Goal: Information Seeking & Learning: Find specific fact

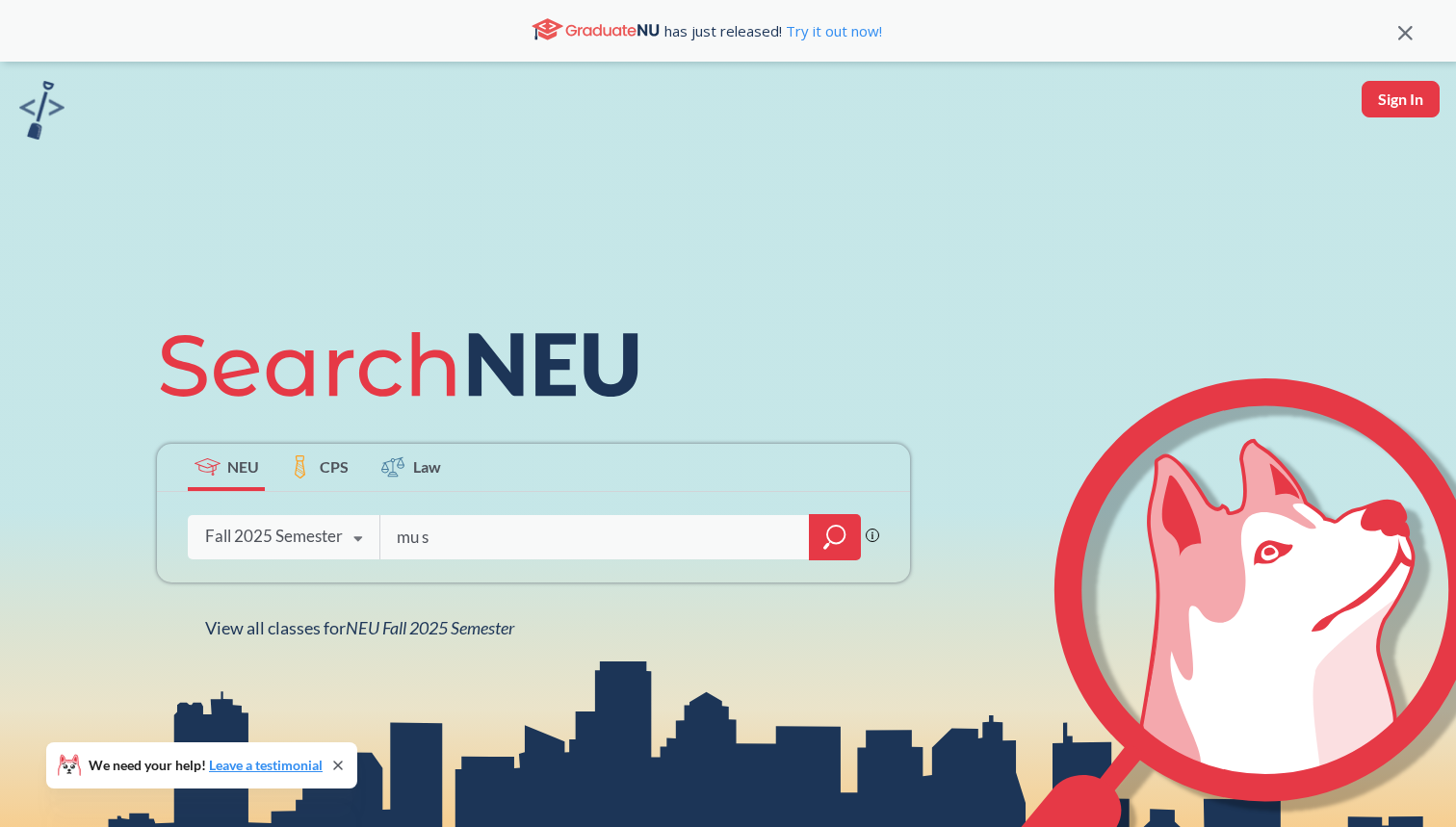
type input "mu s c"
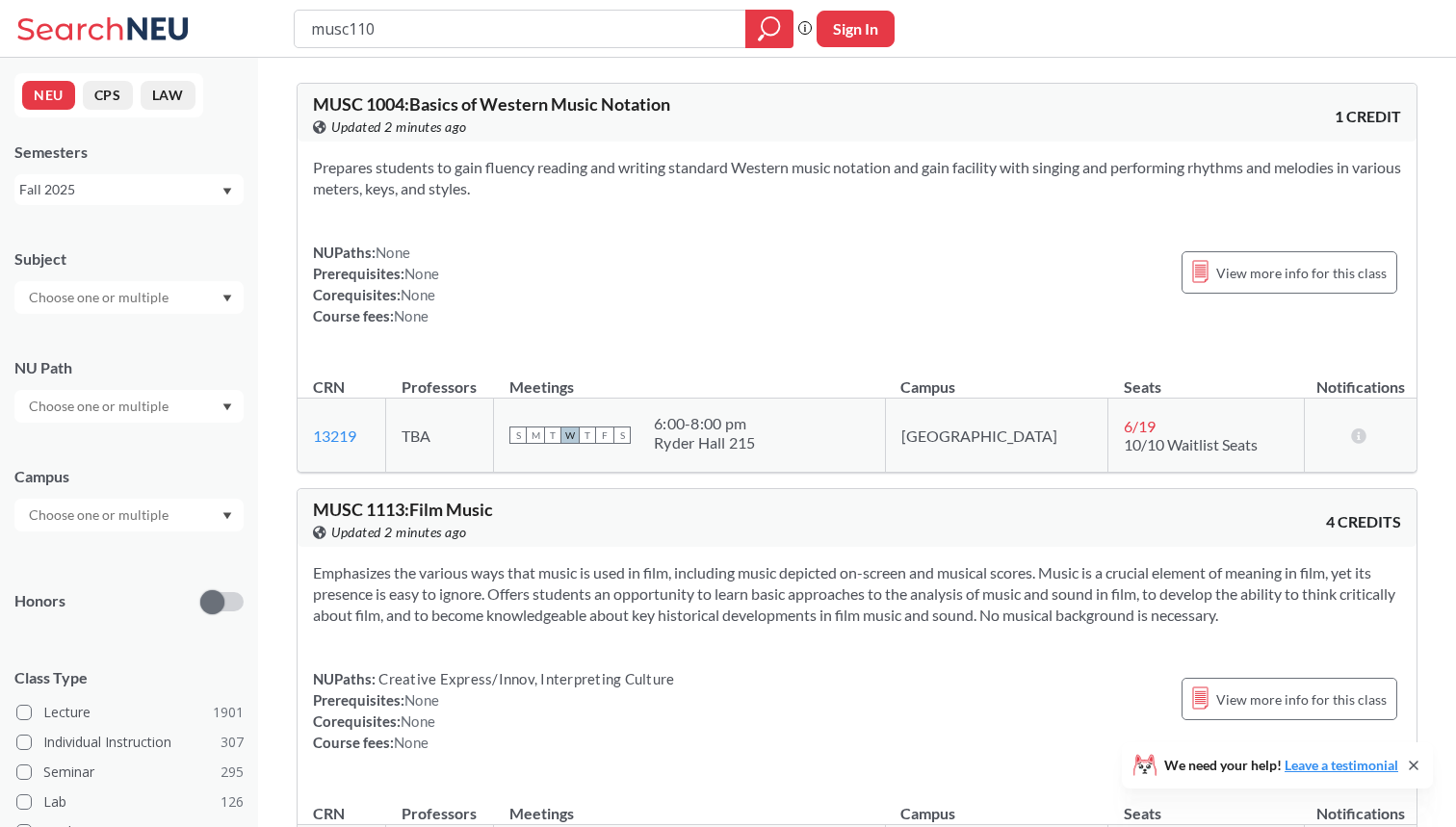
type input "musc1100"
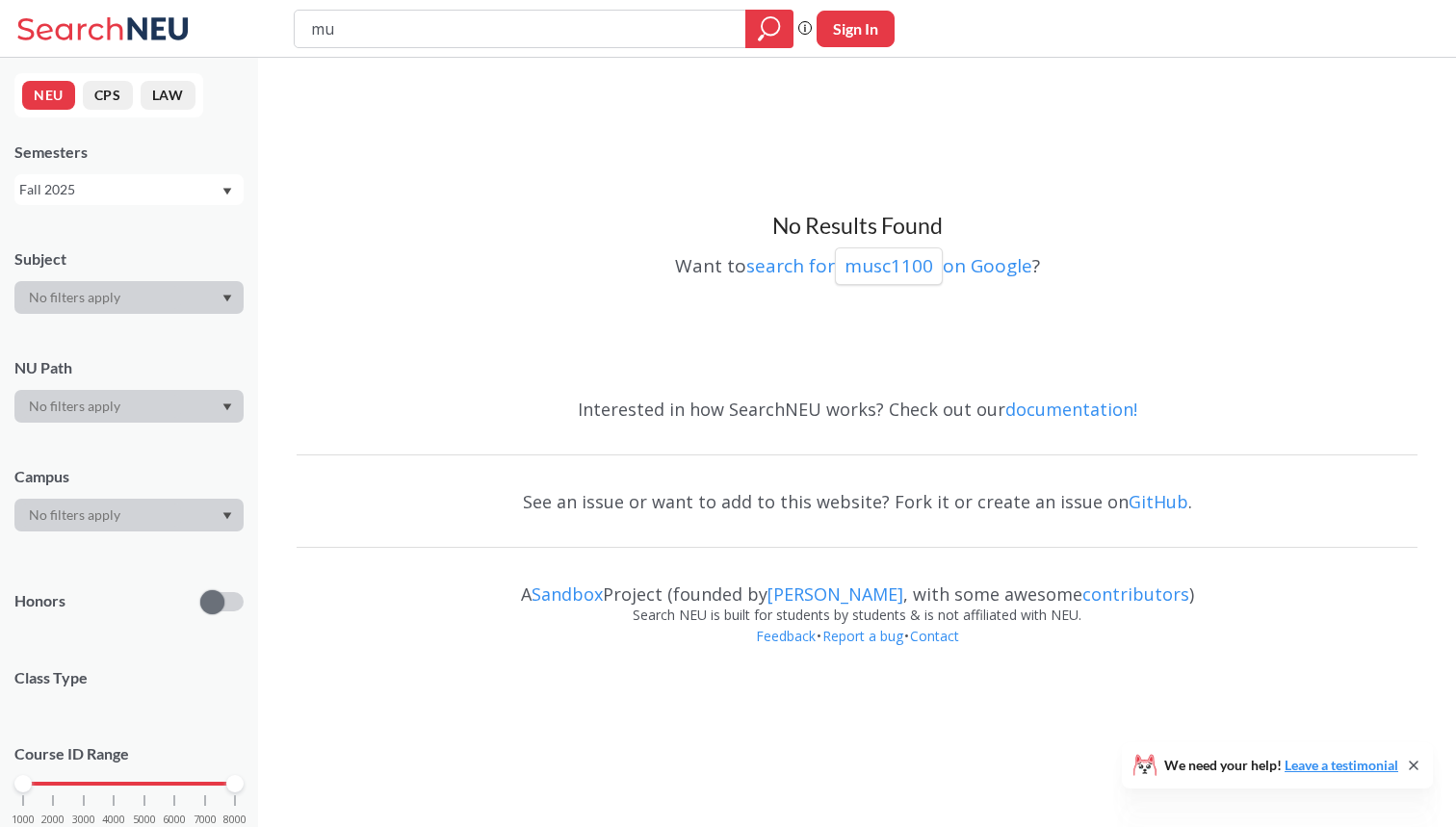
type input "m"
type input "1100"
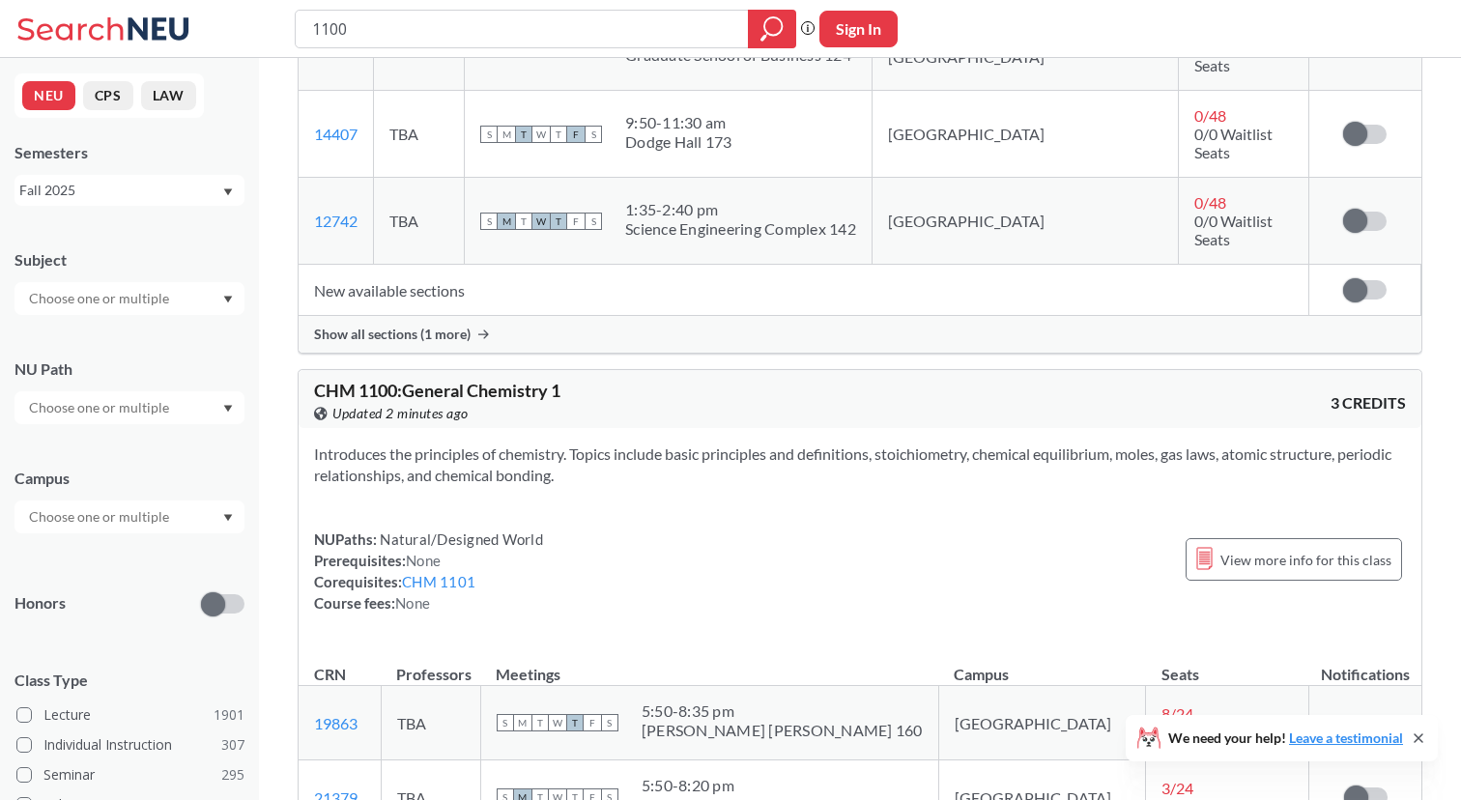
scroll to position [9489, 0]
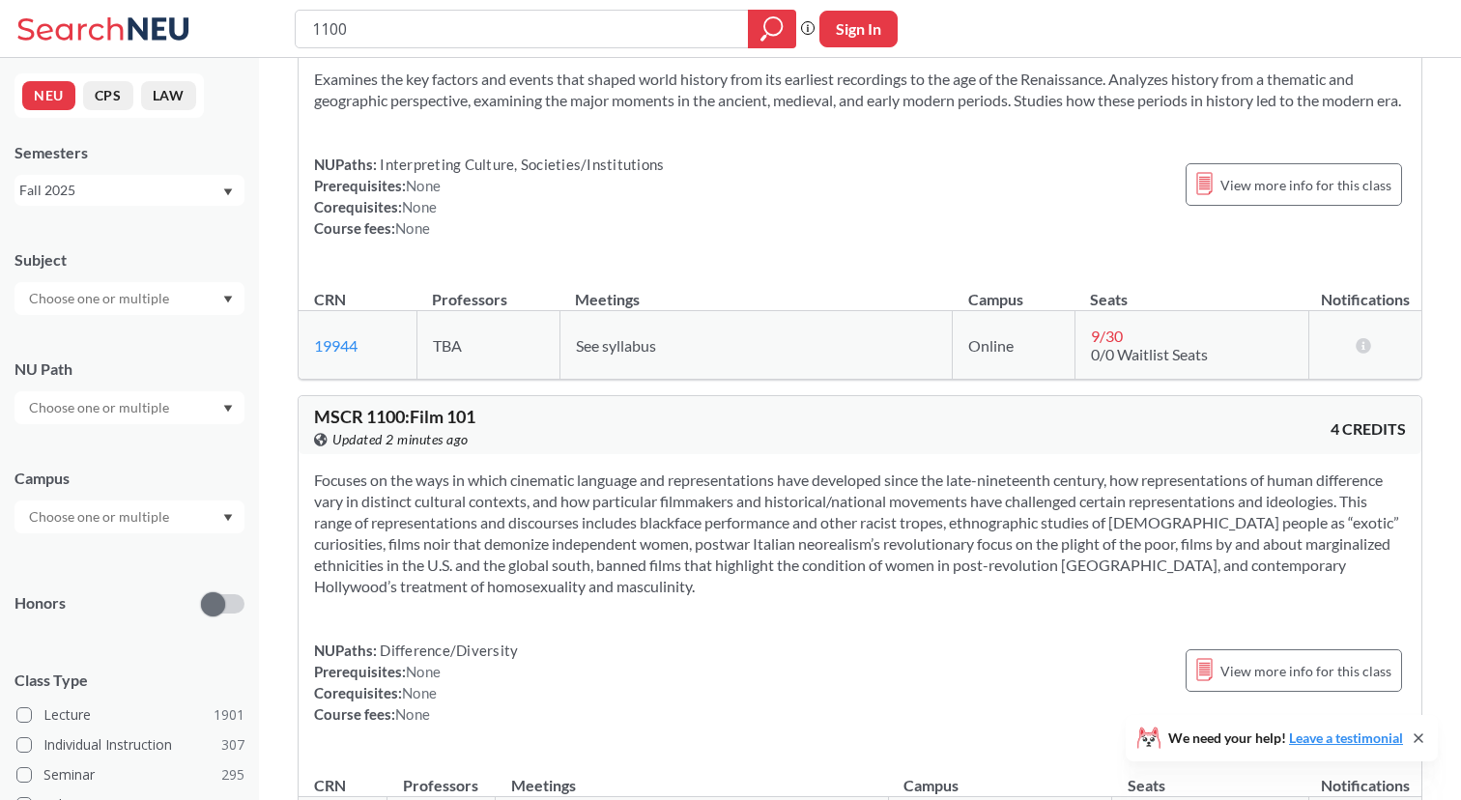
click at [305, 33] on div "1100" at bounding box center [545, 29] width 501 height 39
click at [313, 33] on input "1100" at bounding box center [522, 29] width 424 height 33
type input "m s c r1100"
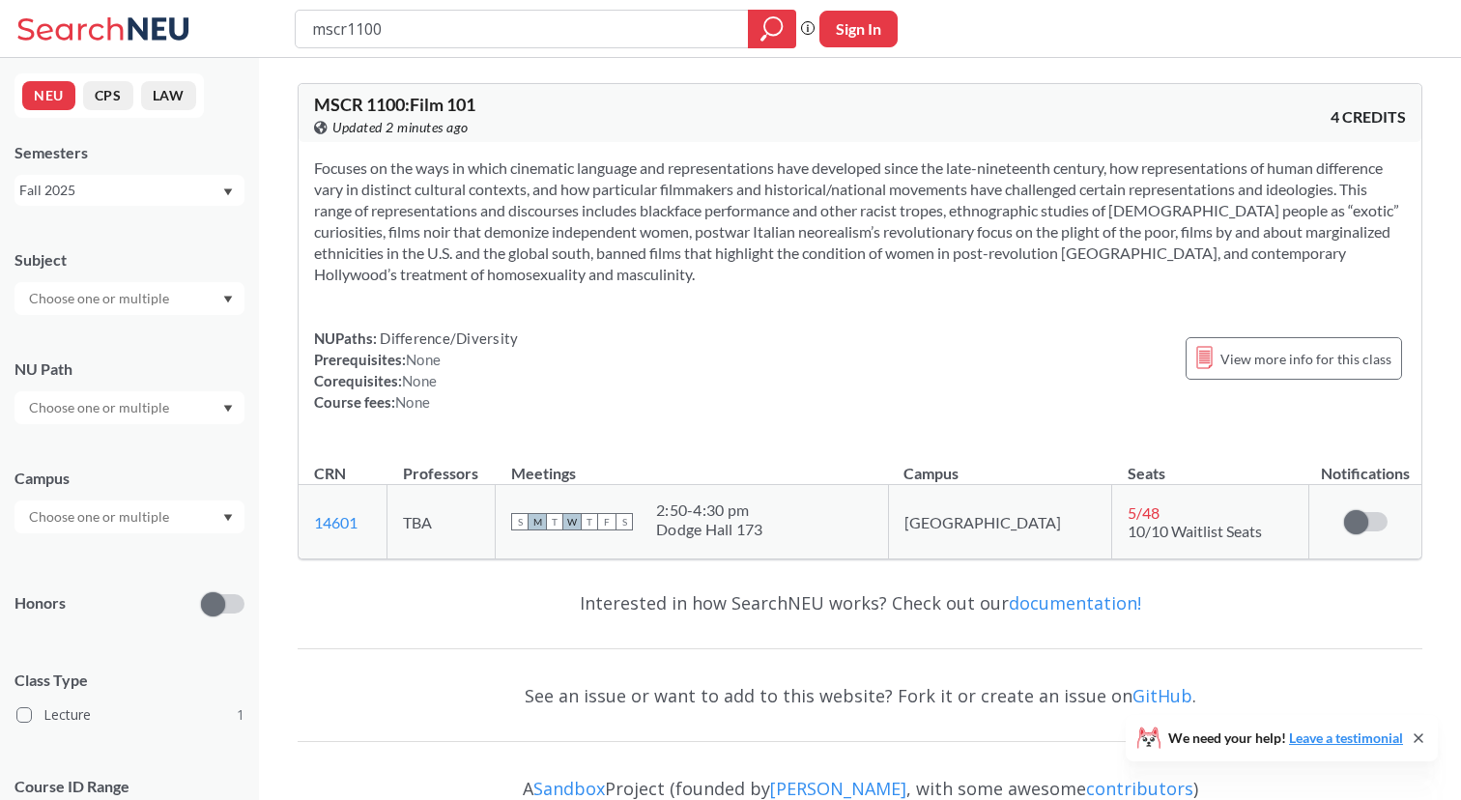
click at [178, 189] on div "Fall 2025" at bounding box center [120, 190] width 202 height 21
click at [153, 279] on div "Summer 2 2025" at bounding box center [134, 285] width 218 height 21
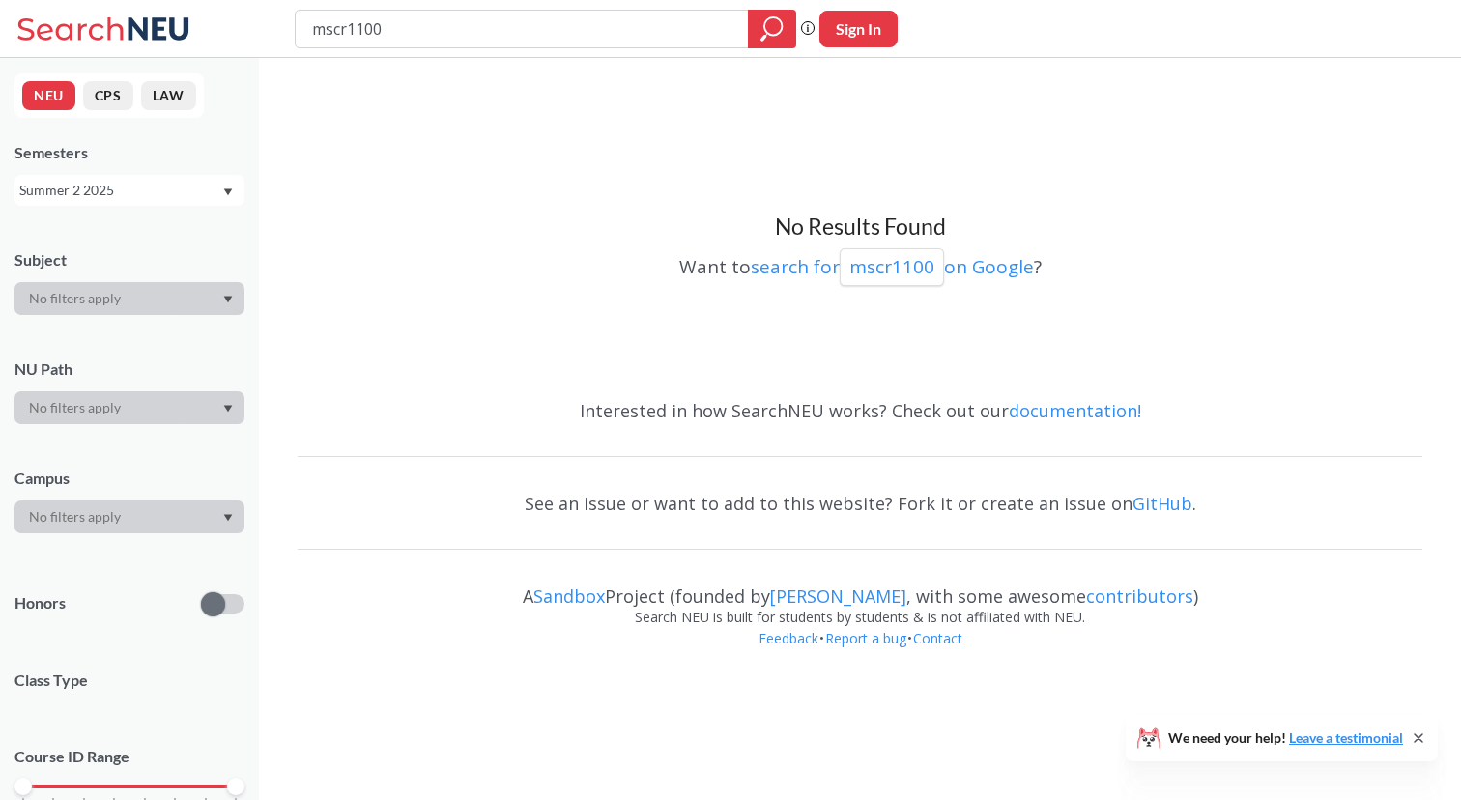
click at [158, 176] on div "Summer 2 2025" at bounding box center [129, 190] width 230 height 31
click at [120, 342] on span "Summer 1 2025" at bounding box center [74, 350] width 99 height 21
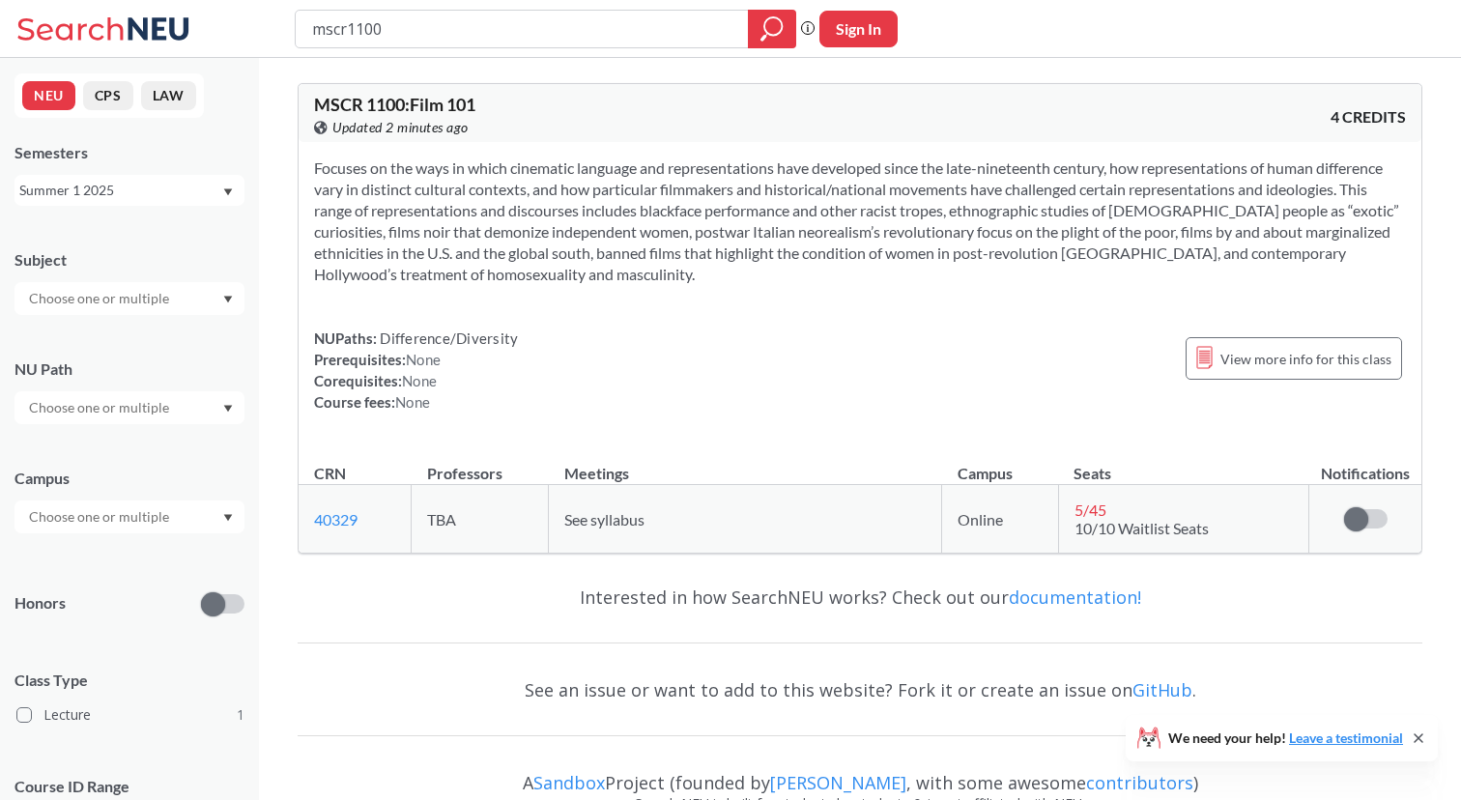
click at [152, 192] on div "Summer 1 2025" at bounding box center [120, 190] width 202 height 21
click at [127, 348] on div "Summer 1 2024" at bounding box center [134, 345] width 218 height 21
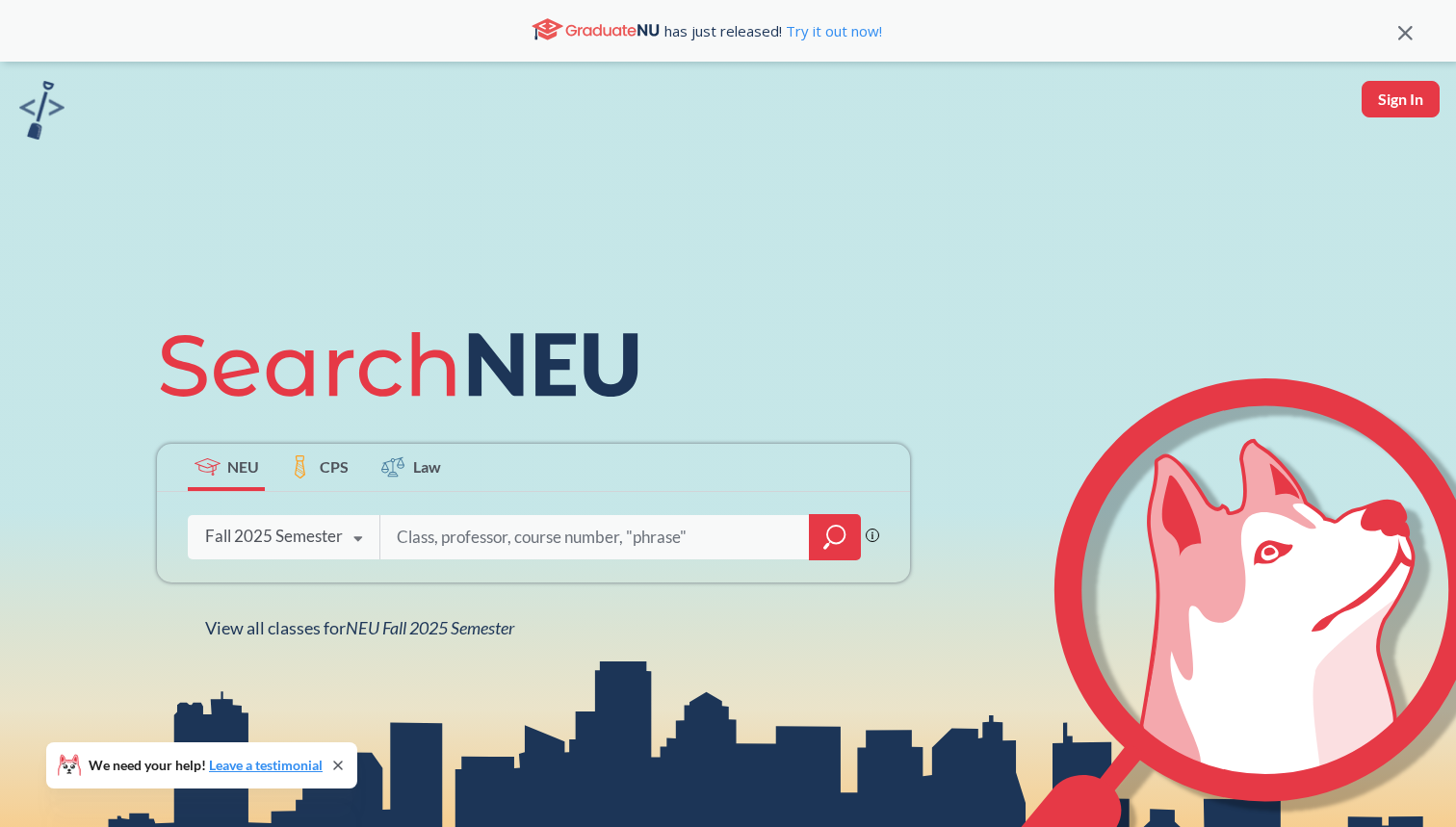
click at [826, 540] on icon "magnifying glass" at bounding box center [834, 537] width 23 height 27
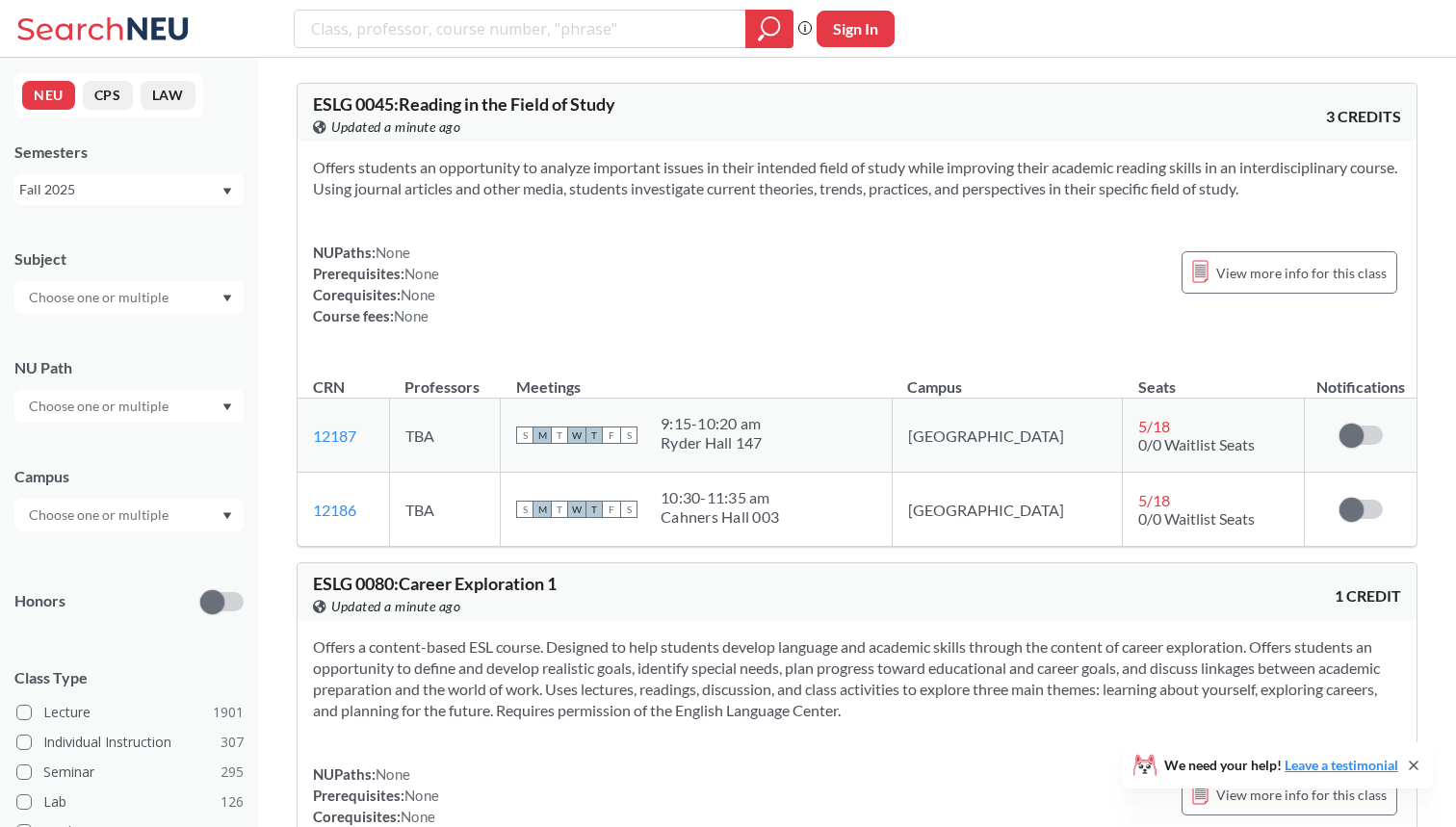
click at [175, 412] on input "text" at bounding box center [100, 406] width 161 height 23
click at [134, 472] on div "Difference/Diversity ( 114 )" at bounding box center [129, 460] width 229 height 53
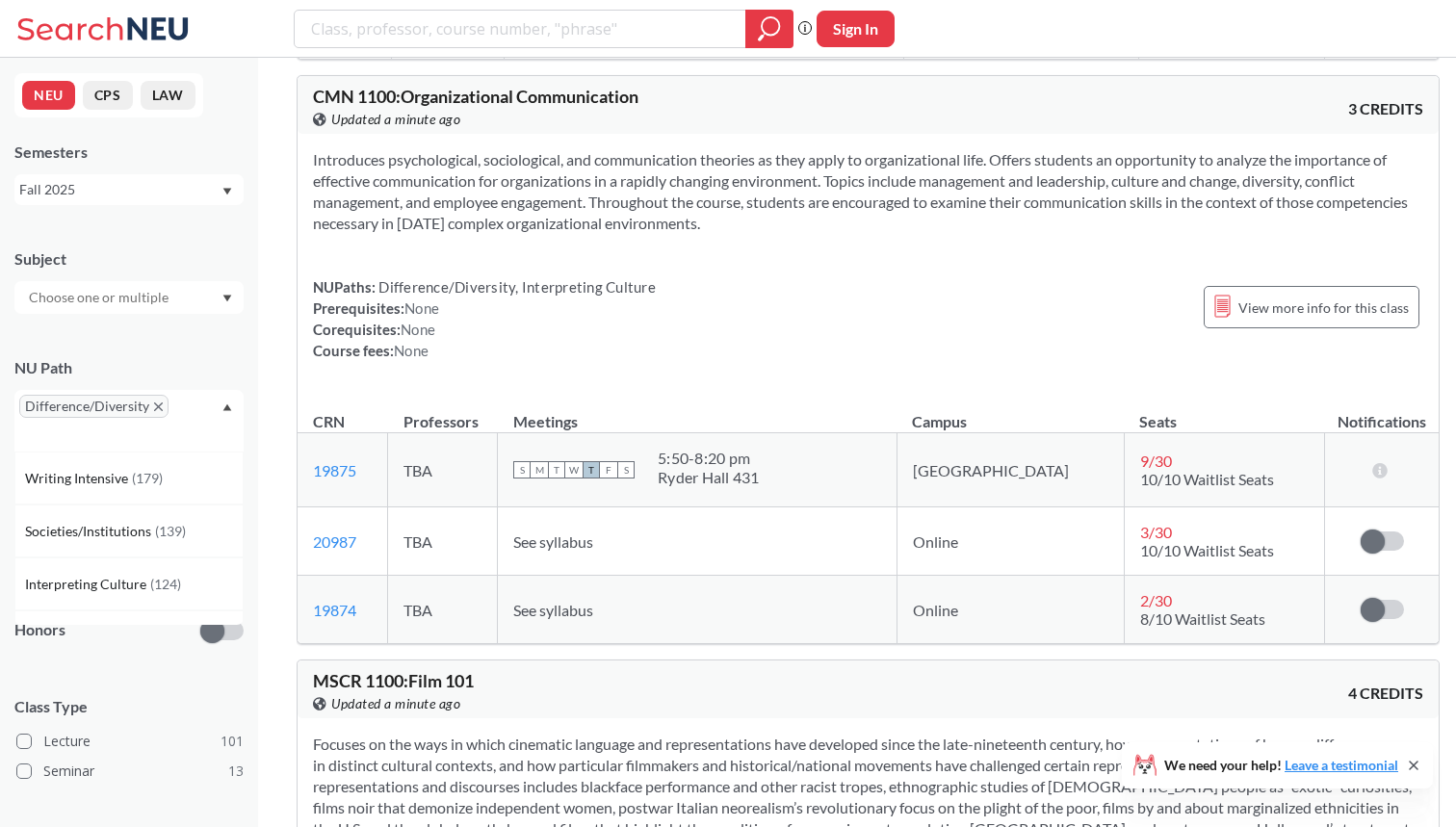
scroll to position [543, 0]
click at [159, 403] on icon "X to remove pill" at bounding box center [158, 407] width 9 height 9
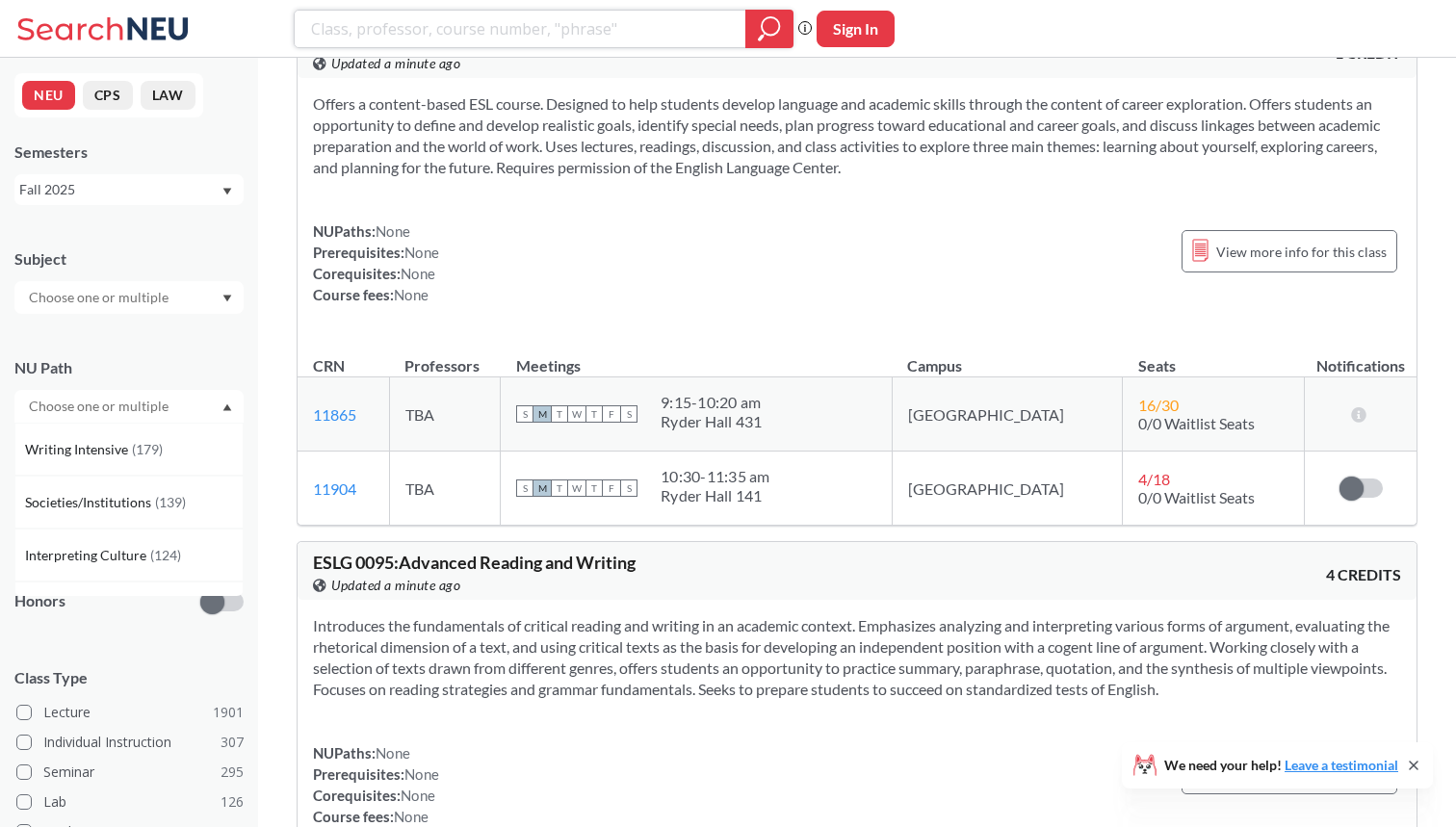
click at [441, 36] on input "search" at bounding box center [520, 29] width 423 height 33
type input "m"
type input ","
type input "me3475"
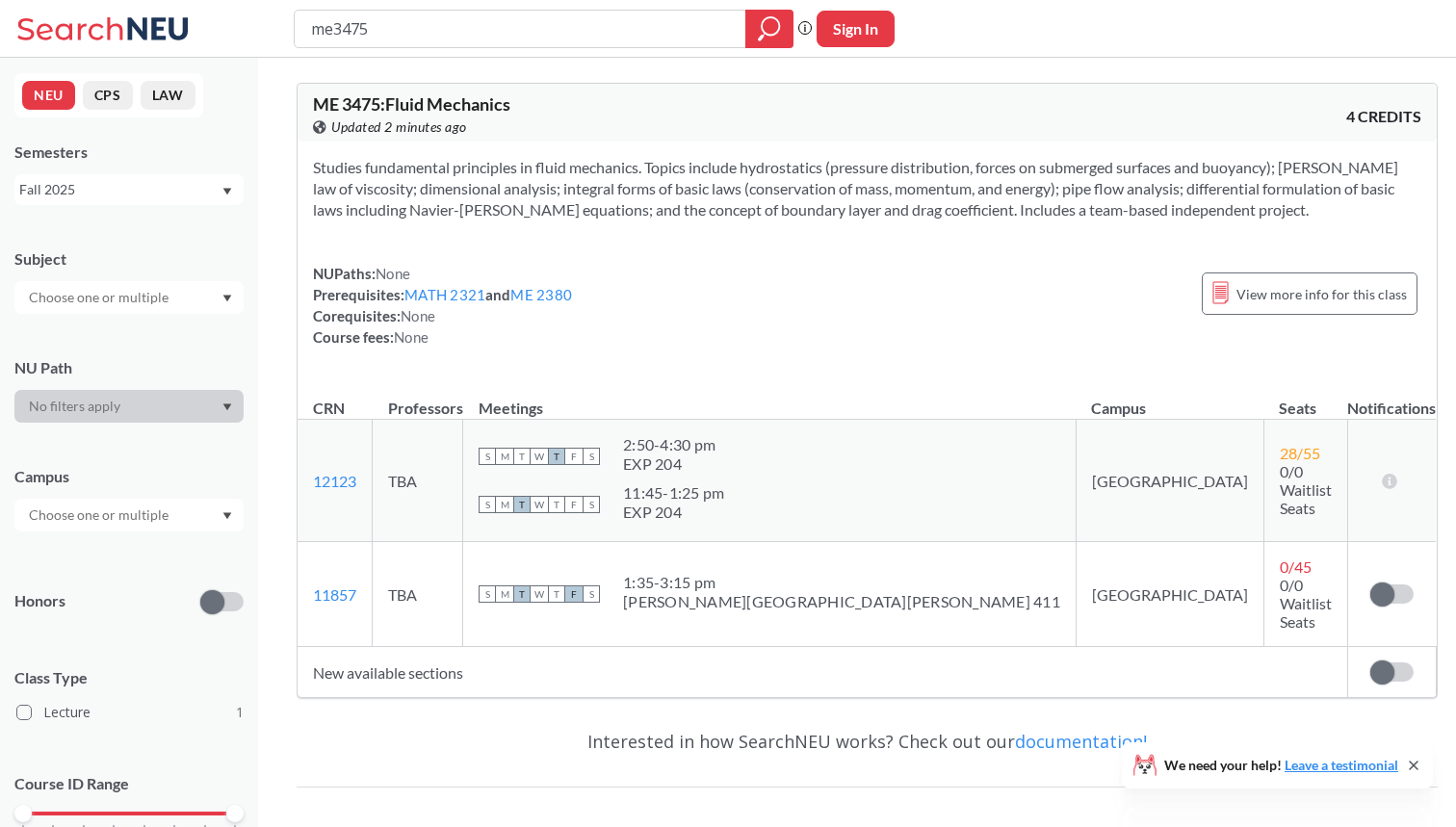
click at [225, 190] on icon "Dropdown arrow" at bounding box center [227, 190] width 9 height 7
click at [155, 294] on div "Spring 2025" at bounding box center [134, 289] width 217 height 21
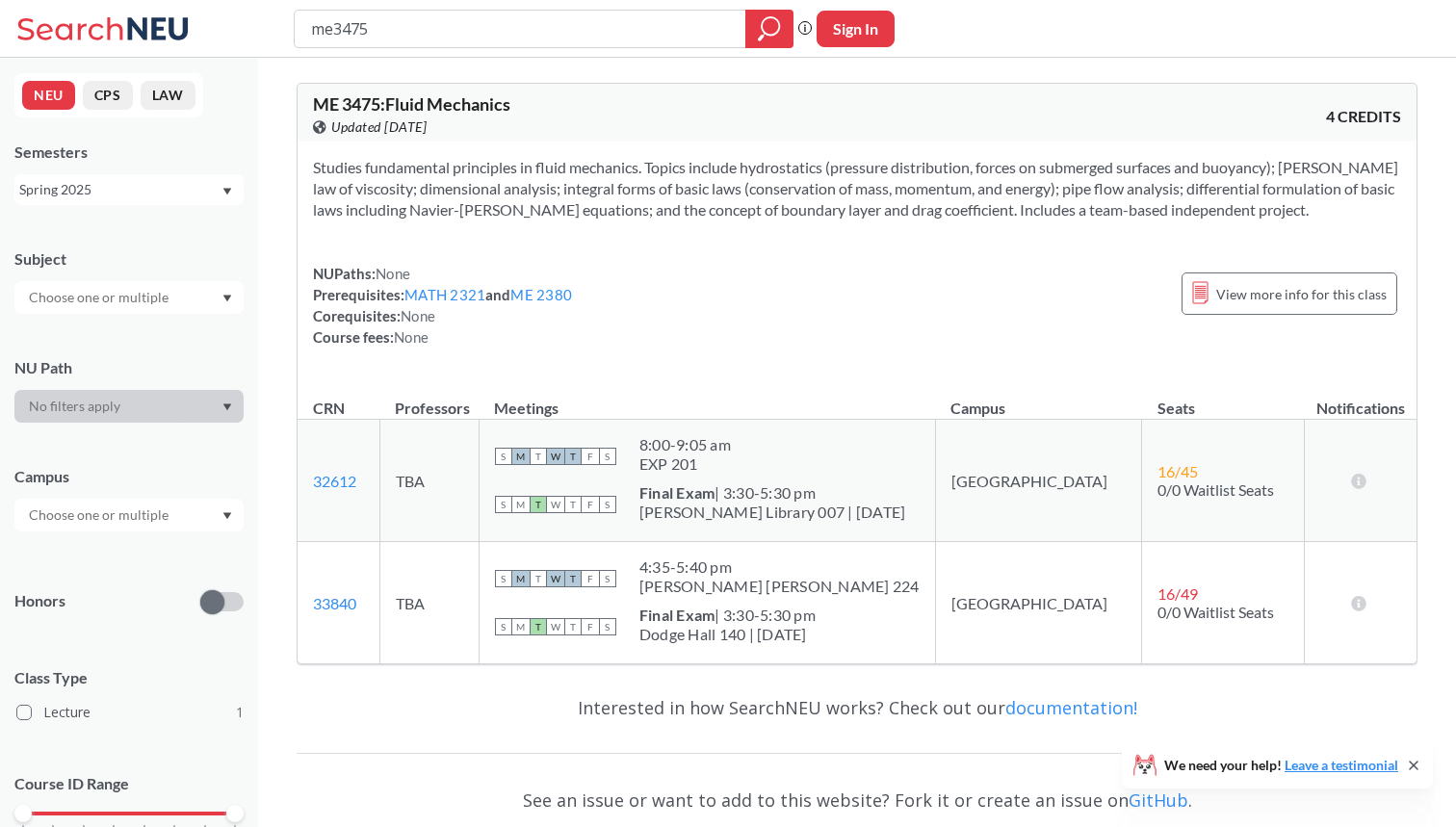
click at [201, 171] on div "Semesters Spring 2025" at bounding box center [129, 173] width 229 height 64
click at [197, 193] on div "Spring 2025" at bounding box center [120, 189] width 201 height 21
click at [149, 317] on div "Fall 2024" at bounding box center [134, 313] width 217 height 21
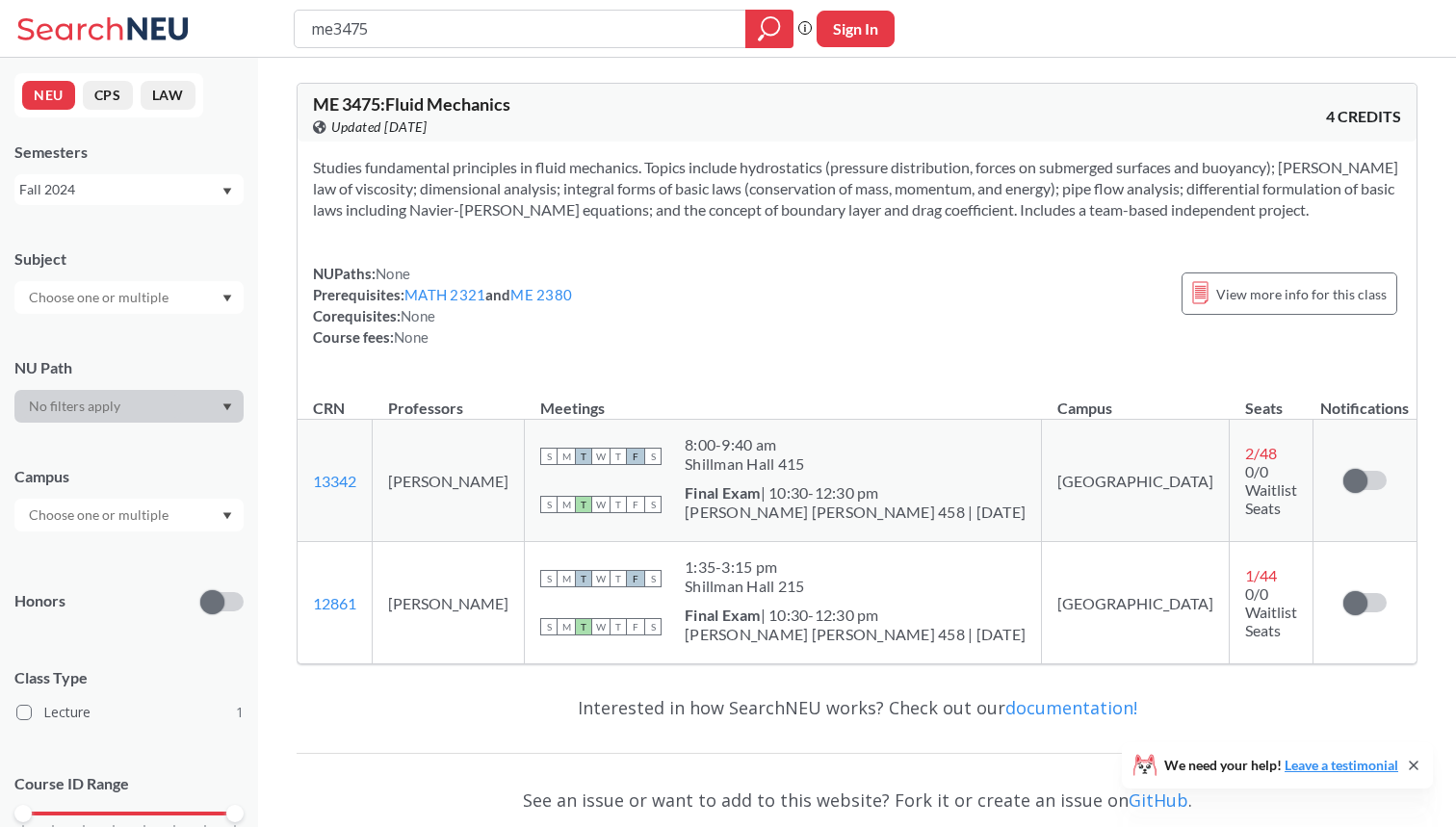
click at [208, 195] on div "Fall 2024" at bounding box center [120, 189] width 201 height 21
click at [149, 328] on div "Spring 2024" at bounding box center [134, 324] width 217 height 21
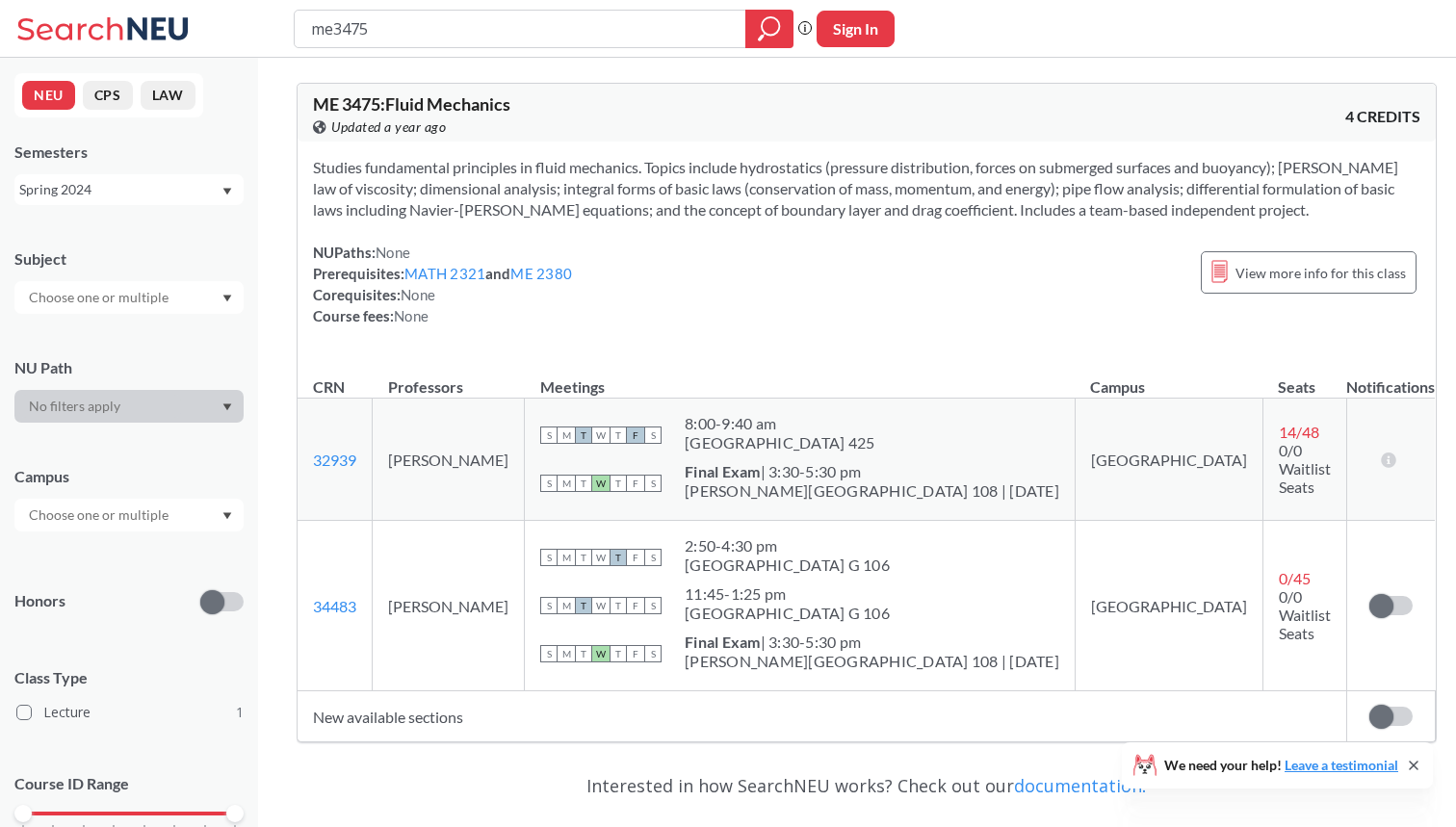
click at [193, 192] on div "Spring 2024" at bounding box center [120, 189] width 201 height 21
click at [137, 325] on div "Fall 2023" at bounding box center [129, 340] width 229 height 53
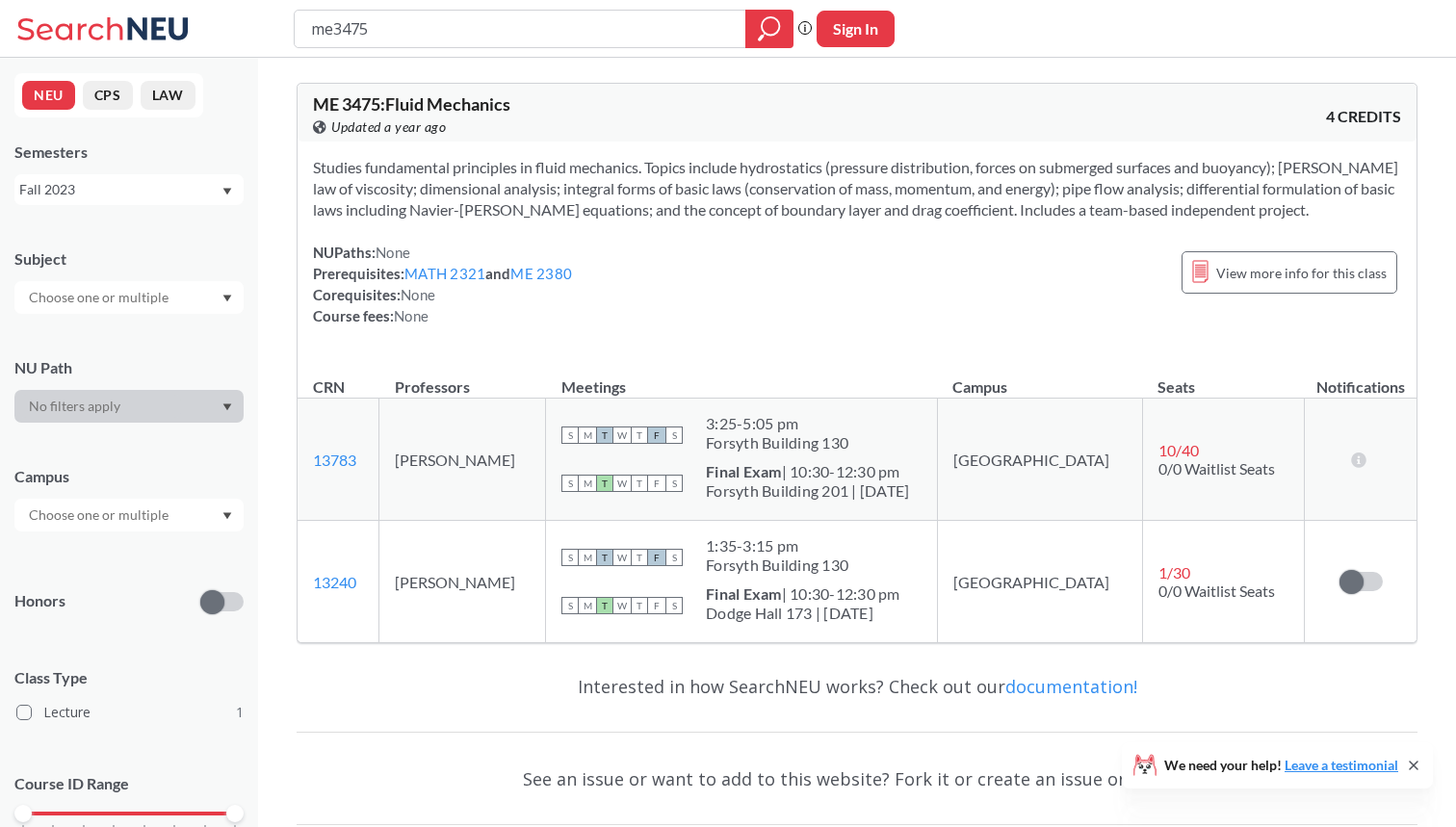
click at [173, 197] on div "Fall 2023" at bounding box center [120, 189] width 201 height 21
click at [109, 355] on div "Spring 2023" at bounding box center [134, 356] width 217 height 21
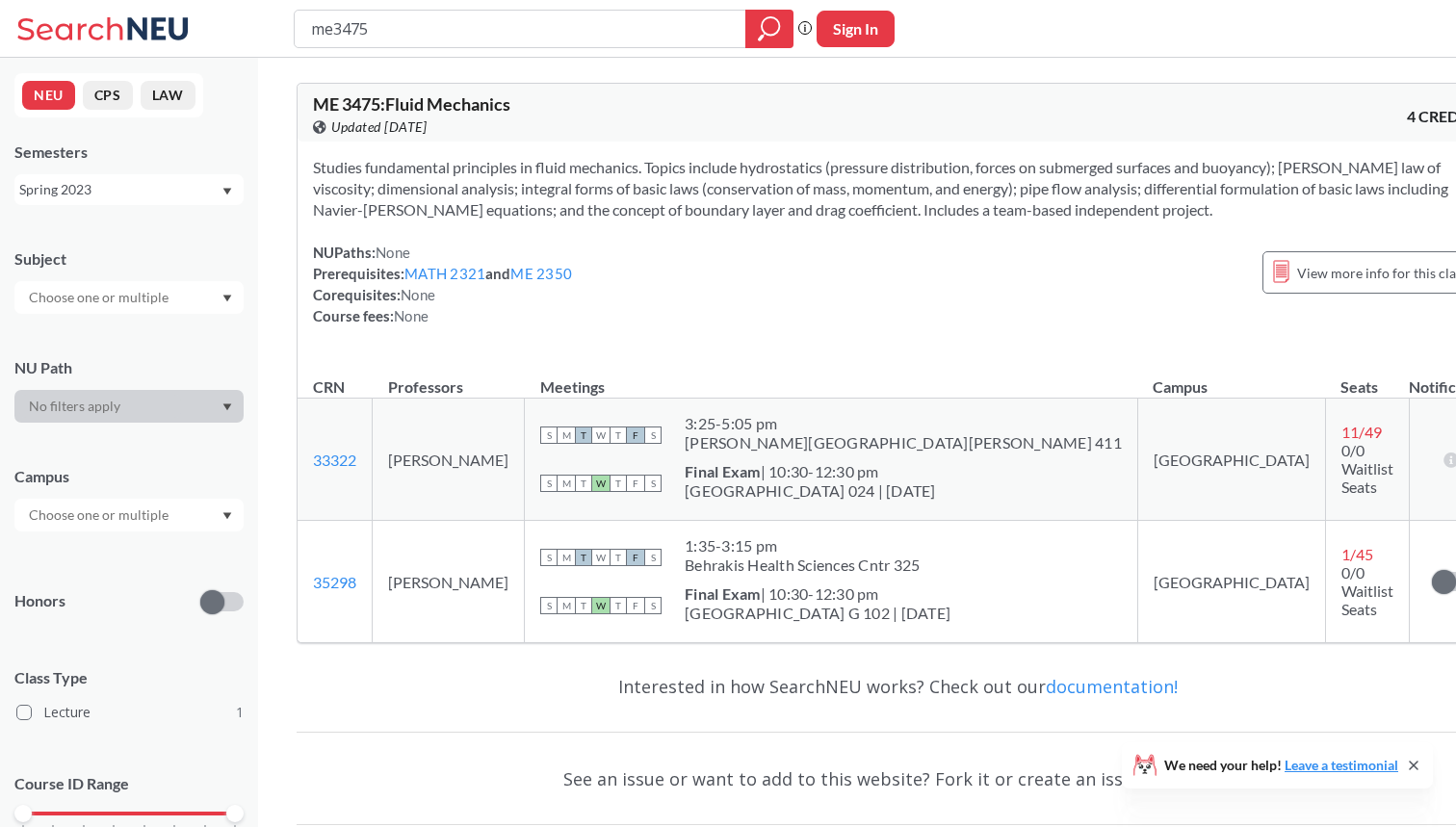
click at [170, 194] on div "Spring 2023" at bounding box center [120, 189] width 201 height 21
click at [133, 259] on div "Fall 2022" at bounding box center [134, 253] width 217 height 21
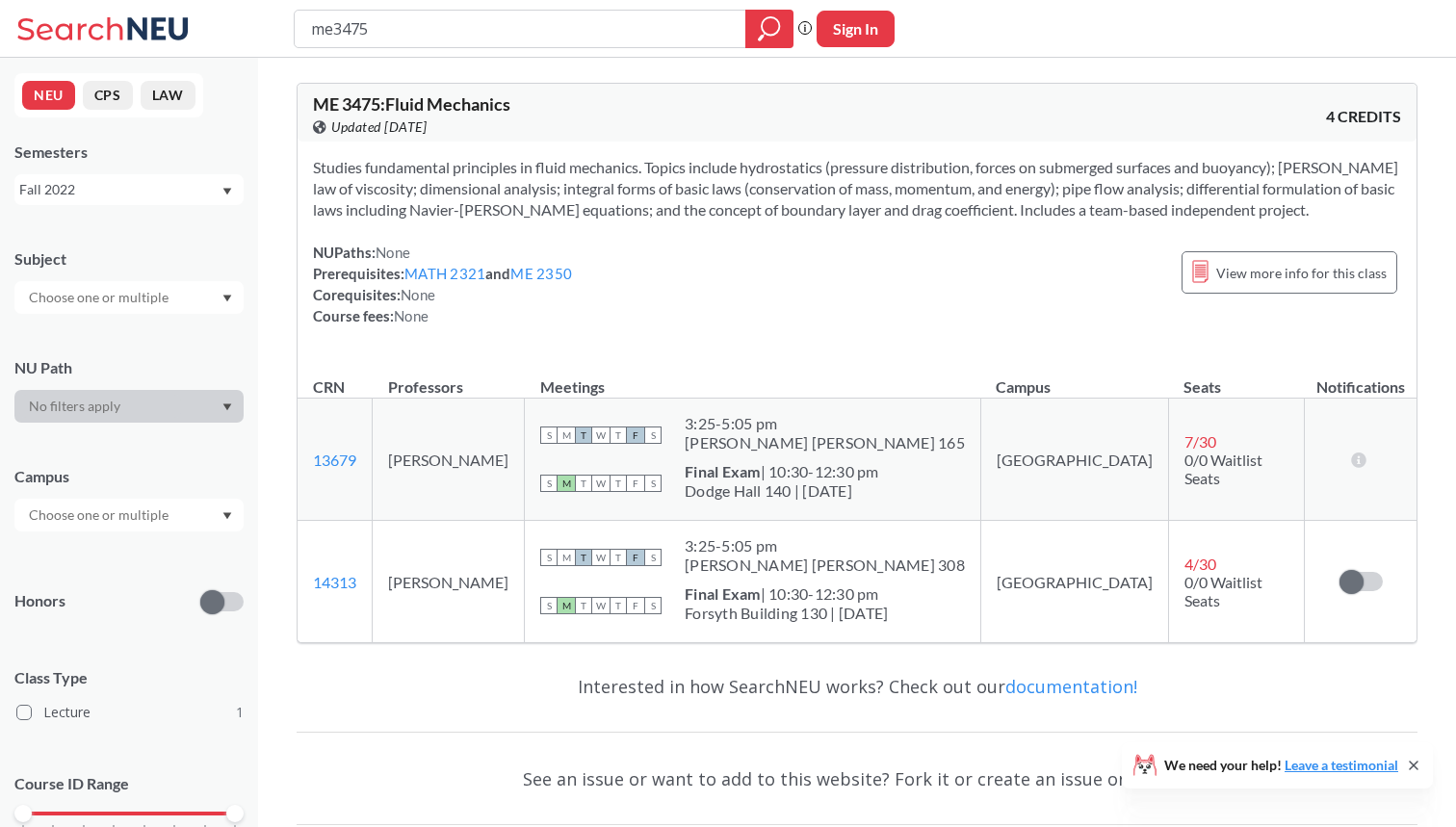
click at [160, 199] on div "Fall 2022" at bounding box center [120, 189] width 201 height 21
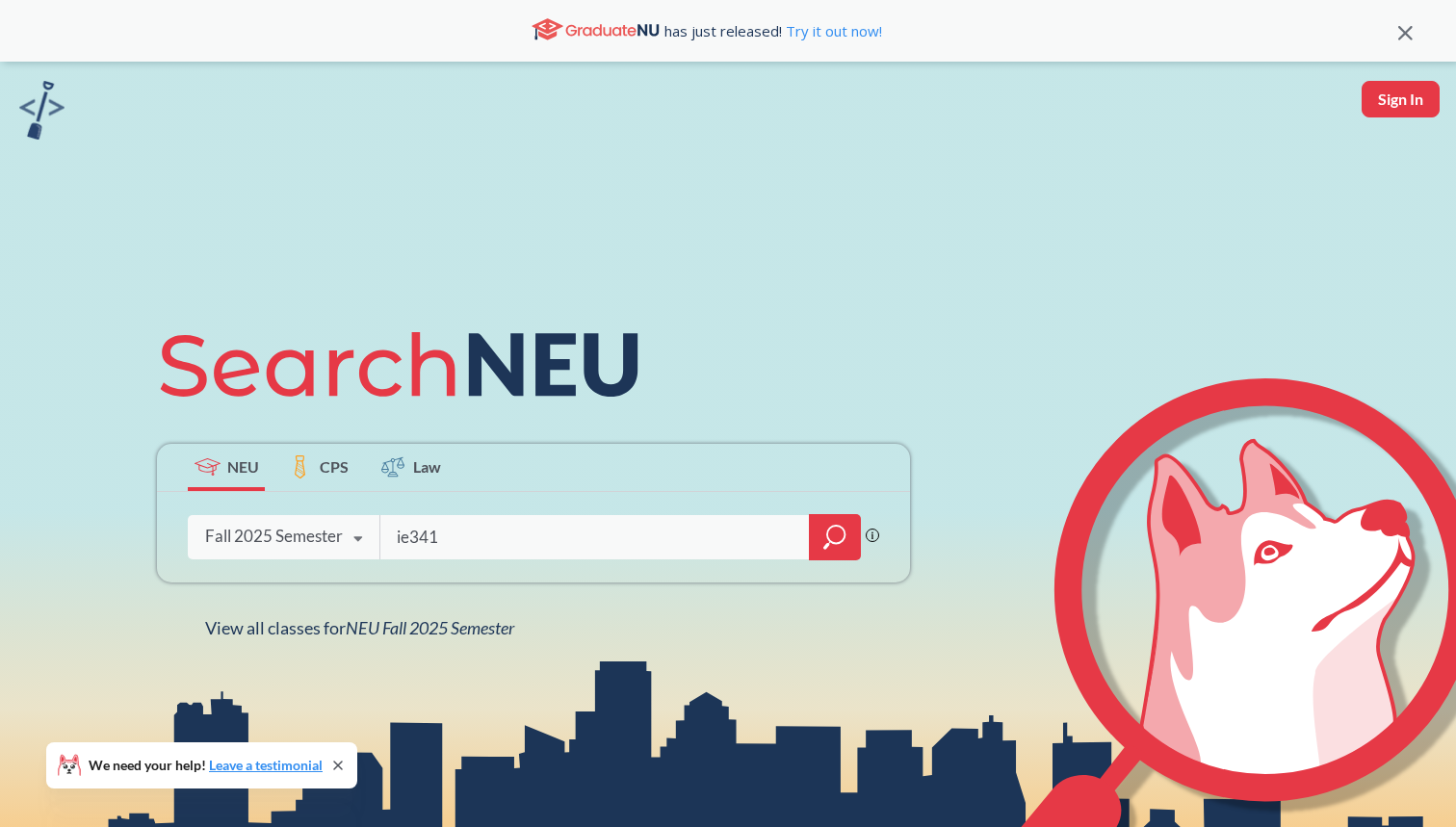
type input "ie3412"
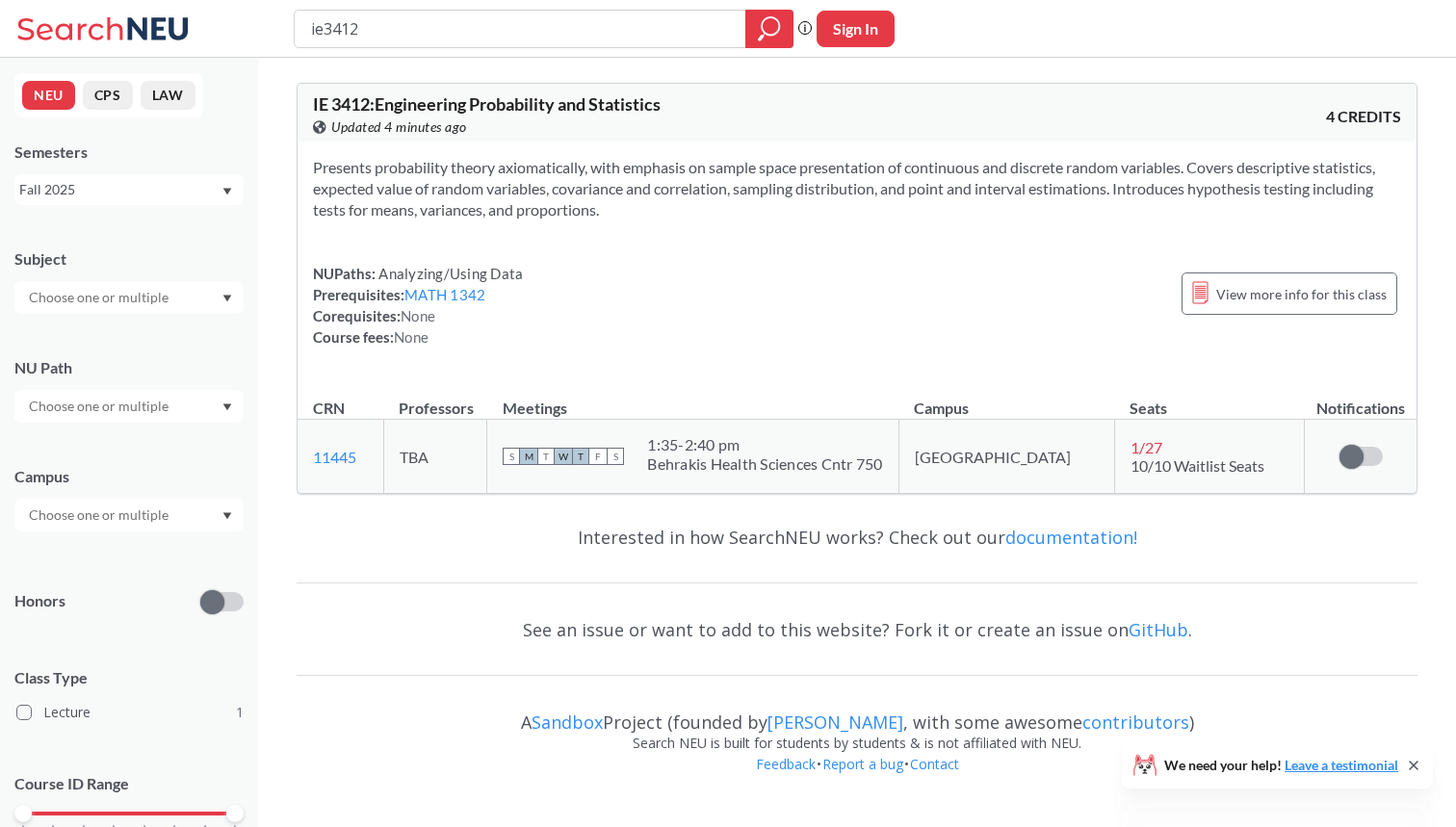
click at [211, 199] on div "Fall 2025" at bounding box center [120, 189] width 201 height 21
click at [144, 357] on div "Spring 2025" at bounding box center [134, 362] width 217 height 21
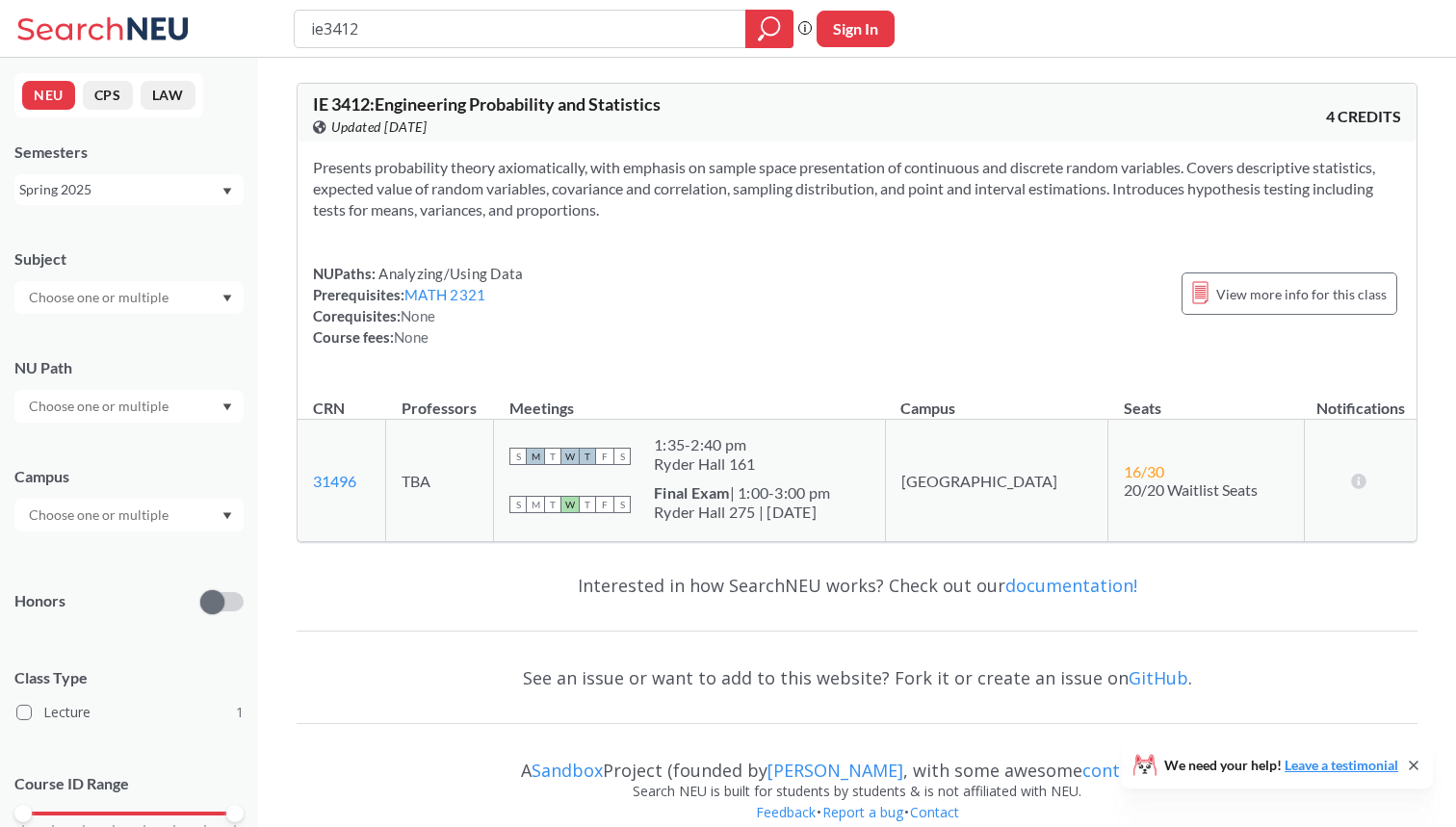
click at [185, 193] on div "Spring 2025" at bounding box center [120, 189] width 201 height 21
click at [147, 283] on div "Fall 2024" at bounding box center [129, 270] width 229 height 53
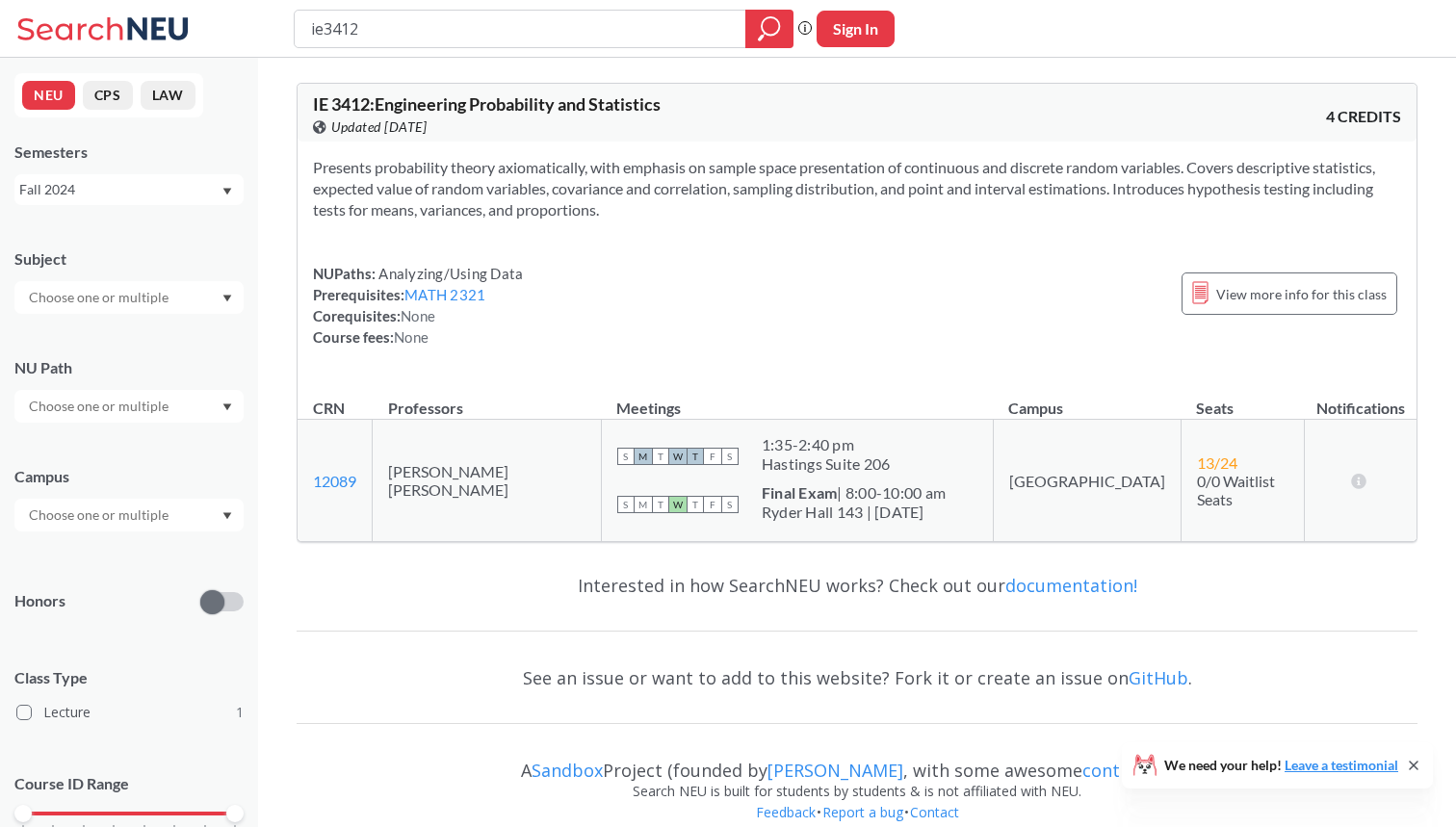
click at [178, 197] on div "Fall 2024" at bounding box center [120, 189] width 201 height 21
click at [126, 330] on div "Spring 2024" at bounding box center [129, 346] width 229 height 53
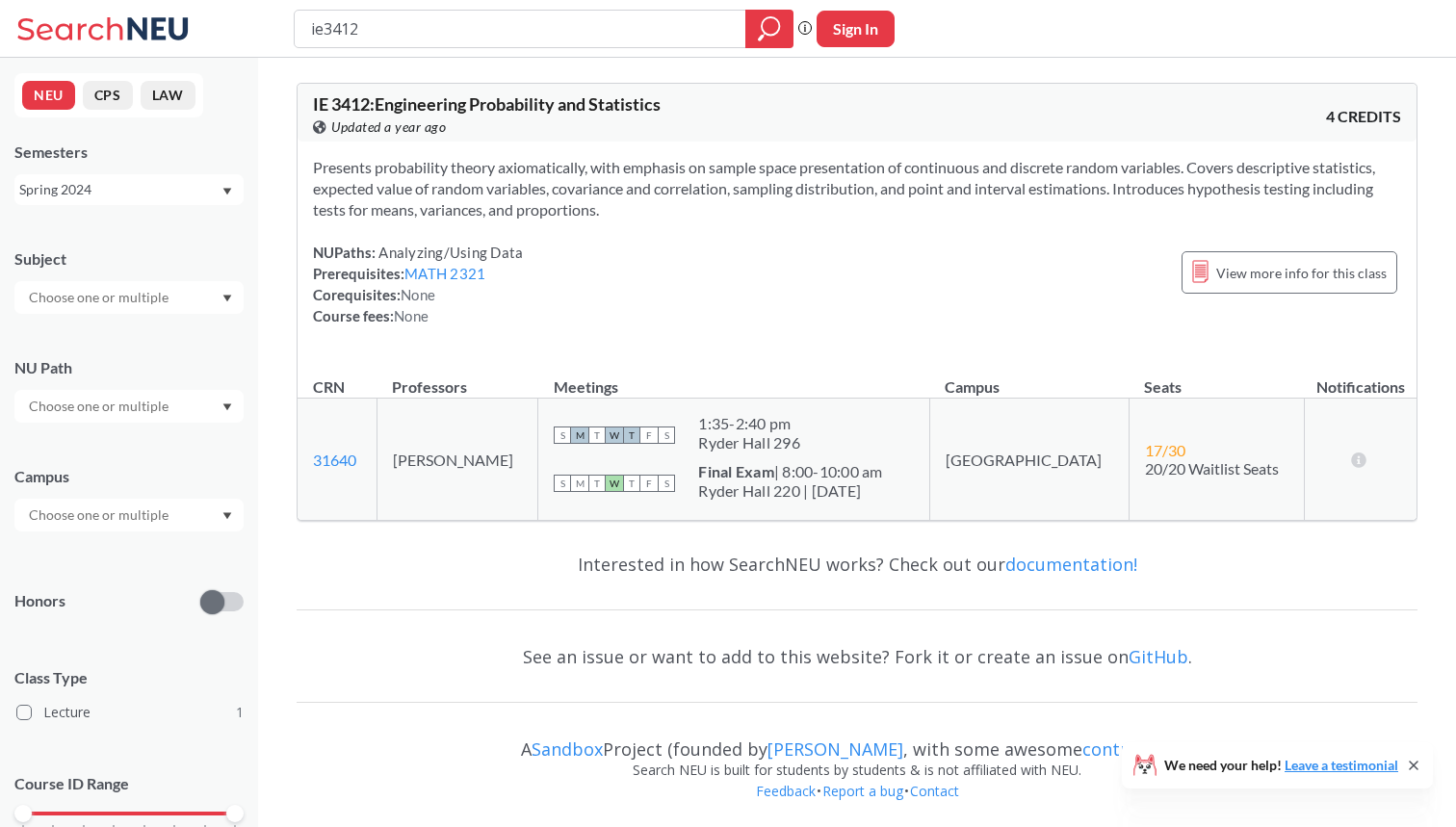
click at [180, 190] on div "Spring 2024" at bounding box center [120, 189] width 201 height 21
click at [144, 267] on div "Fall 2023" at bounding box center [129, 251] width 229 height 53
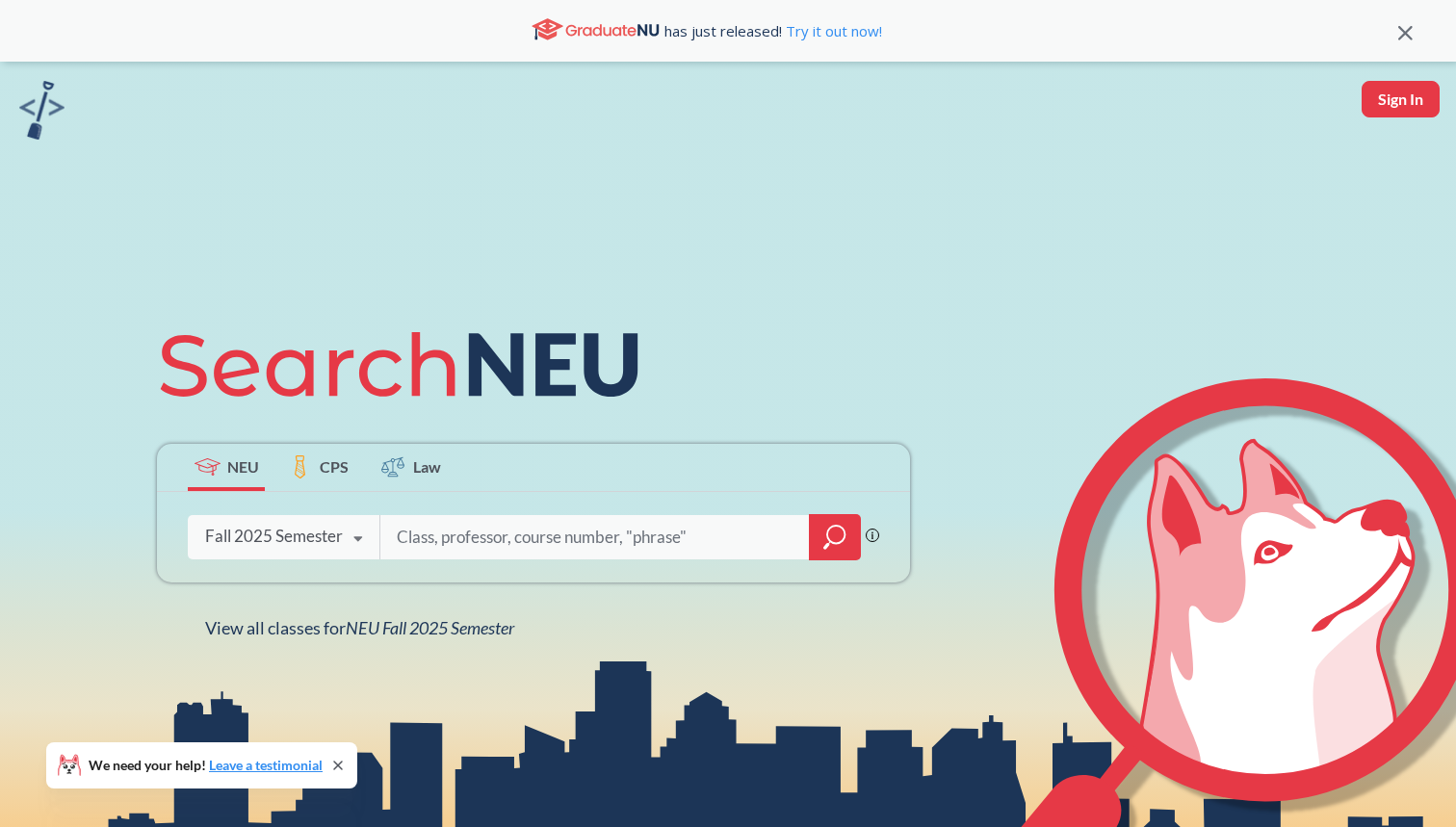
click at [442, 543] on input "search" at bounding box center [595, 537] width 401 height 41
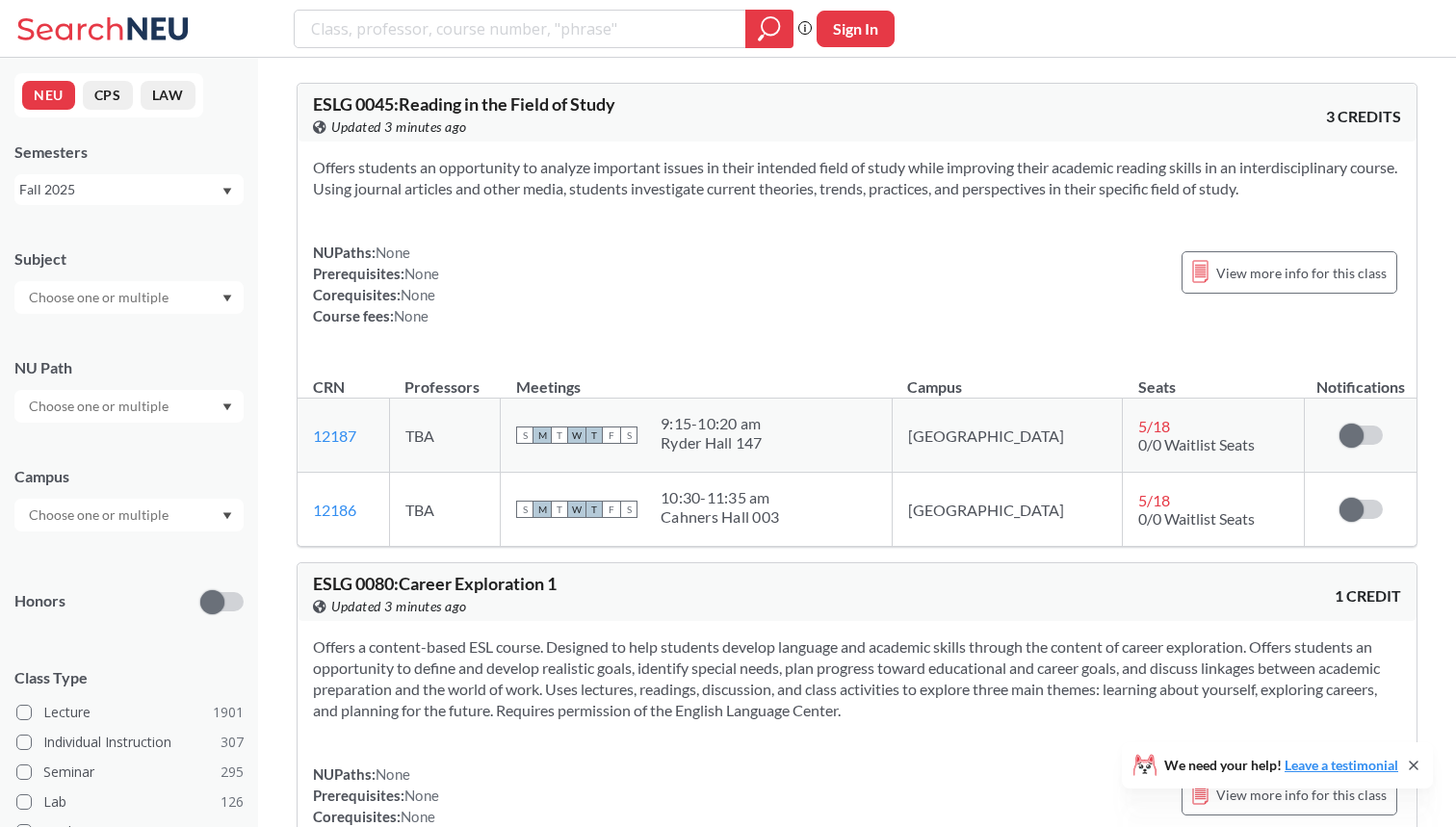
click at [192, 291] on div at bounding box center [129, 297] width 229 height 33
click at [194, 300] on div at bounding box center [129, 297] width 229 height 33
click at [176, 399] on div at bounding box center [129, 406] width 229 height 33
click at [152, 529] on span "Integration Experience" at bounding box center [95, 534] width 140 height 21
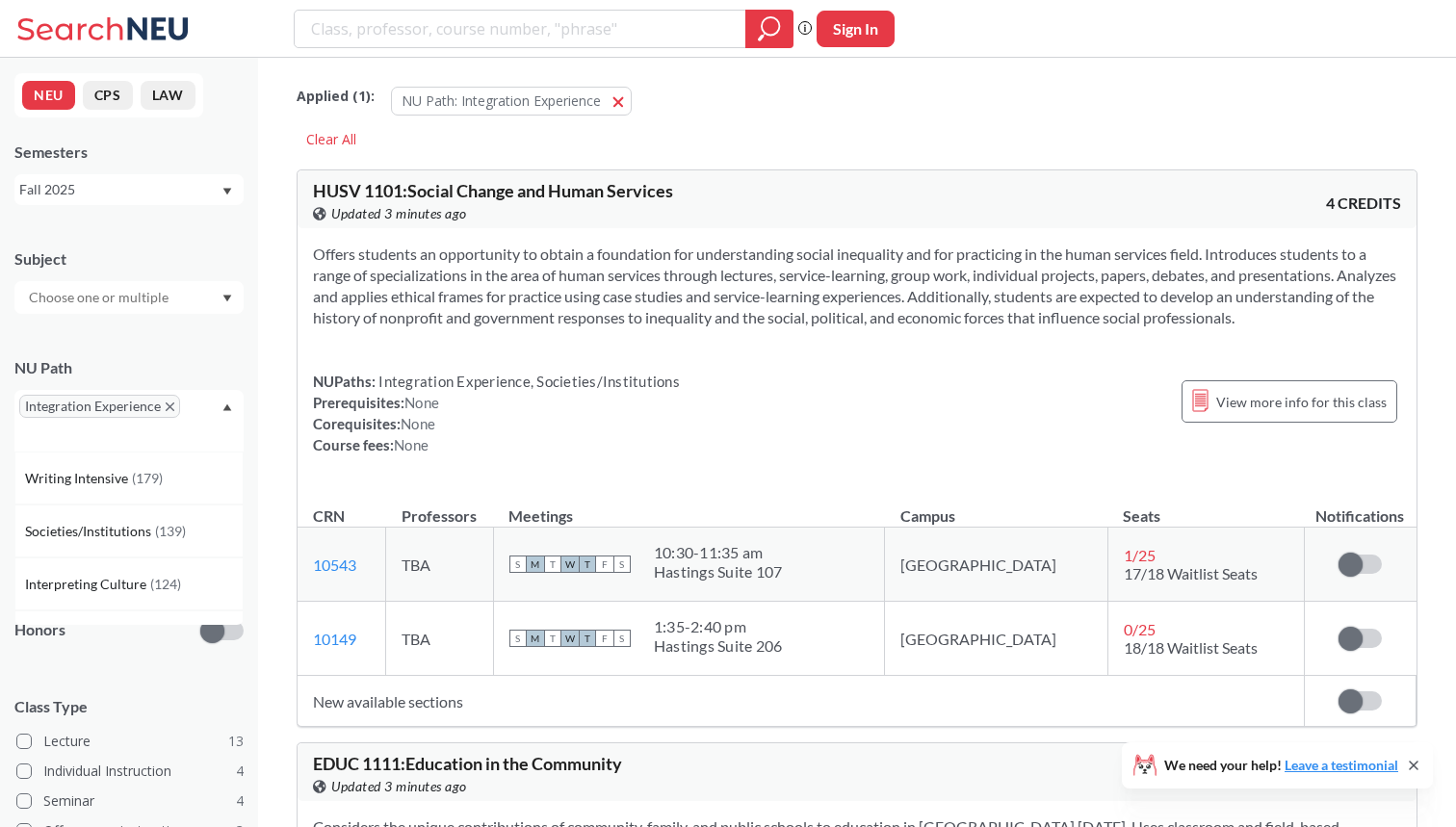
click at [161, 296] on input "text" at bounding box center [100, 297] width 161 height 23
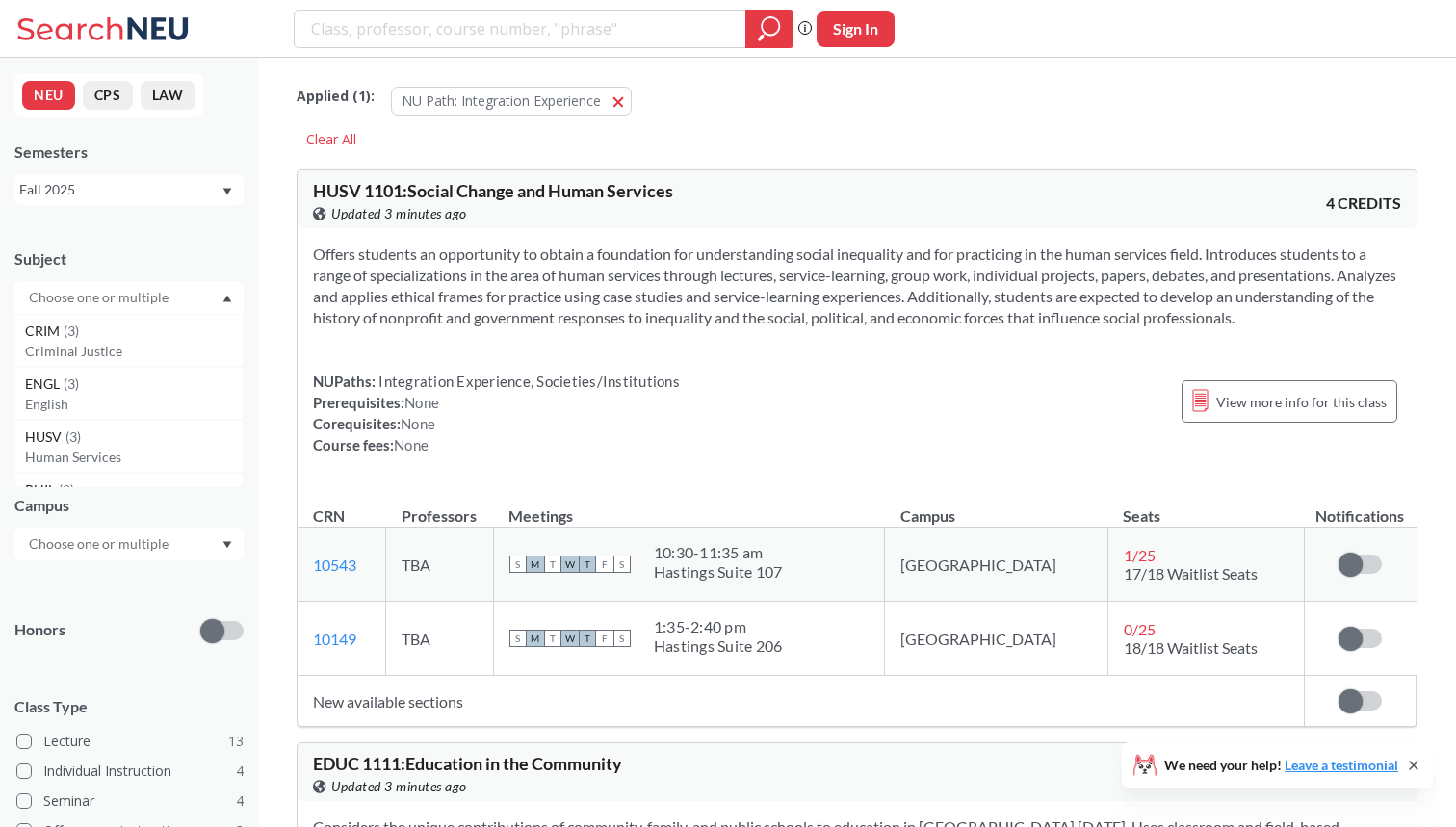
click at [148, 213] on div "NEU CPS LAW Semesters Fall 2025 Subject CRIM ( 3 ) Criminal Justice ENGL ( 3 ) …" at bounding box center [129, 442] width 258 height 769
click at [146, 196] on div "Fall 2025" at bounding box center [120, 189] width 201 height 21
click at [131, 292] on div "Summer 2 2025" at bounding box center [134, 284] width 217 height 21
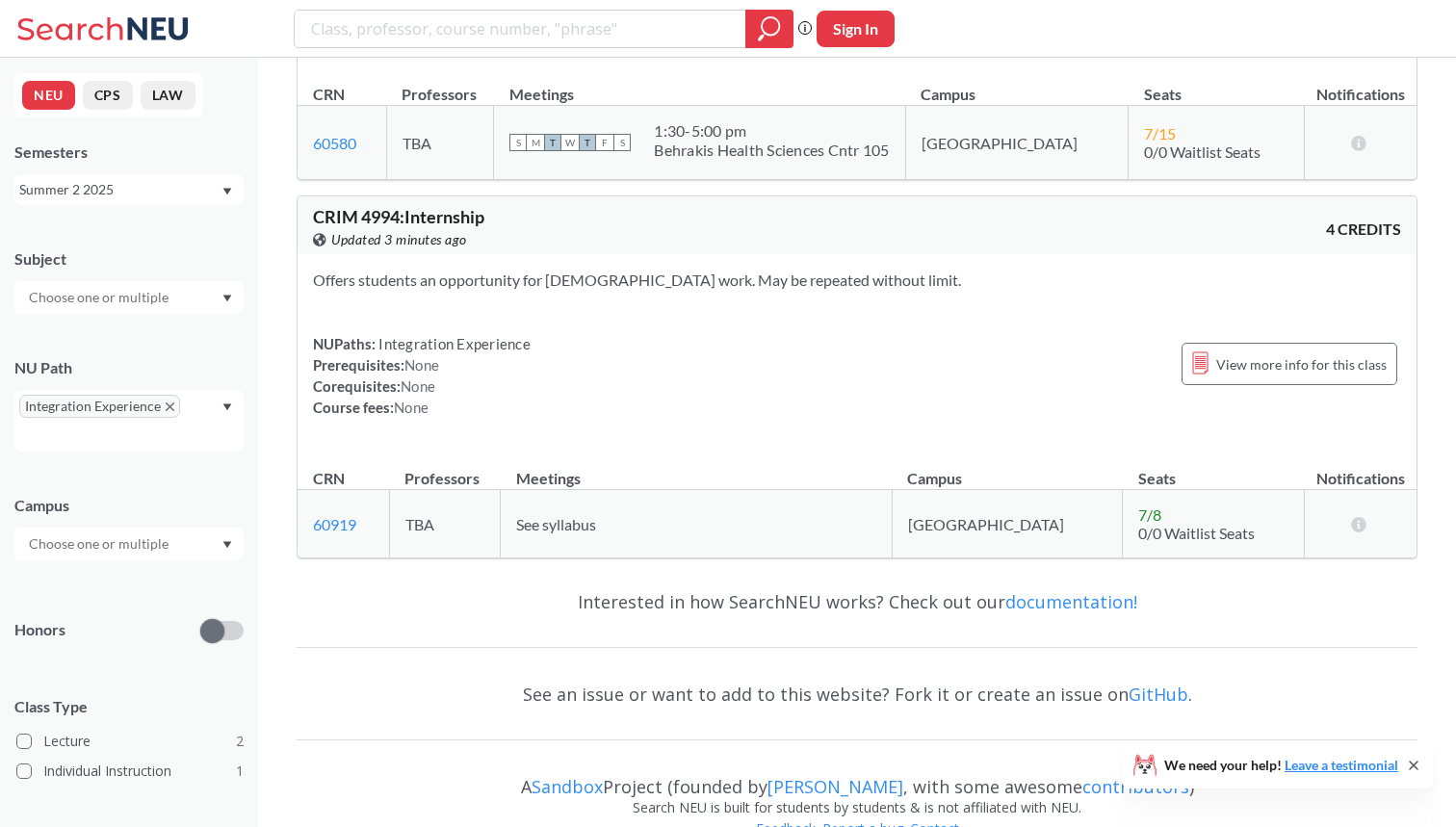
scroll to position [911, 0]
click at [126, 184] on div "Summer 2 2025" at bounding box center [120, 189] width 201 height 21
click at [131, 353] on div "Summer 1 2025" at bounding box center [129, 365] width 229 height 53
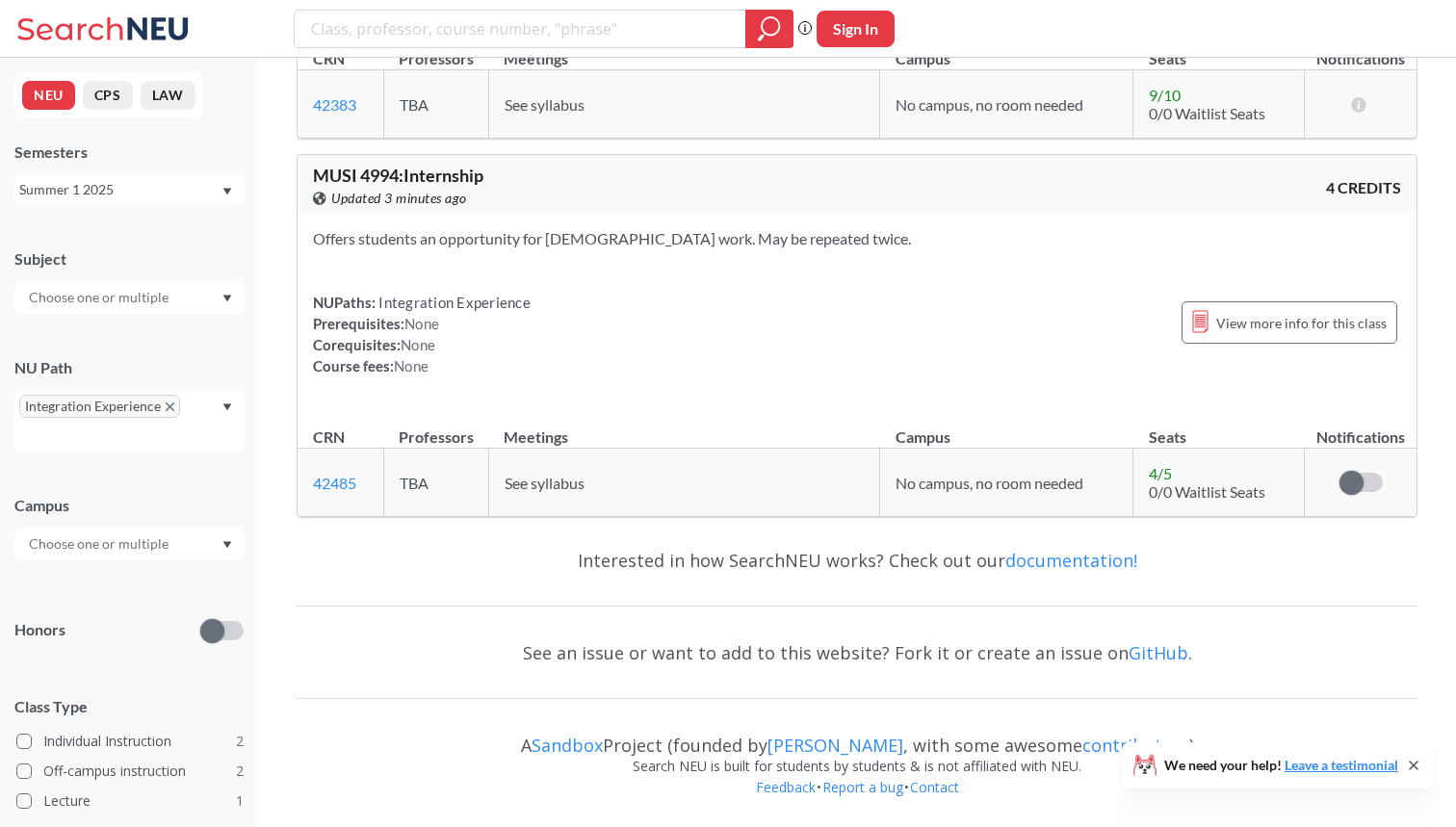
scroll to position [1389, 0]
click at [173, 196] on div "Summer 1 2025" at bounding box center [120, 189] width 201 height 21
click at [119, 276] on div "Summer 2 2024" at bounding box center [129, 263] width 229 height 53
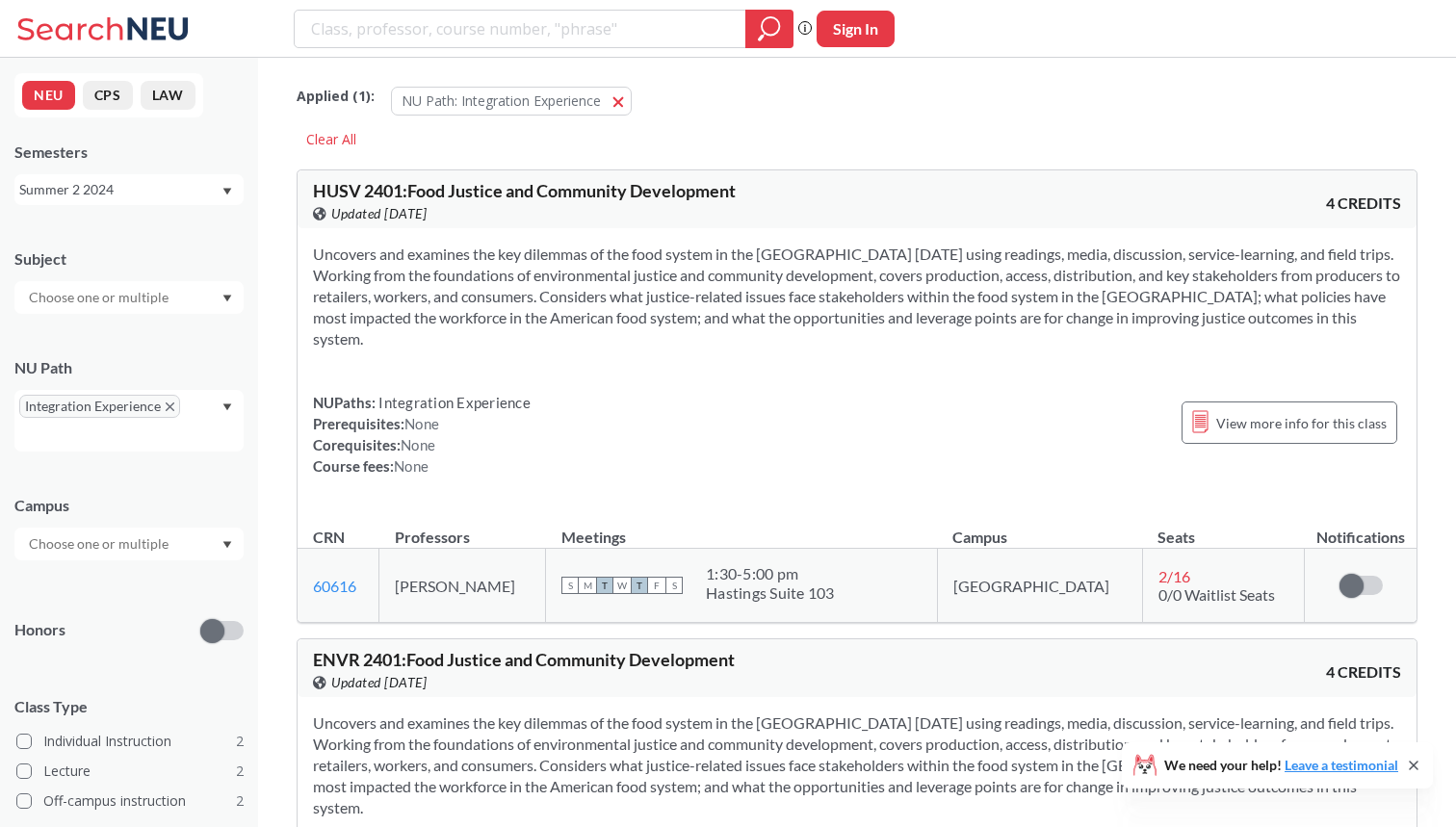
click at [193, 201] on div "Summer 2 2024" at bounding box center [129, 189] width 229 height 31
click at [159, 250] on div "Summer 1 2025" at bounding box center [129, 235] width 229 height 53
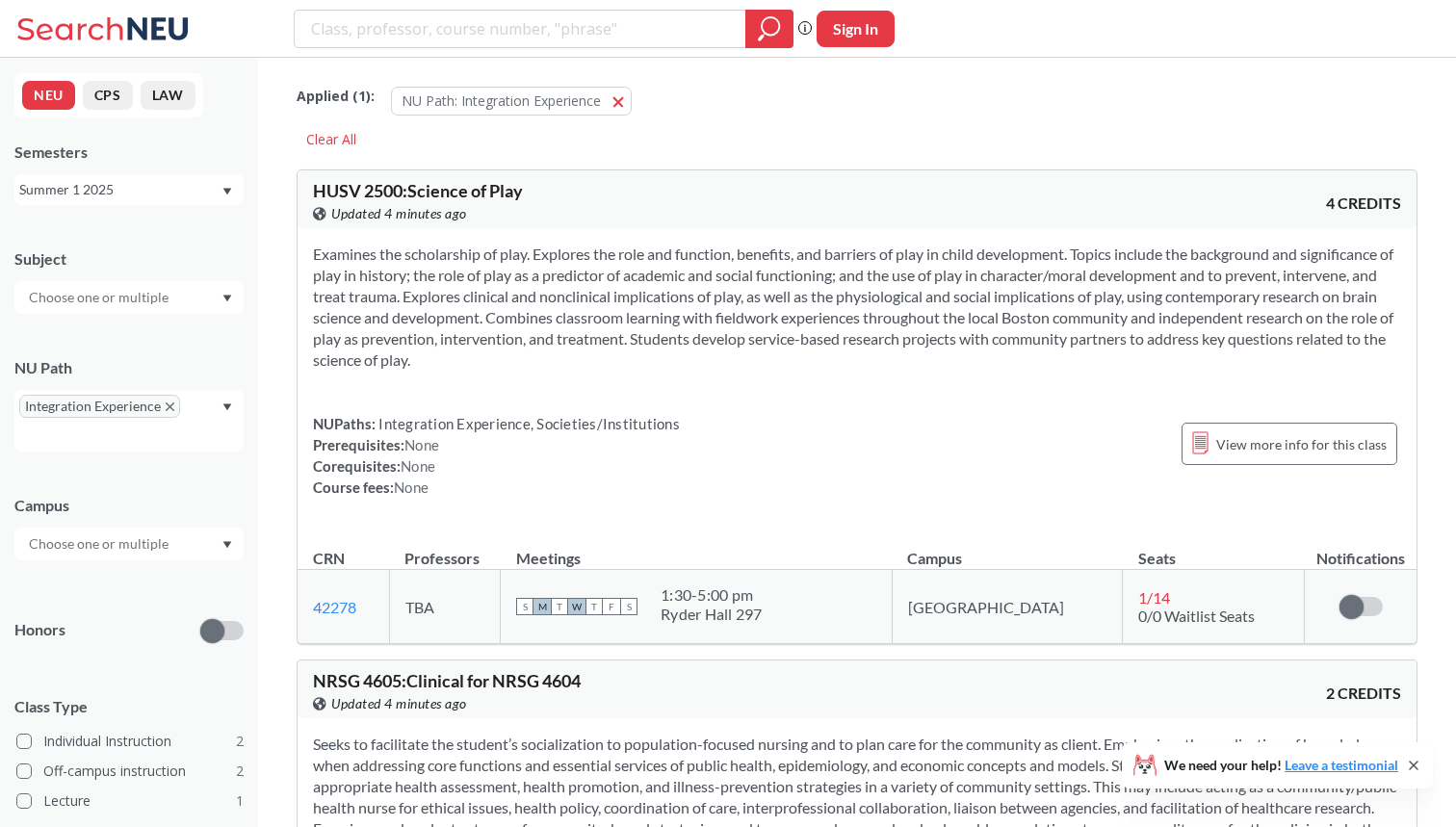
click at [159, 180] on div "Summer 1 2025" at bounding box center [120, 189] width 201 height 21
click at [133, 357] on div "Summer 1 2024" at bounding box center [134, 366] width 217 height 21
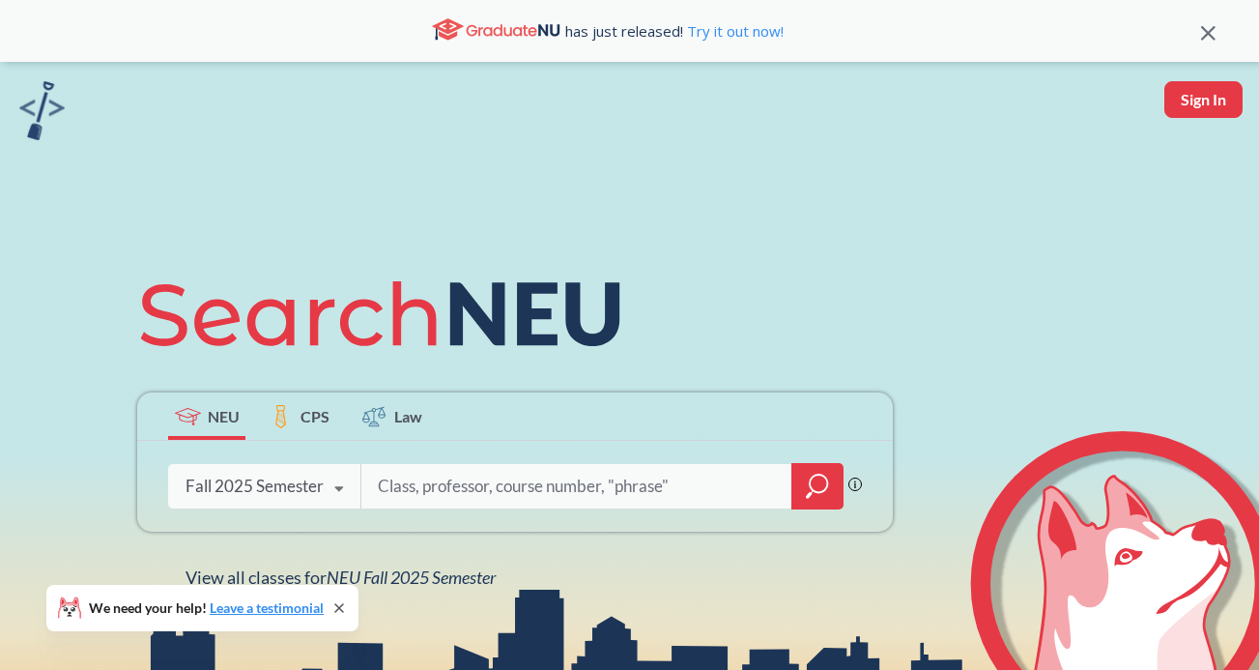
click at [827, 489] on icon "magnifying glass" at bounding box center [817, 486] width 23 height 27
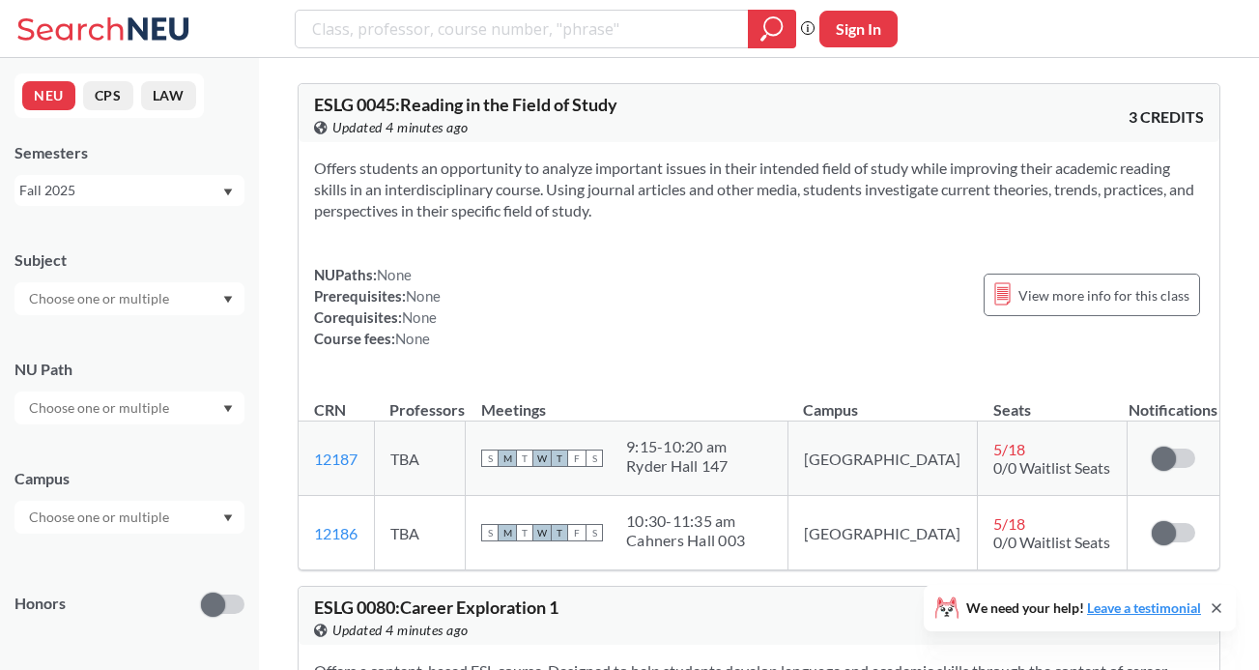
click at [175, 297] on input "text" at bounding box center [100, 298] width 162 height 23
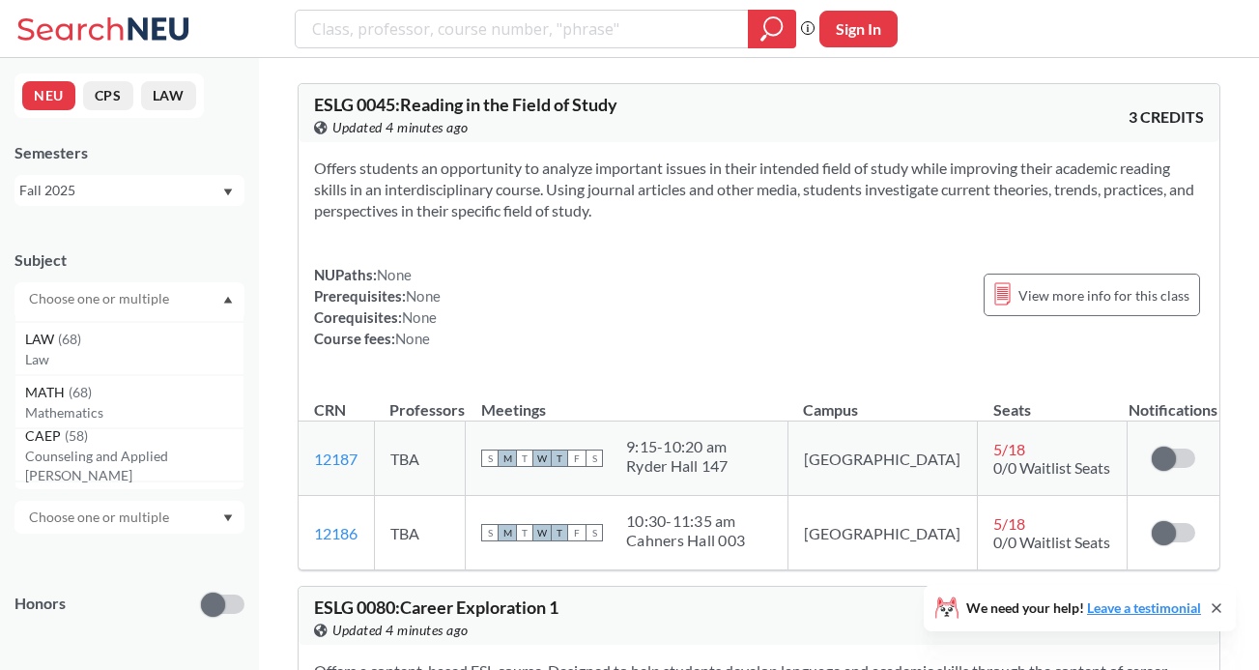
click at [194, 249] on div "Subject" at bounding box center [129, 259] width 230 height 21
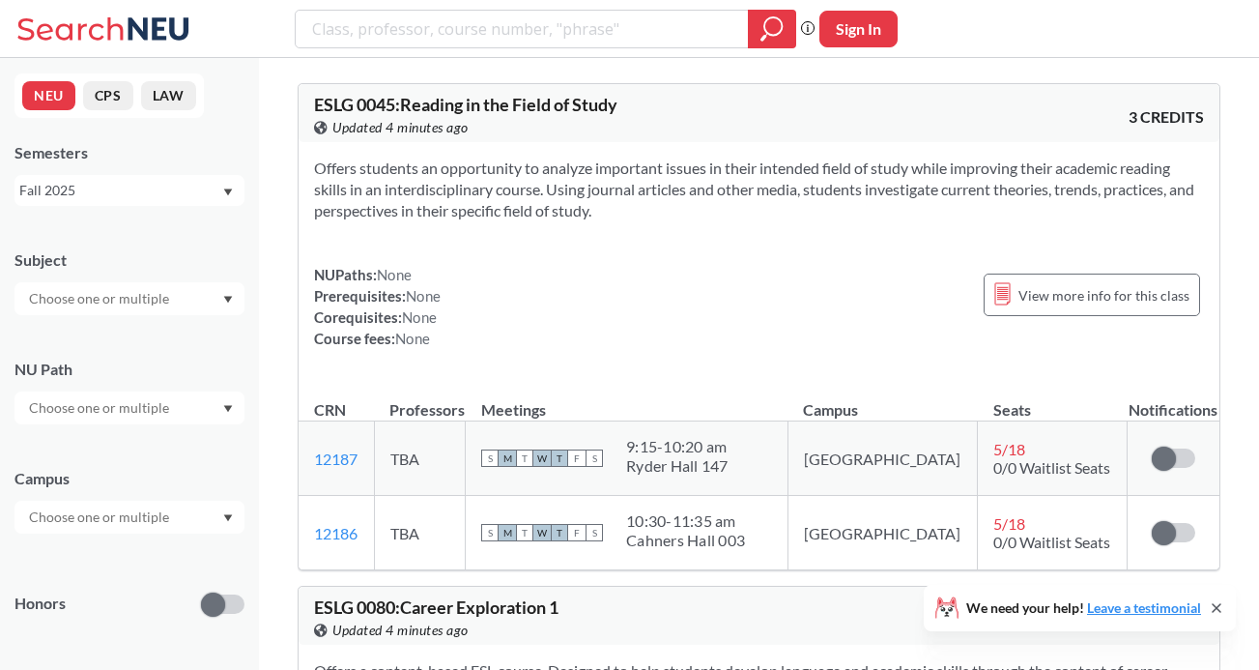
click at [183, 408] on div at bounding box center [129, 407] width 230 height 33
click at [150, 473] on span "Difference/Diversity" at bounding box center [89, 462] width 129 height 21
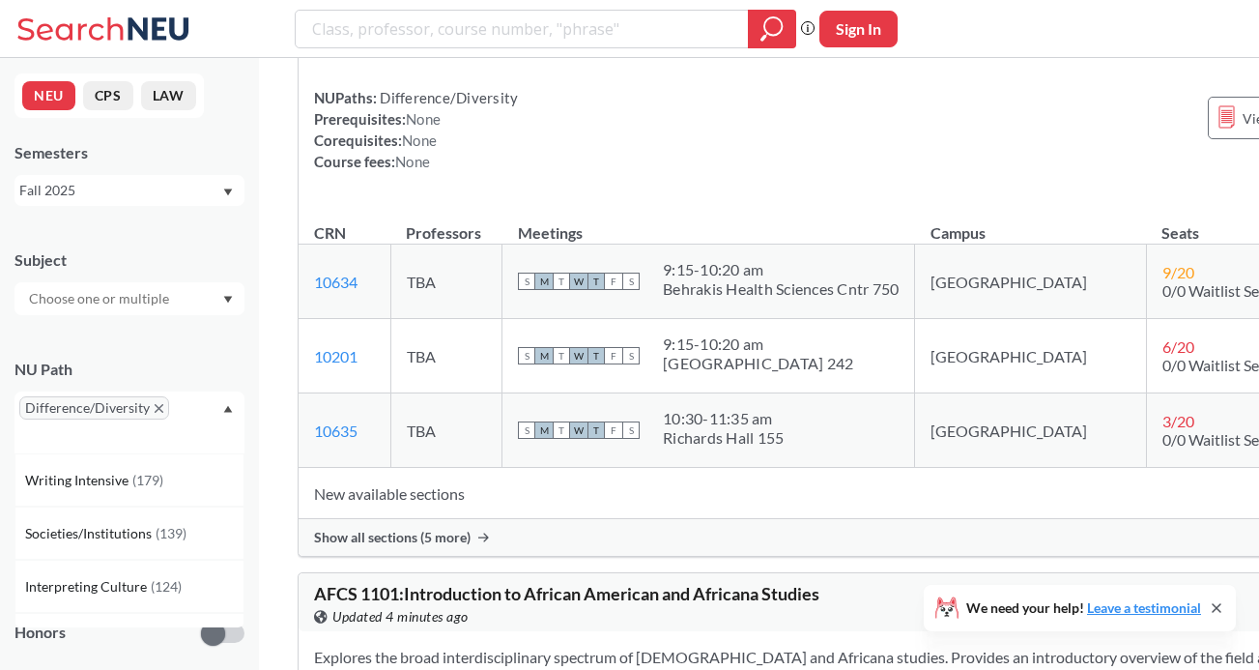
scroll to position [1843, 0]
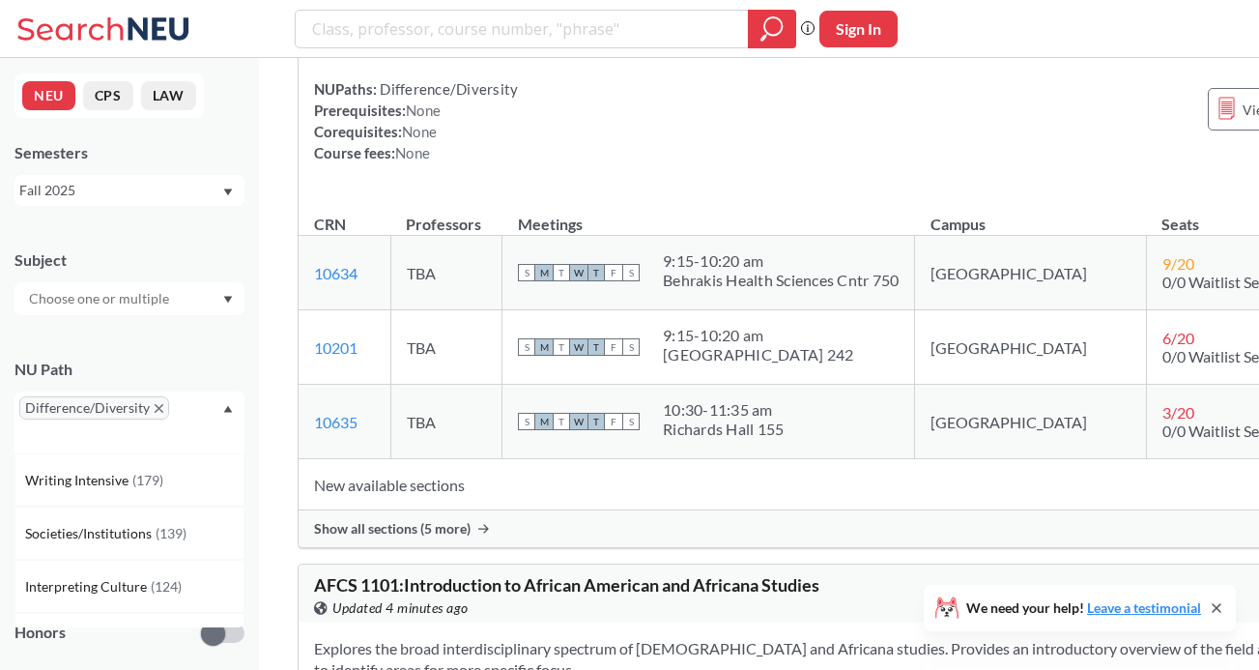
click at [474, 547] on div "Show all sections (5 more)" at bounding box center [871, 528] width 1145 height 37
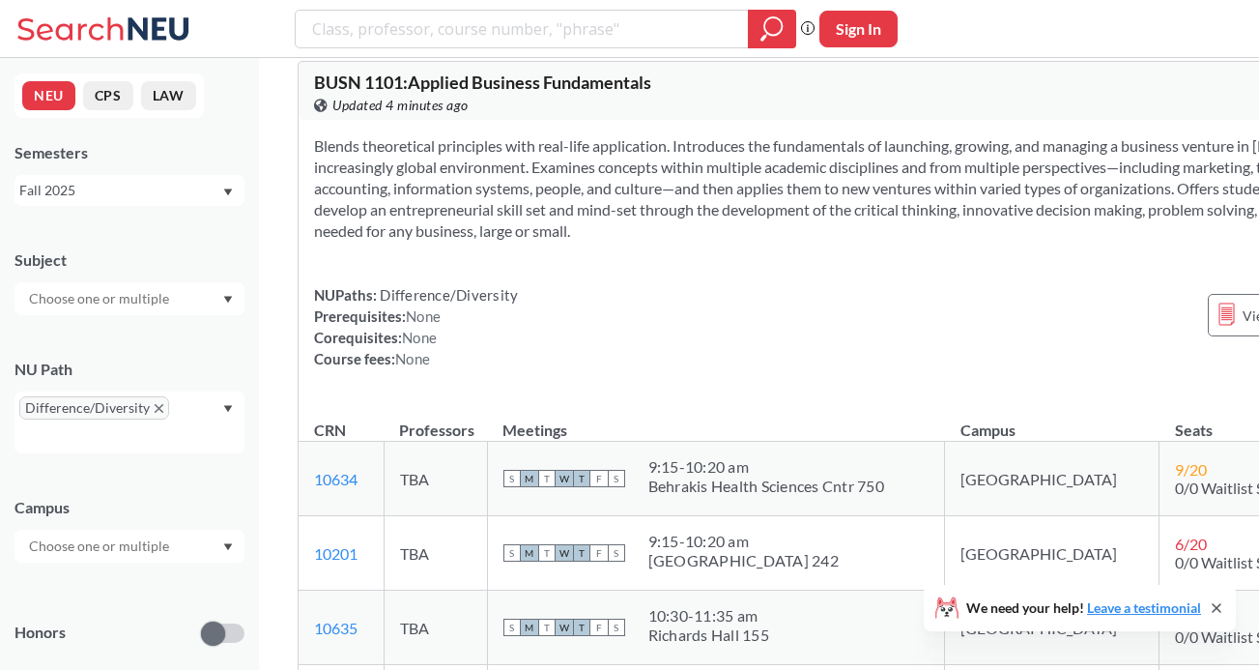
scroll to position [1626, 0]
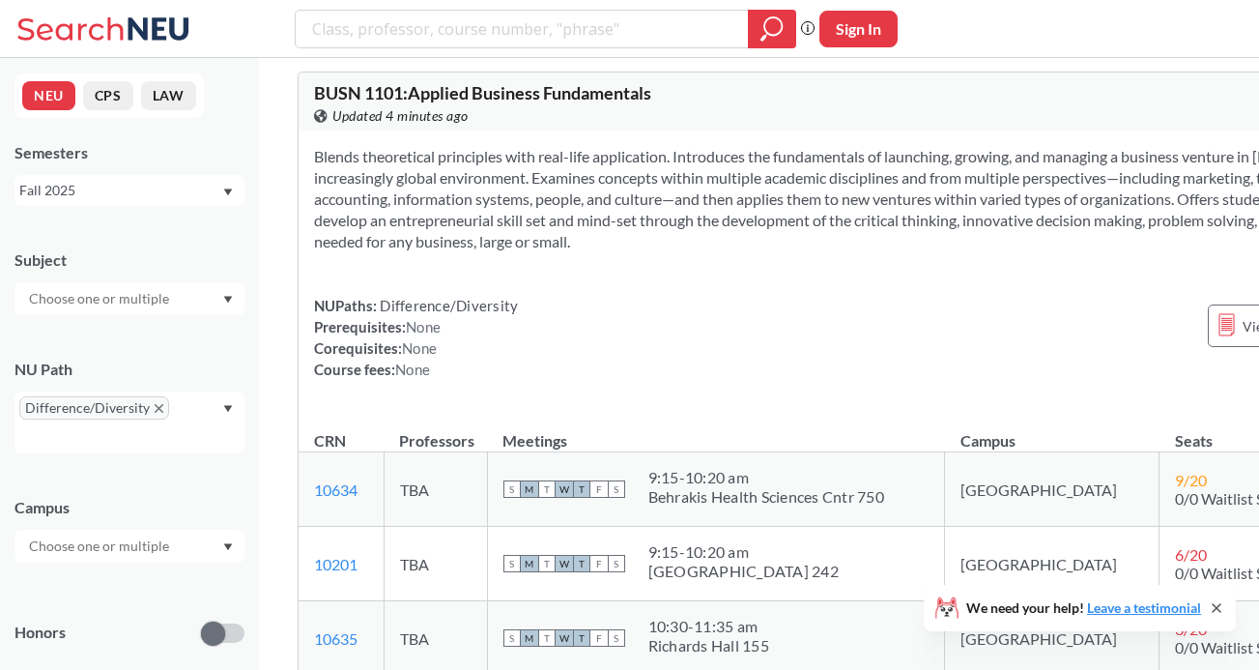
drag, startPoint x: 413, startPoint y: 158, endPoint x: 665, endPoint y: 159, distance: 252.2
click at [665, 127] on div "BUSN 1101 : Applied Business Fundamentals View this course on Banner. Updated 4…" at bounding box center [593, 105] width 558 height 43
copy span "Applied Business Fundamentals"
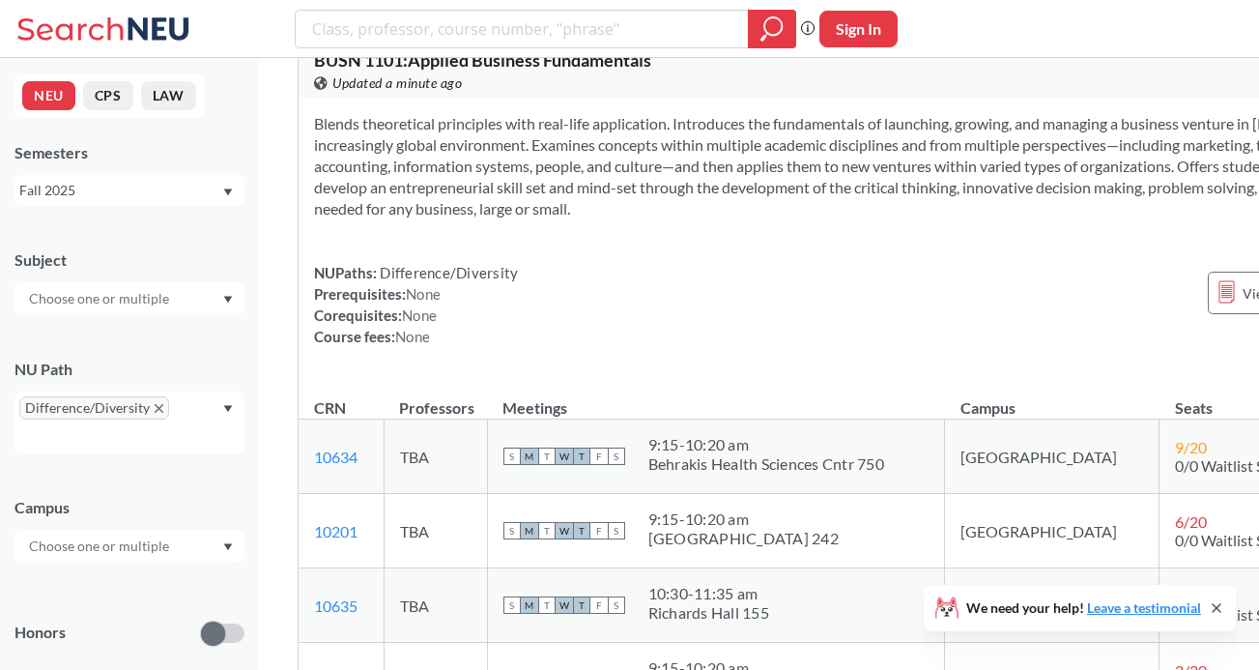
scroll to position [1640, 0]
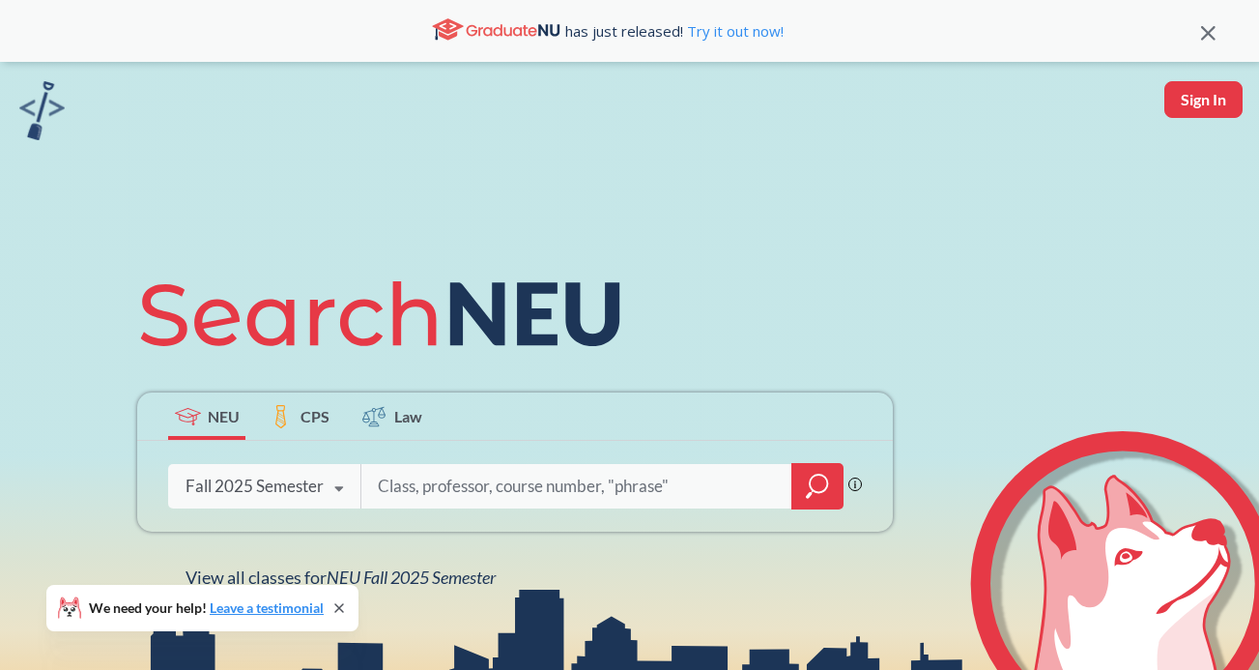
click at [813, 490] on icon "magnifying glass" at bounding box center [818, 482] width 17 height 17
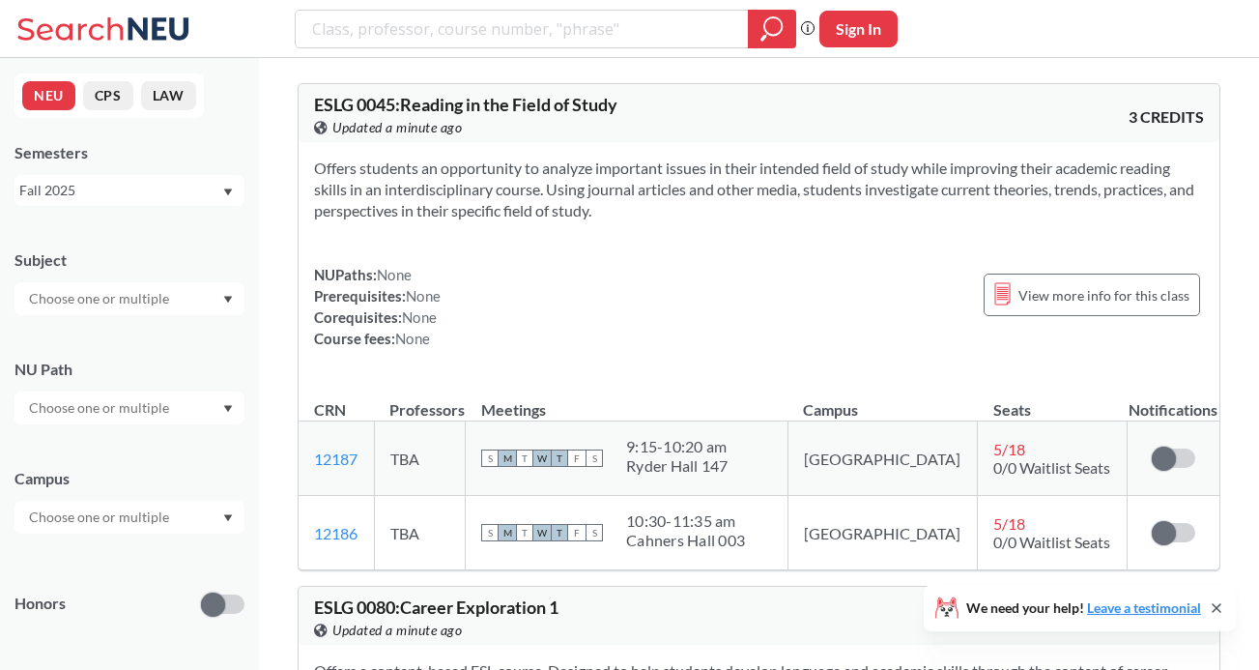
click at [160, 405] on input "text" at bounding box center [100, 407] width 162 height 23
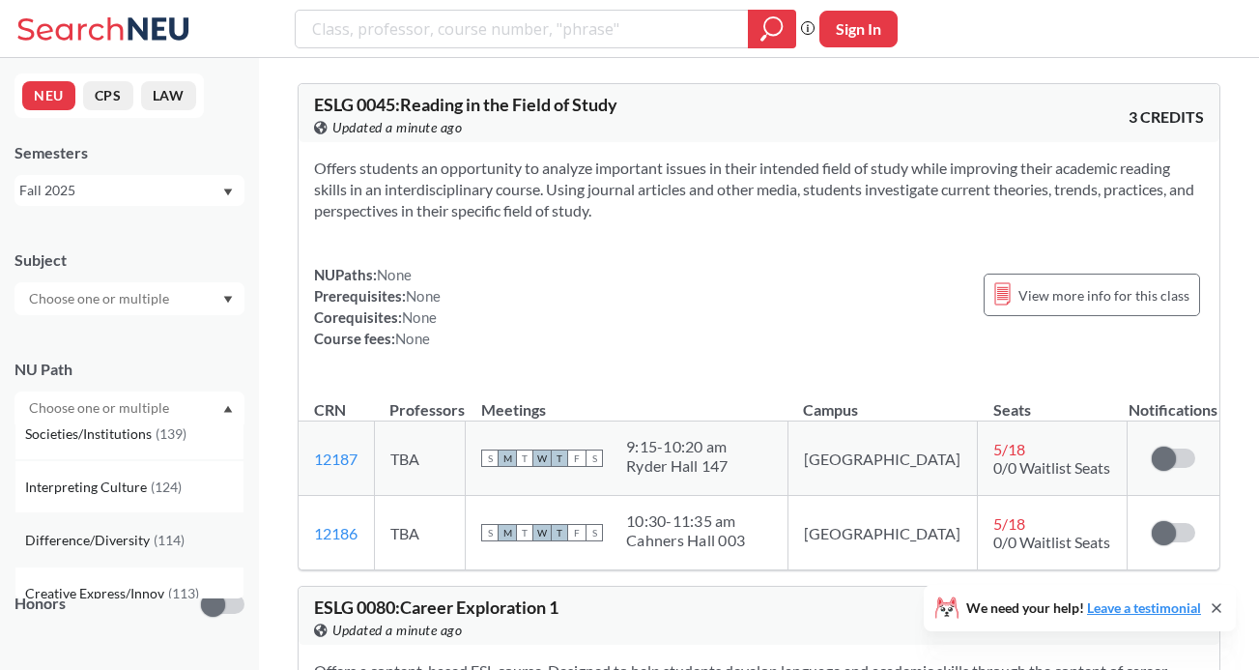
click at [143, 534] on span "Difference/Diversity" at bounding box center [89, 540] width 129 height 21
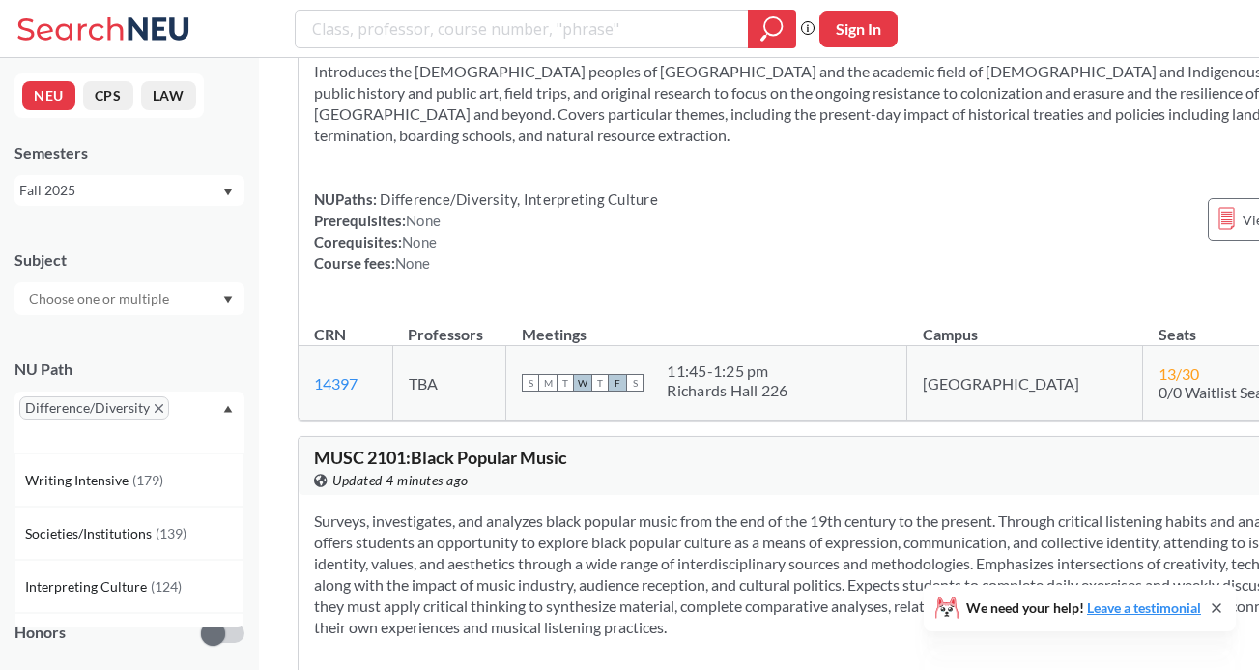
scroll to position [20330, 0]
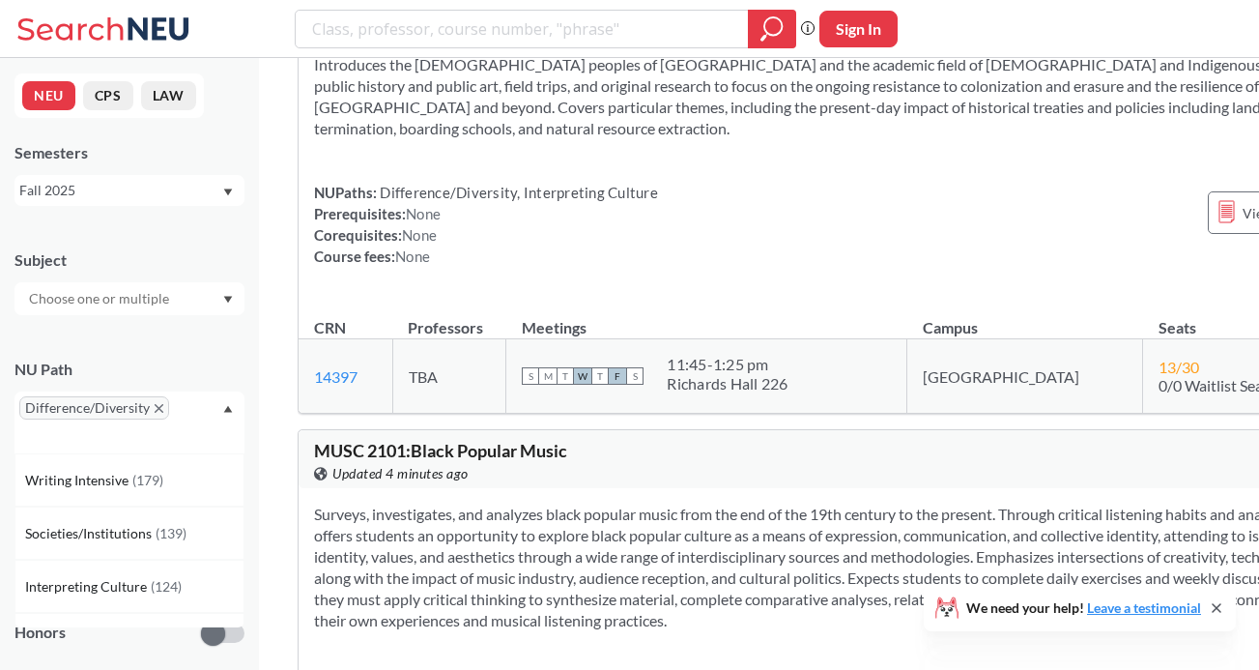
click at [220, 404] on div "Difference/Diversity" at bounding box center [129, 422] width 230 height 62
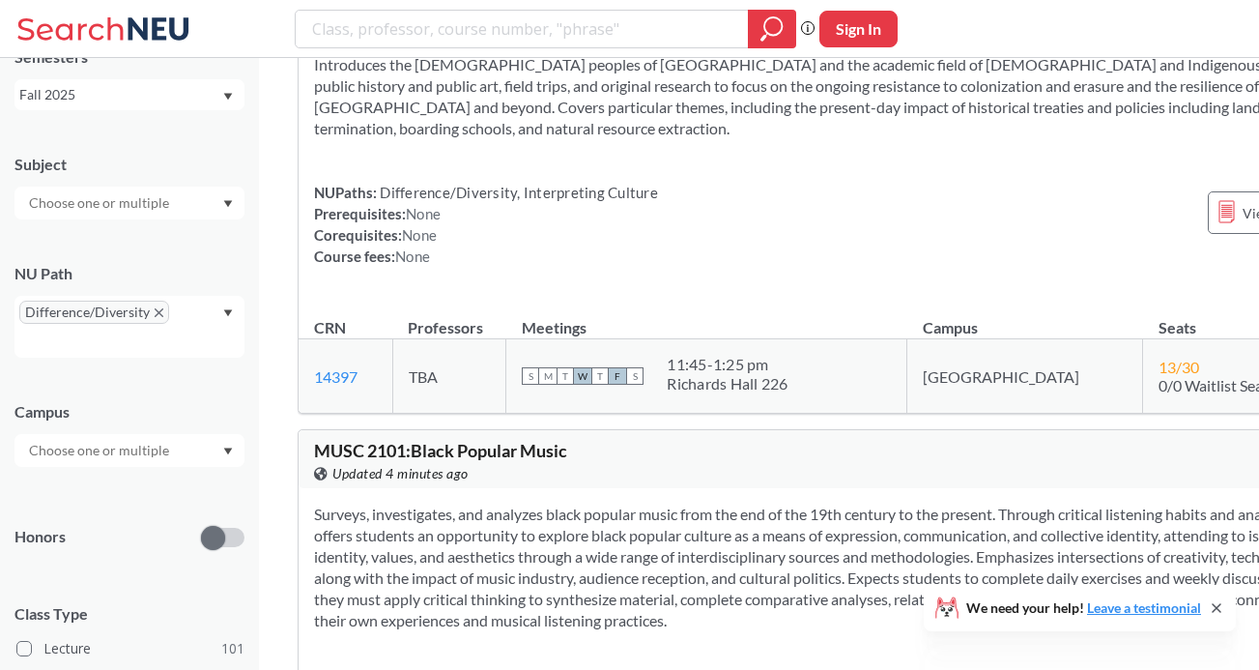
scroll to position [122, 0]
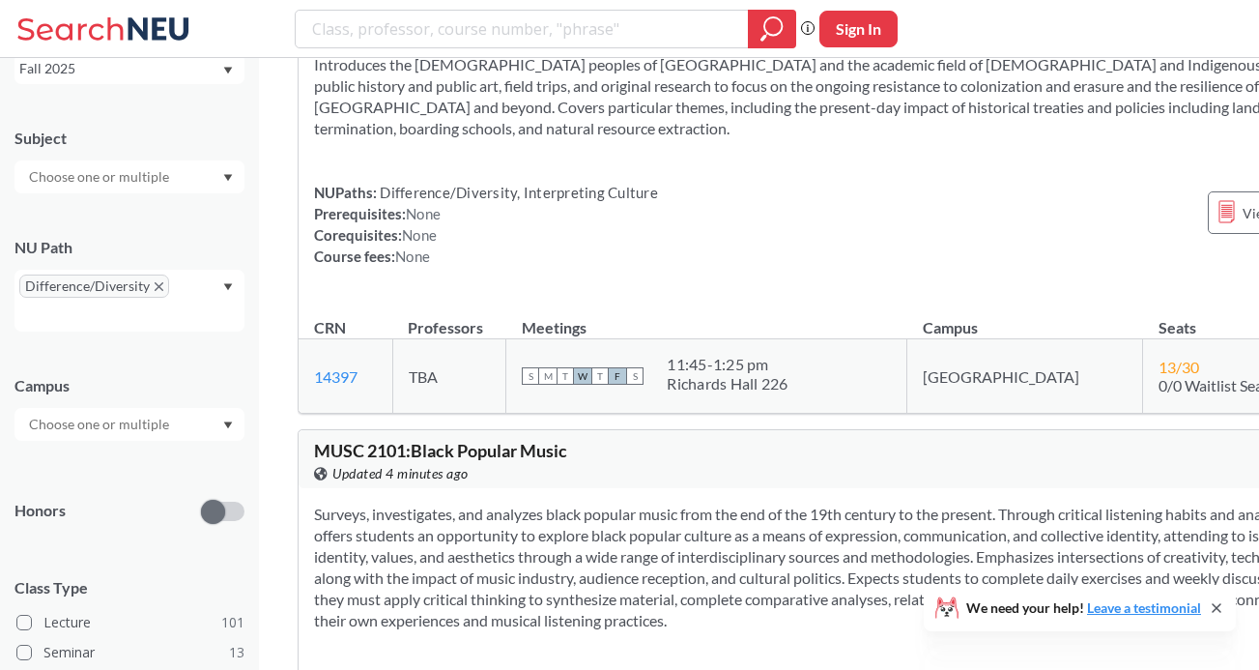
click at [144, 423] on input "text" at bounding box center [100, 424] width 162 height 23
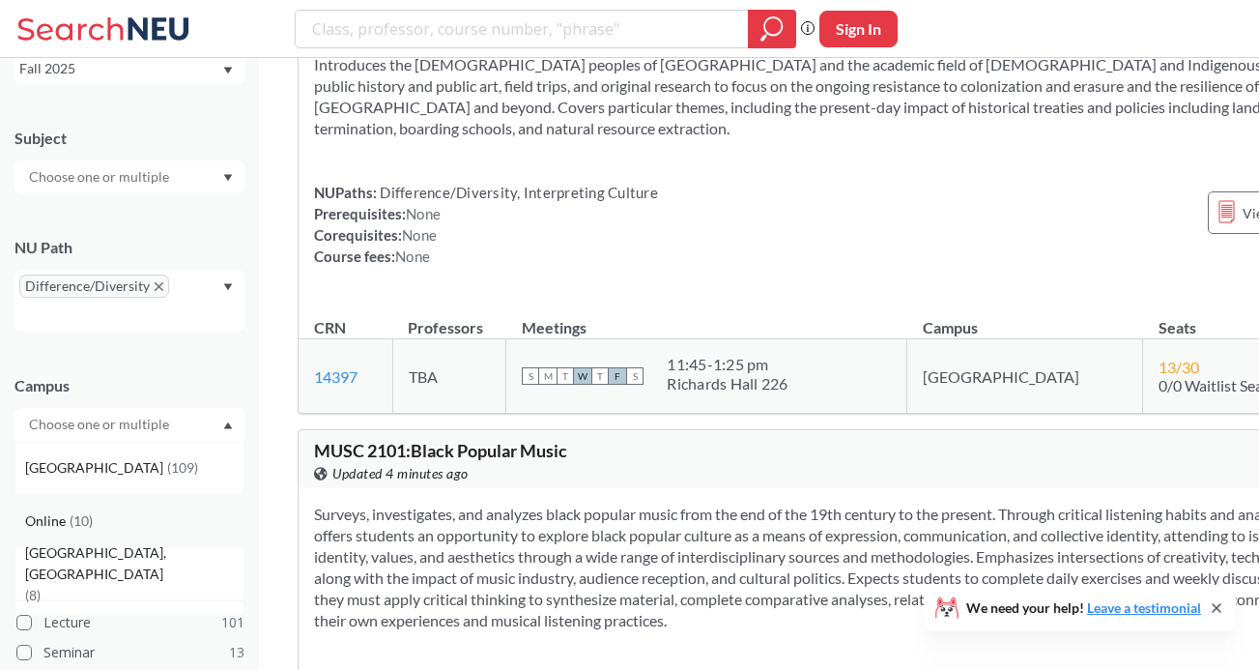
click at [122, 537] on div "Online ( 10 )" at bounding box center [129, 520] width 230 height 53
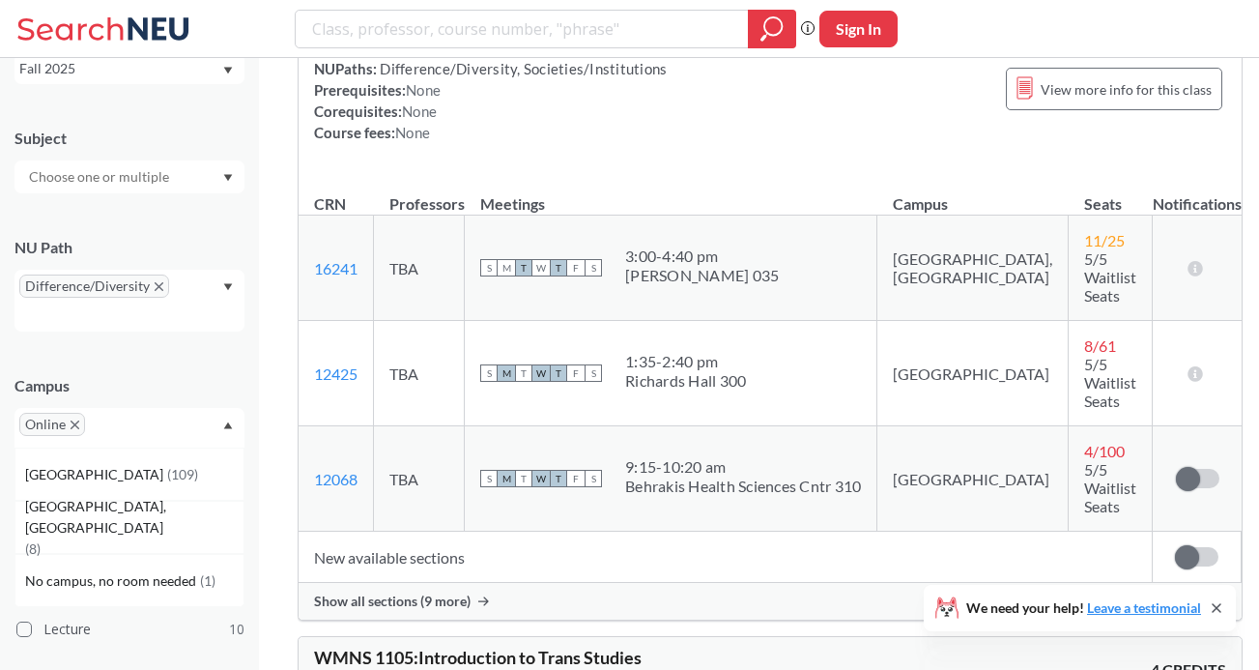
scroll to position [957, 0]
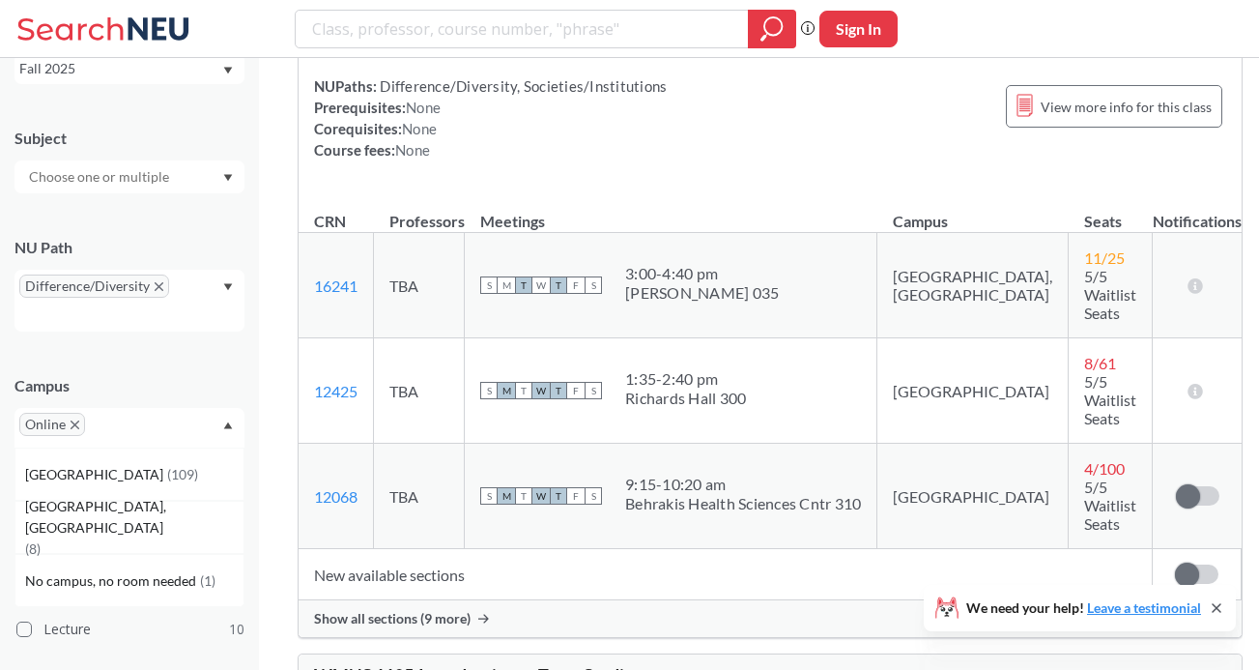
click at [363, 610] on span "Show all sections (9 more)" at bounding box center [392, 618] width 157 height 17
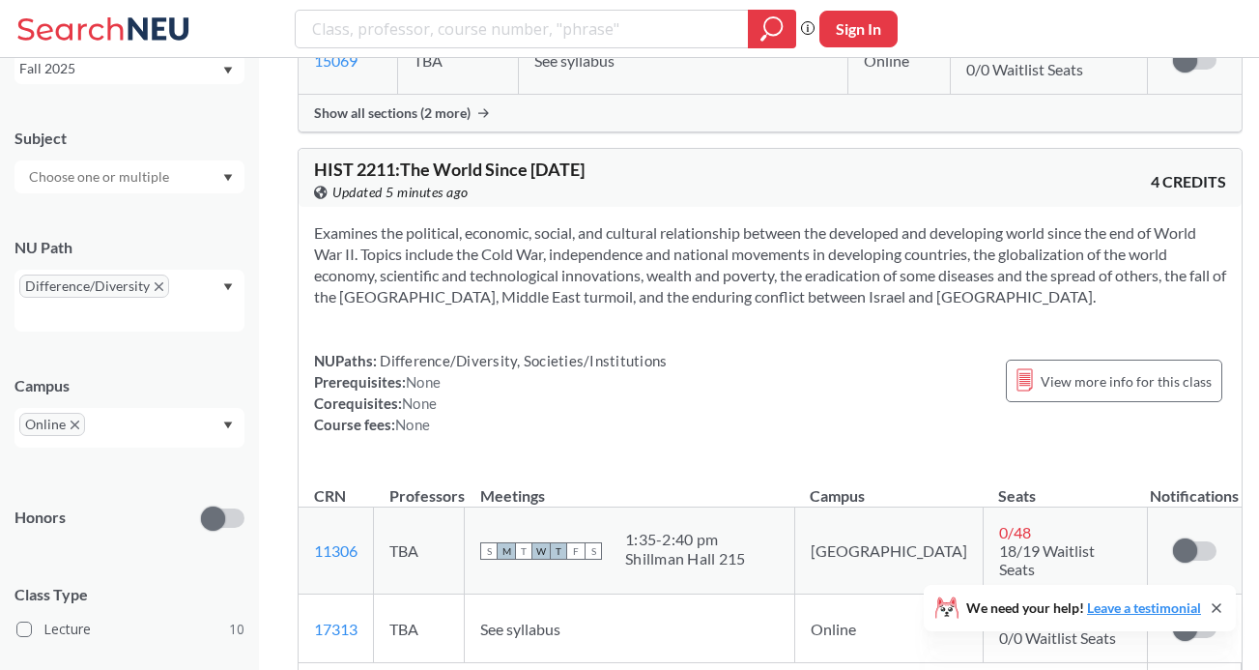
scroll to position [4622, 0]
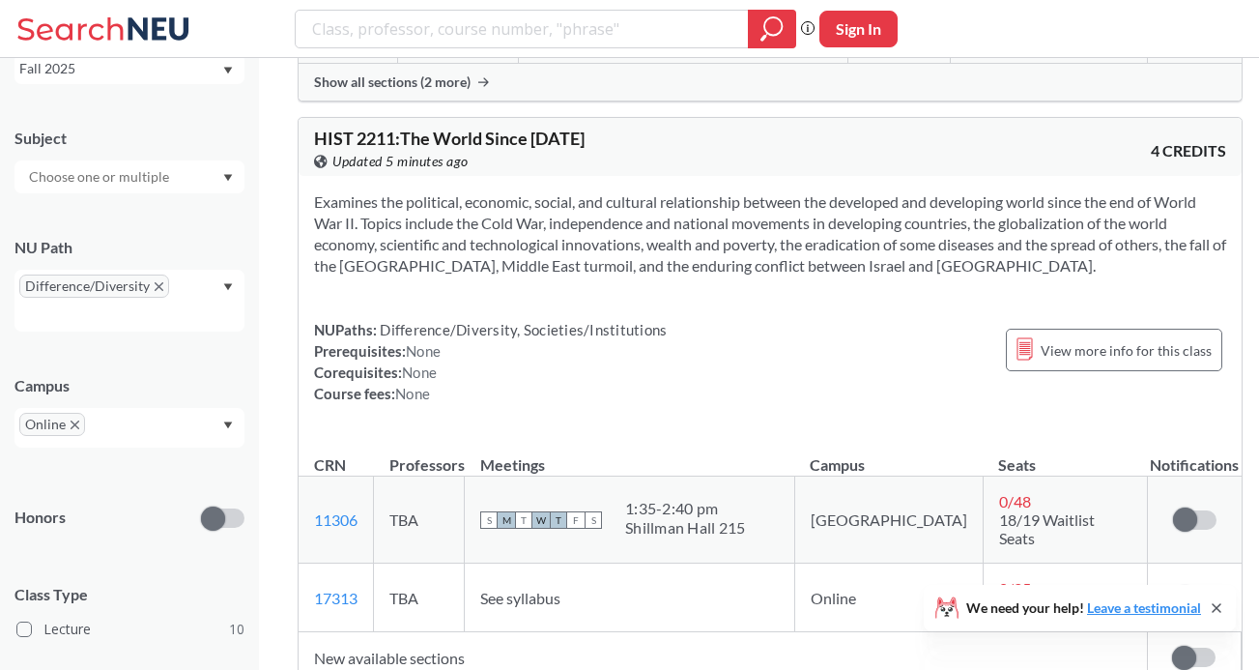
click at [398, 632] on td "New available sections" at bounding box center [723, 657] width 848 height 51
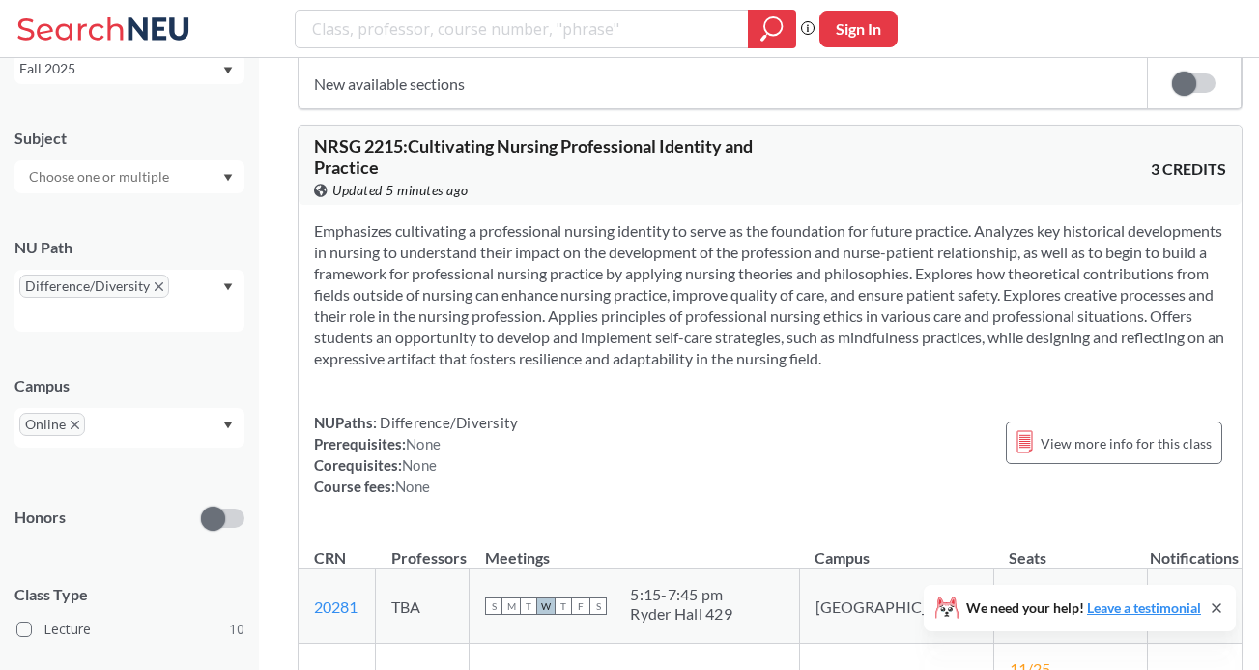
scroll to position [5207, 0]
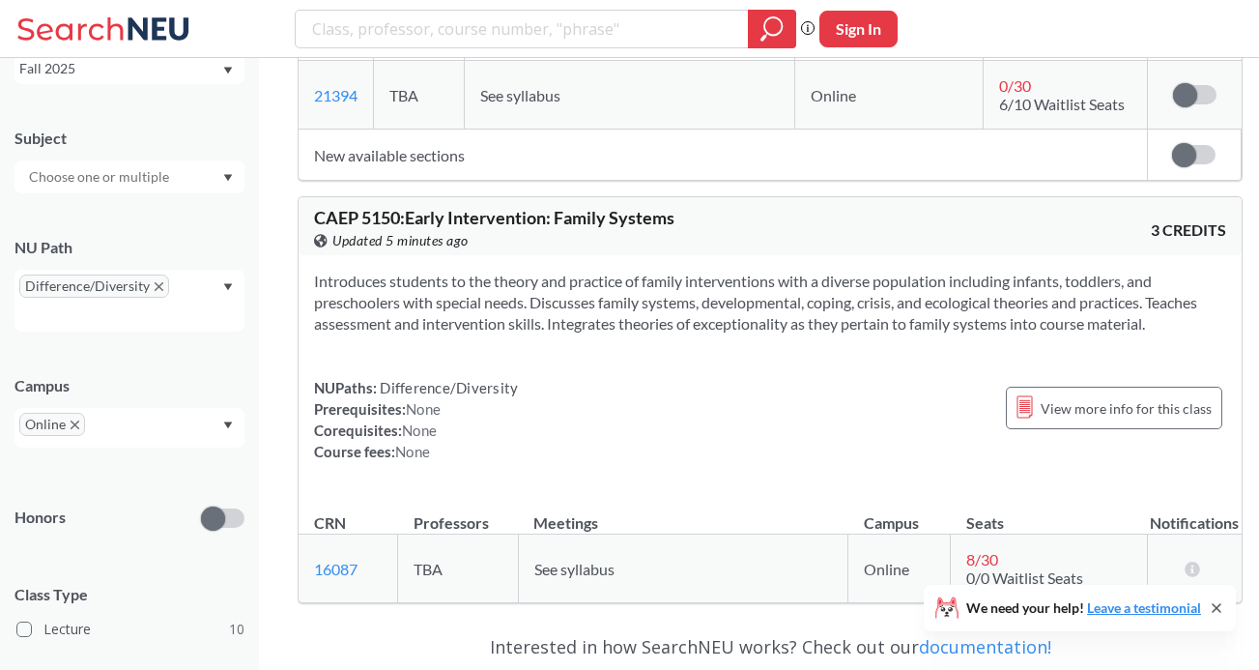
scroll to position [7626, 0]
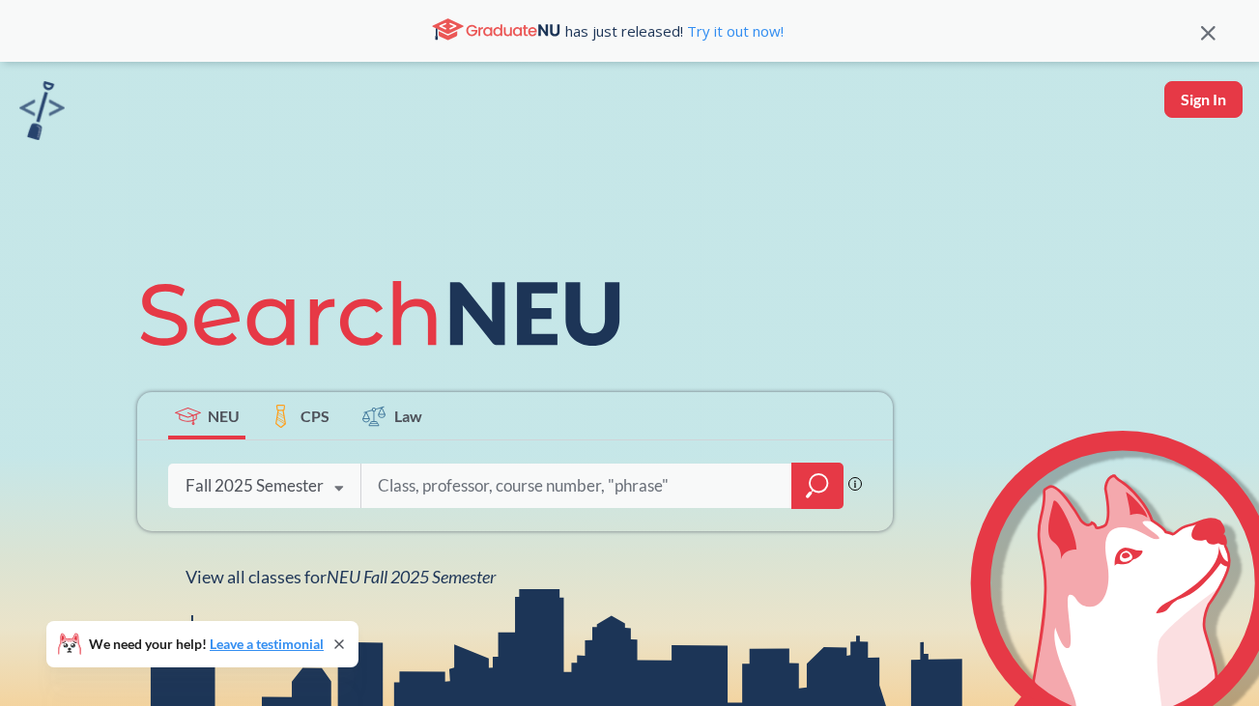
click at [811, 495] on icon "magnifying glass" at bounding box center [809, 495] width 6 height 7
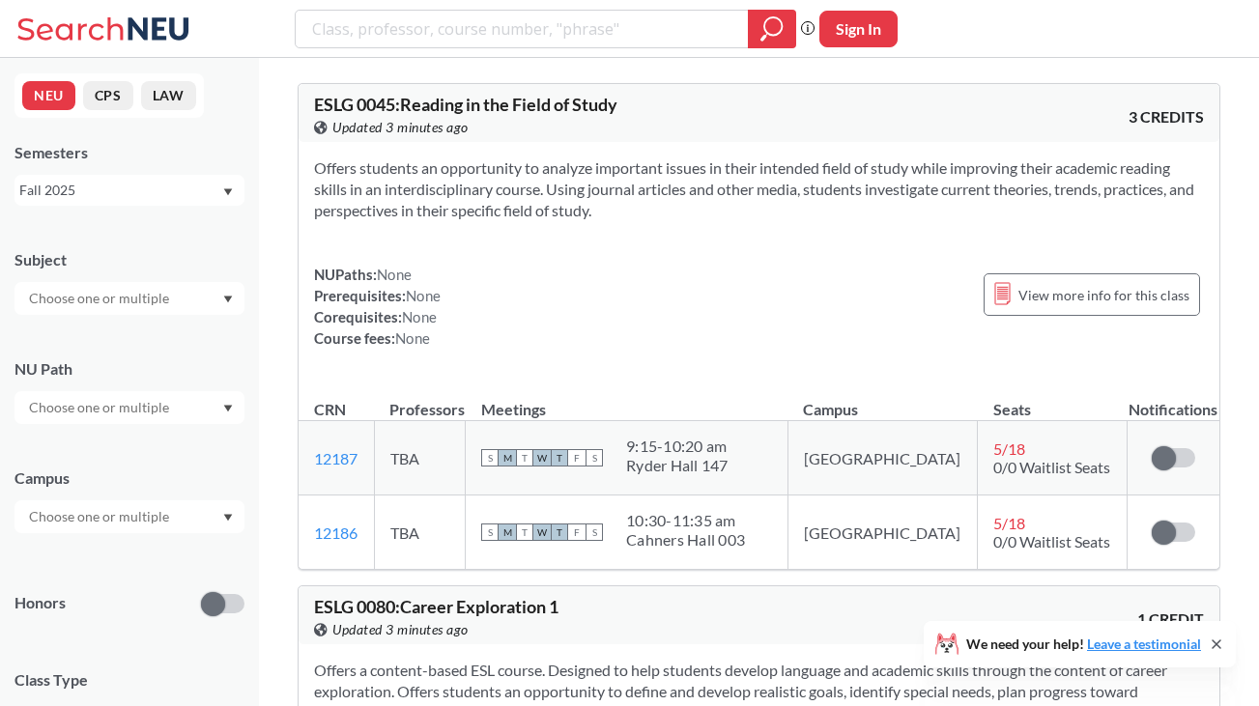
click at [109, 414] on input "text" at bounding box center [100, 407] width 162 height 23
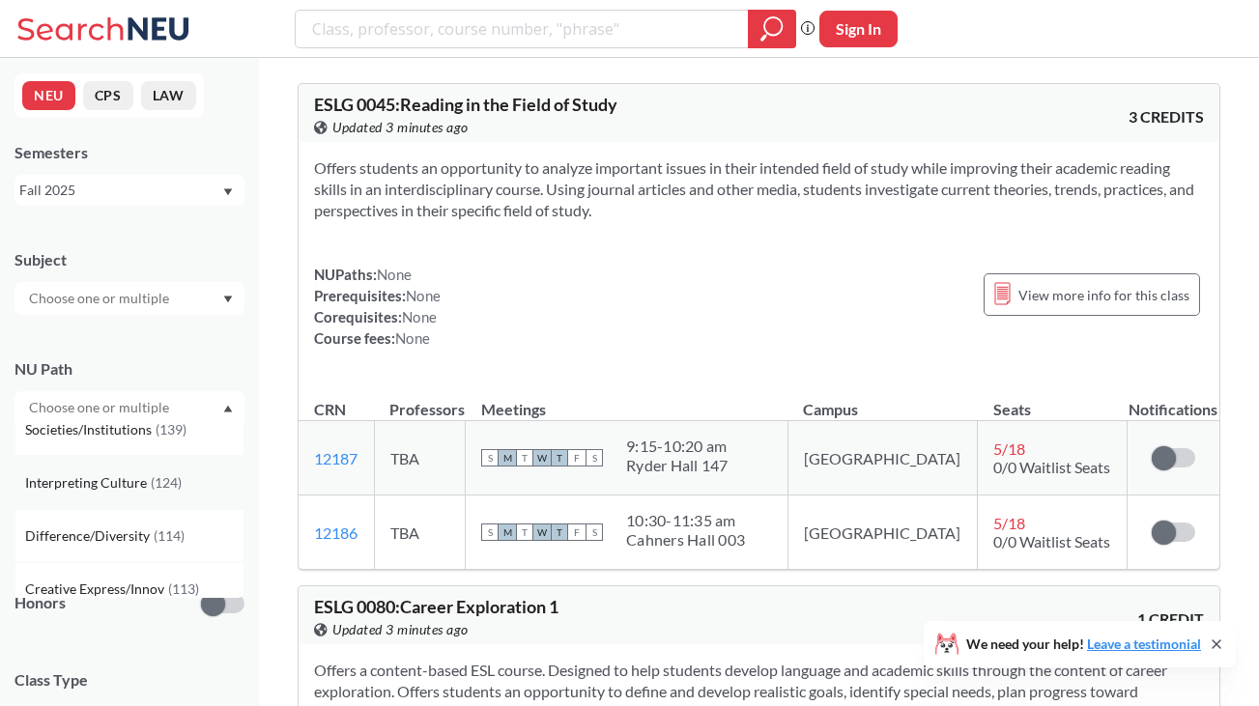
click at [117, 489] on span "Interpreting Culture" at bounding box center [88, 483] width 126 height 21
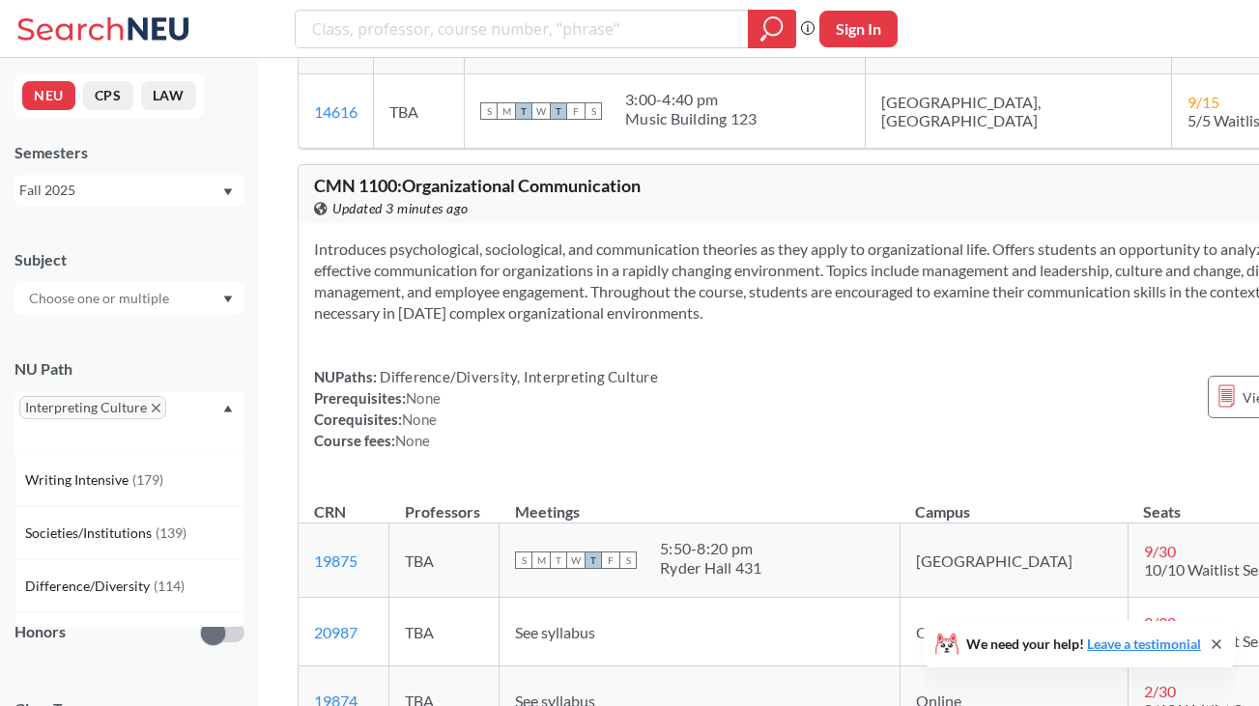
scroll to position [993, 0]
click at [134, 586] on span "Difference/Diversity" at bounding box center [89, 586] width 129 height 21
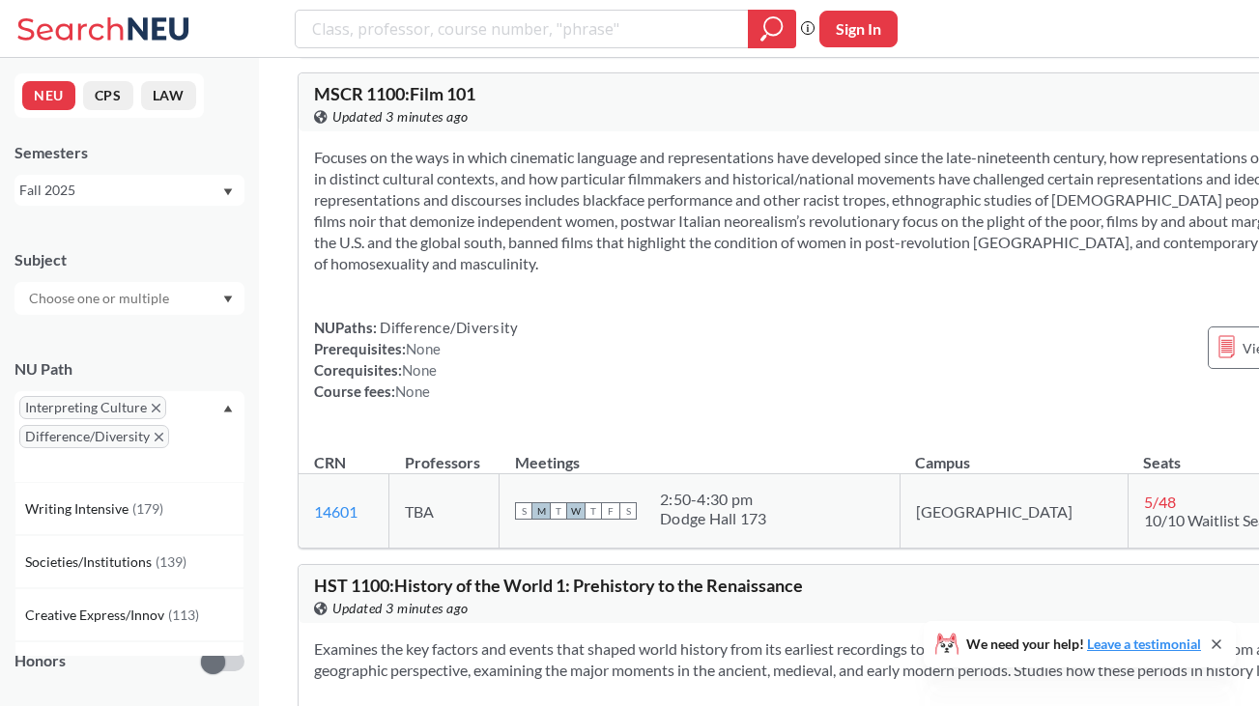
scroll to position [2144, 0]
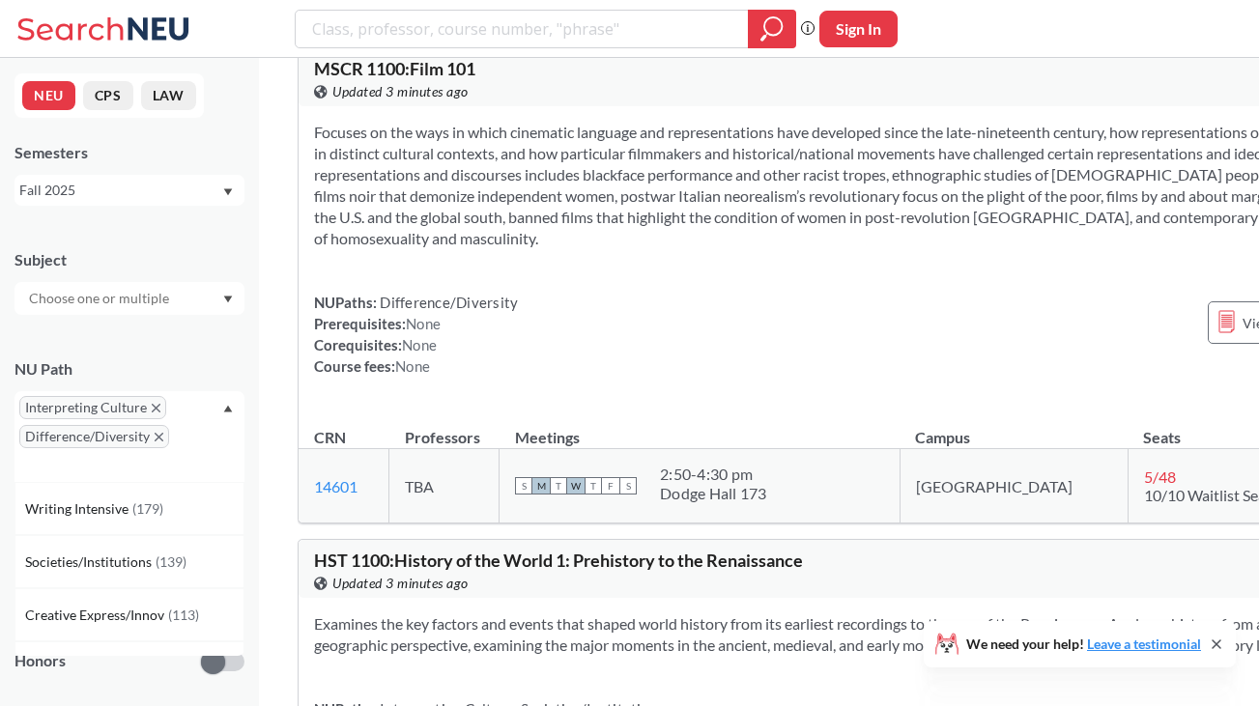
click at [155, 409] on icon "X to remove pill" at bounding box center [156, 408] width 9 height 9
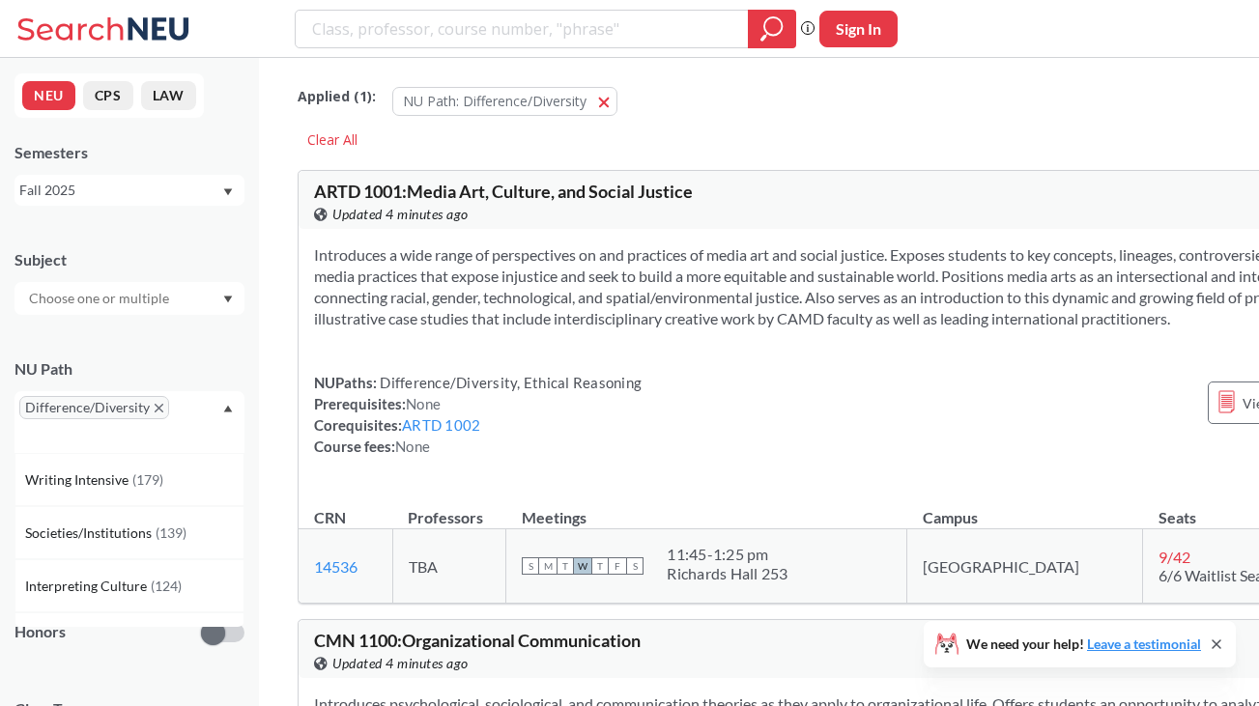
click at [196, 196] on div "Fall 2025" at bounding box center [120, 190] width 202 height 21
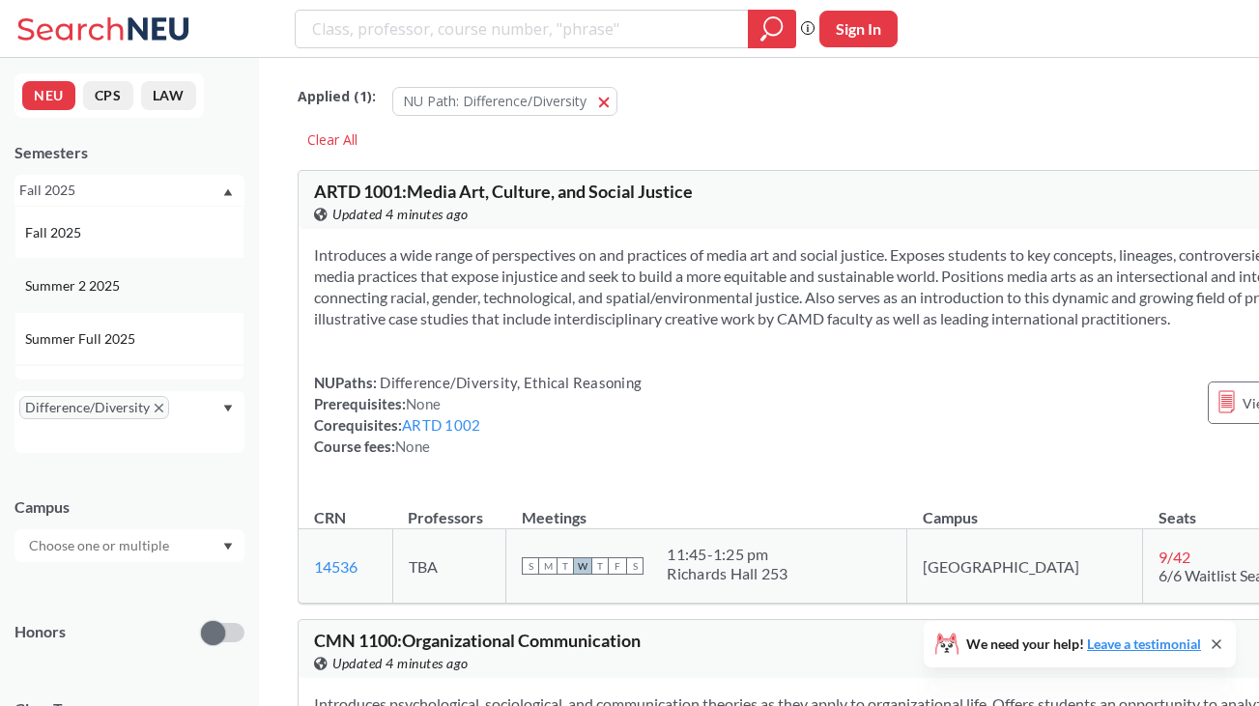
click at [168, 285] on div "Summer 2 2025" at bounding box center [134, 285] width 218 height 21
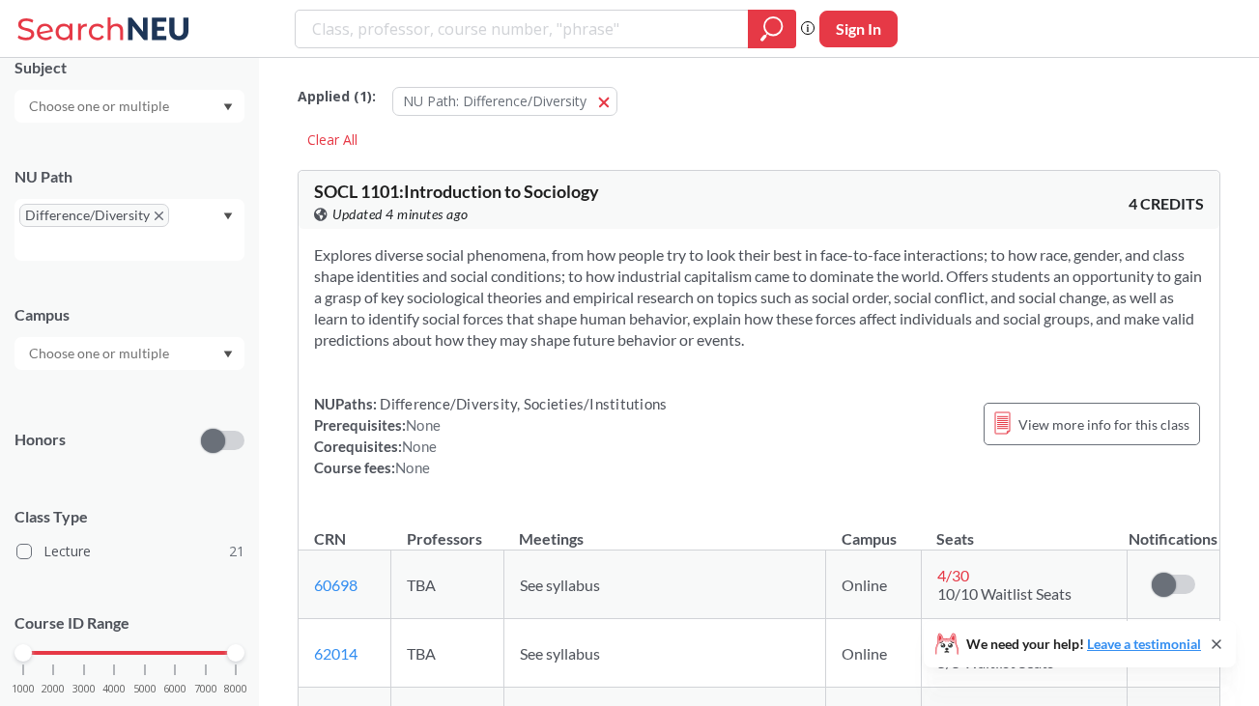
scroll to position [197, 0]
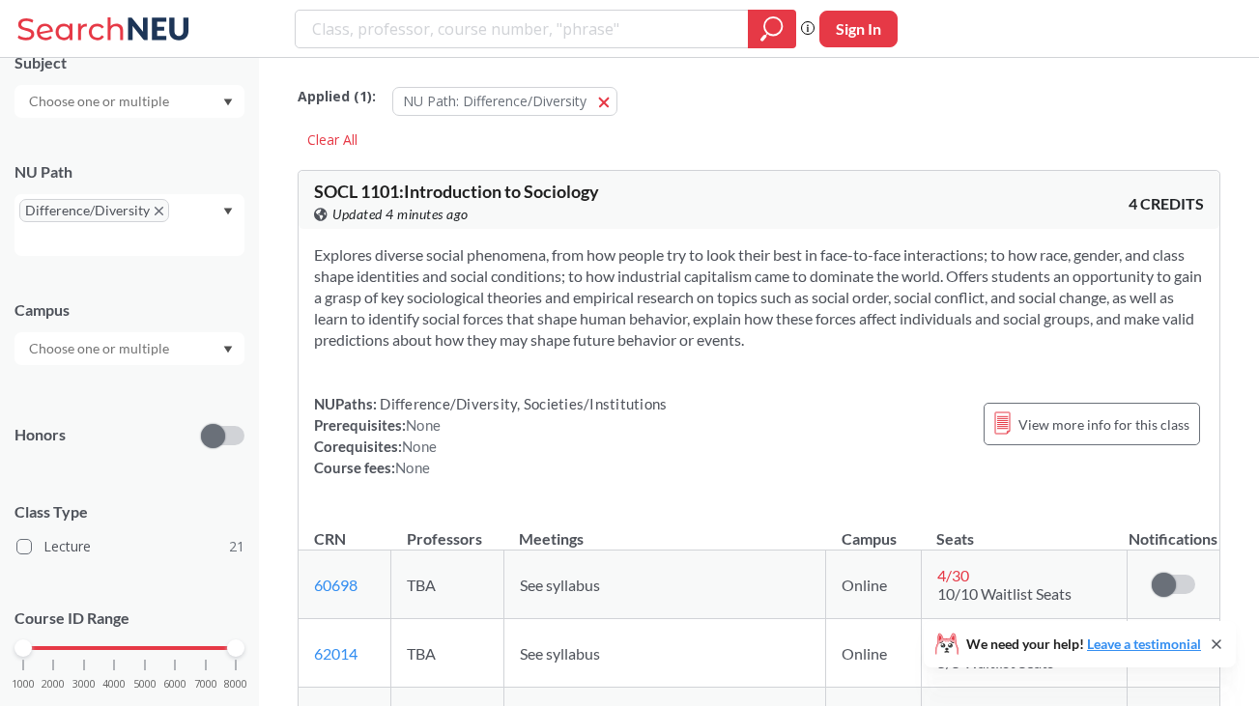
click at [180, 347] on div at bounding box center [129, 348] width 230 height 33
click at [152, 403] on div "Online ( 17 )" at bounding box center [129, 391] width 230 height 53
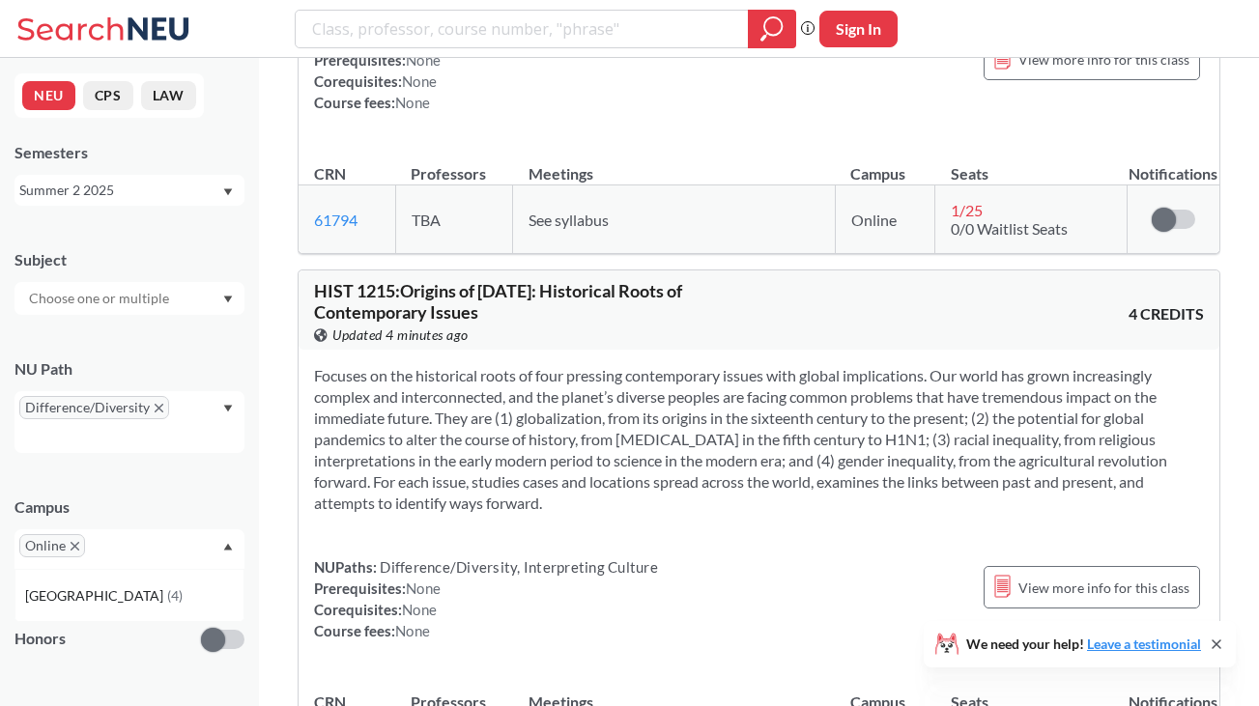
scroll to position [-1, 0]
click at [200, 188] on div "Summer 2 2025" at bounding box center [120, 190] width 202 height 21
click at [152, 313] on div "Summer 1 2025" at bounding box center [134, 321] width 218 height 21
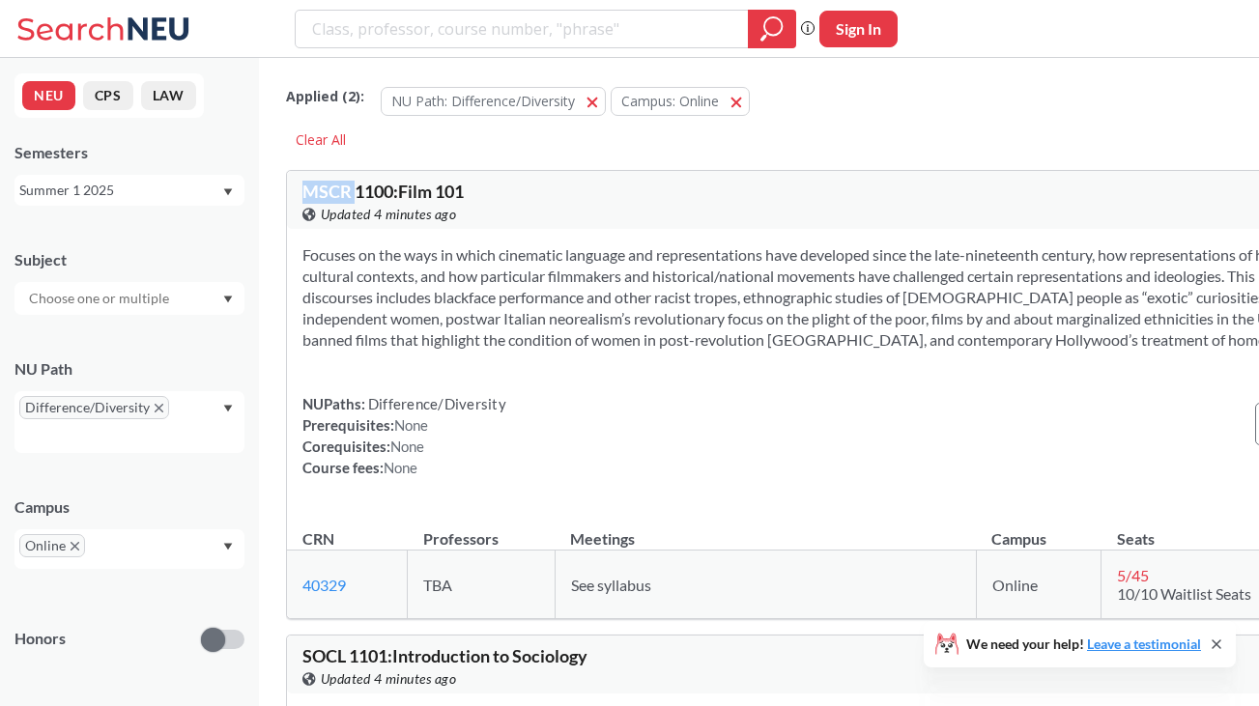
drag, startPoint x: 364, startPoint y: 192, endPoint x: 316, endPoint y: 192, distance: 48.3
click at [316, 192] on span "MSCR 1100 : Film 101" at bounding box center [382, 191] width 161 height 21
copy span "MSCR"
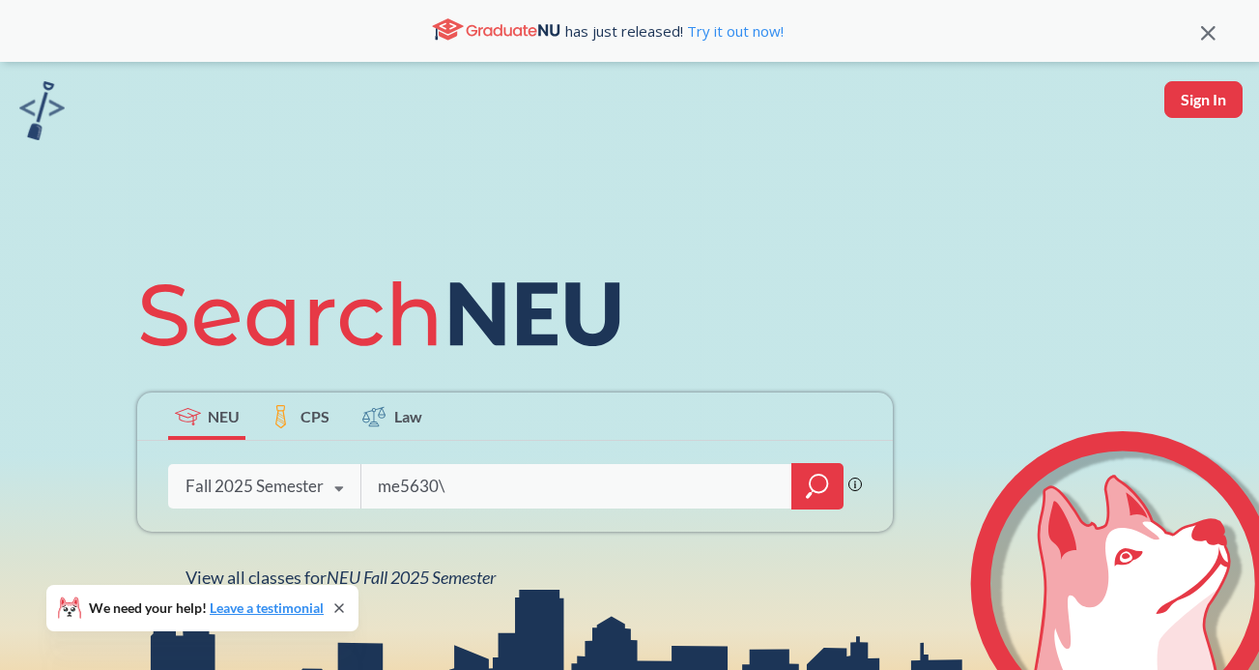
type input "me5630"
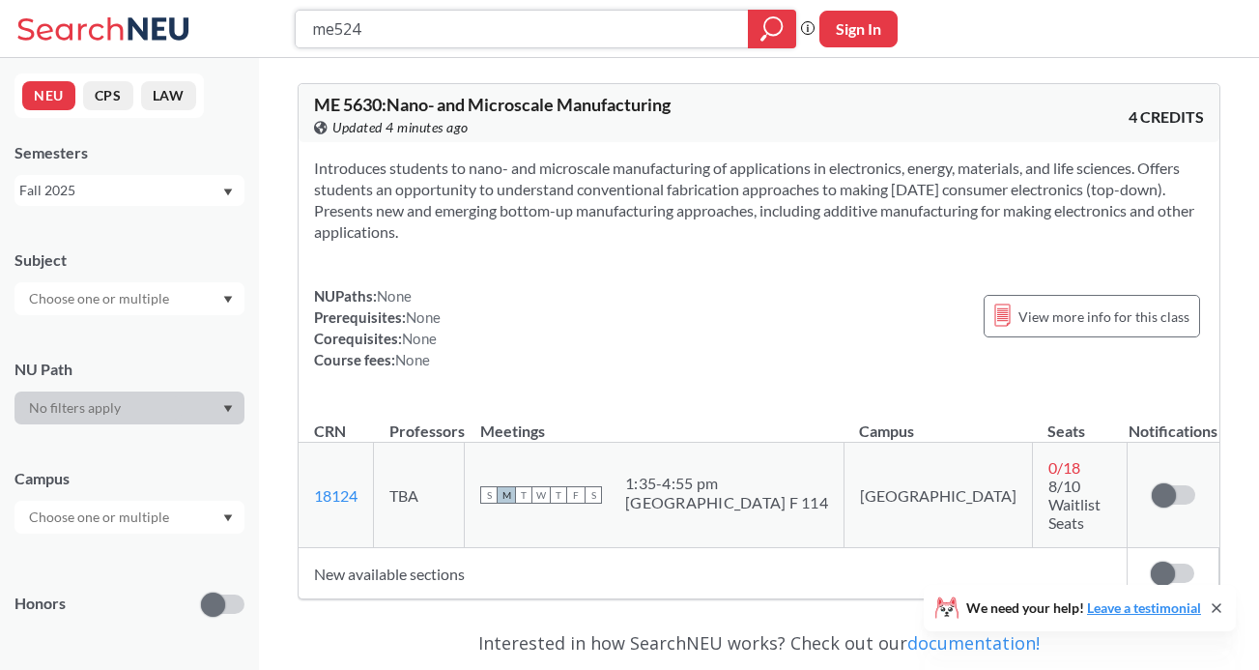
type input "me5240"
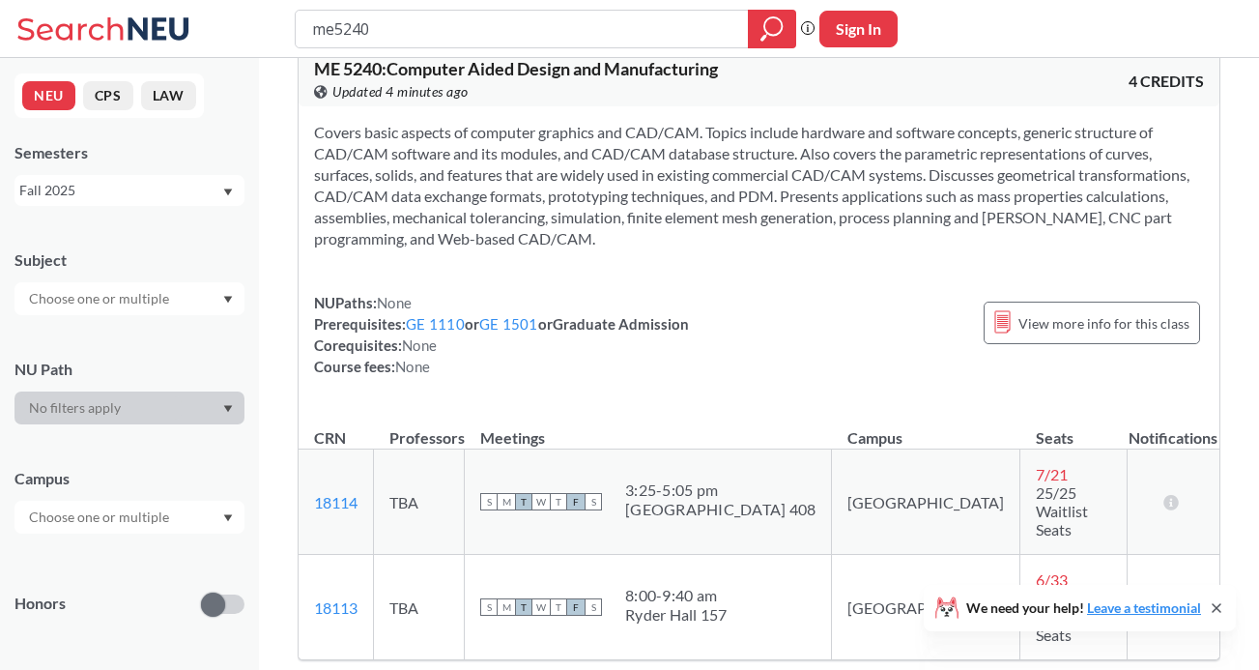
scroll to position [42, 0]
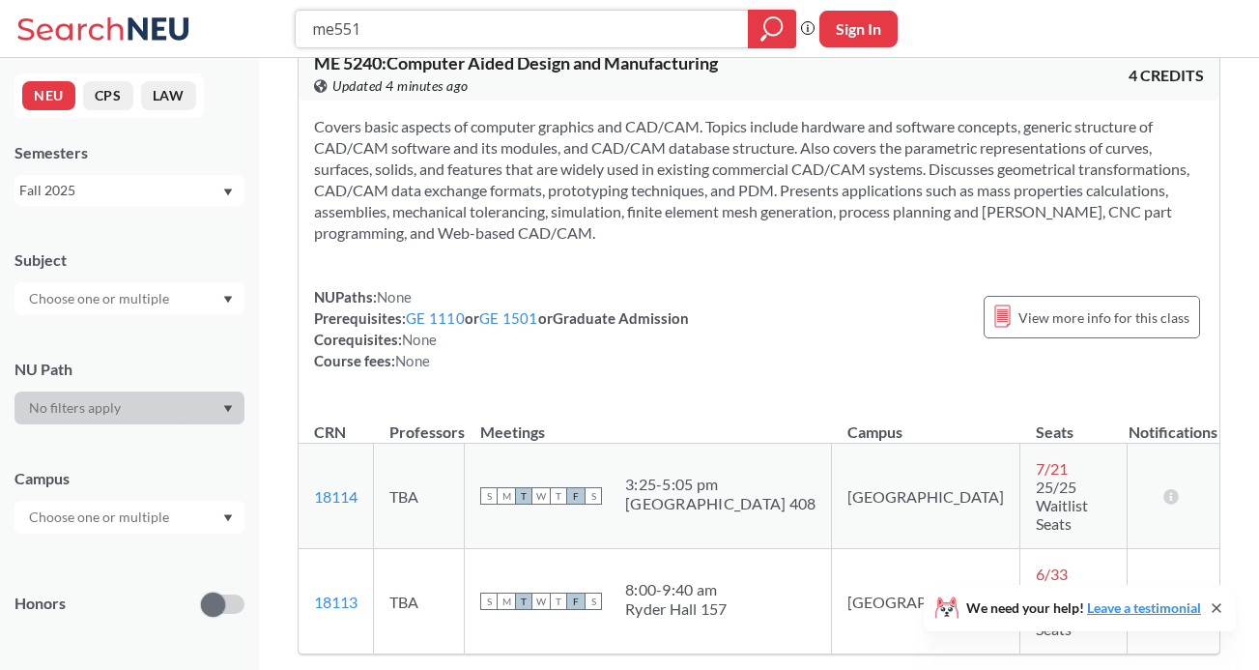
type input "me5510"
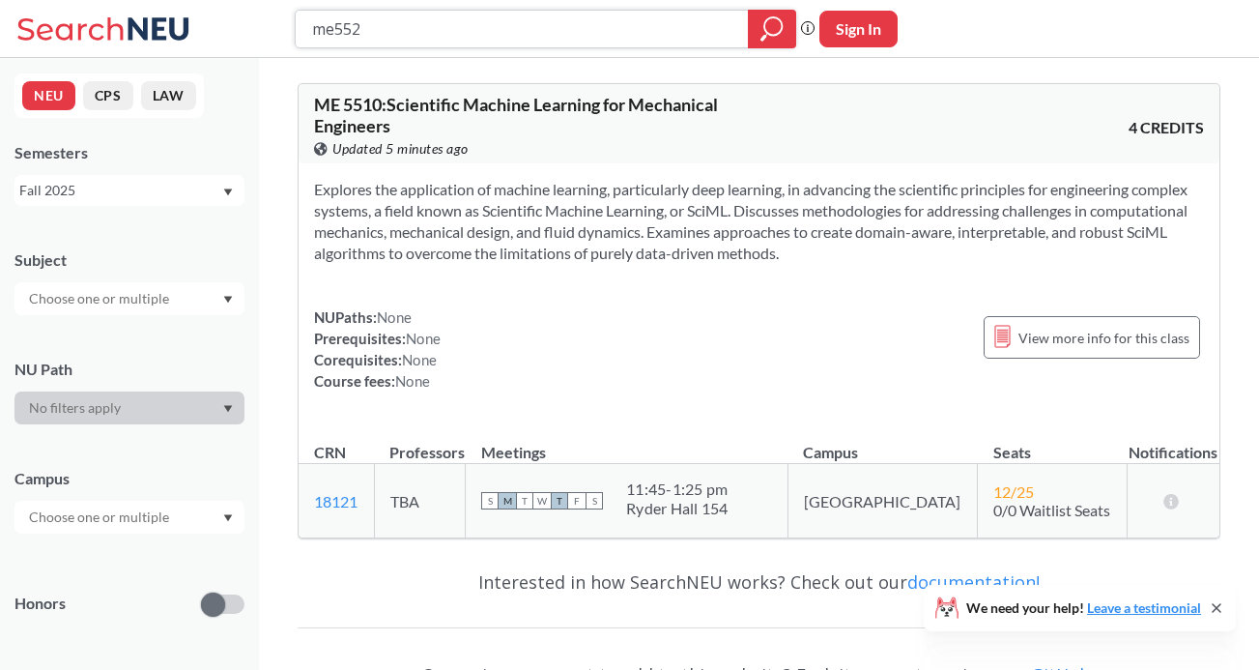
type input "me5520"
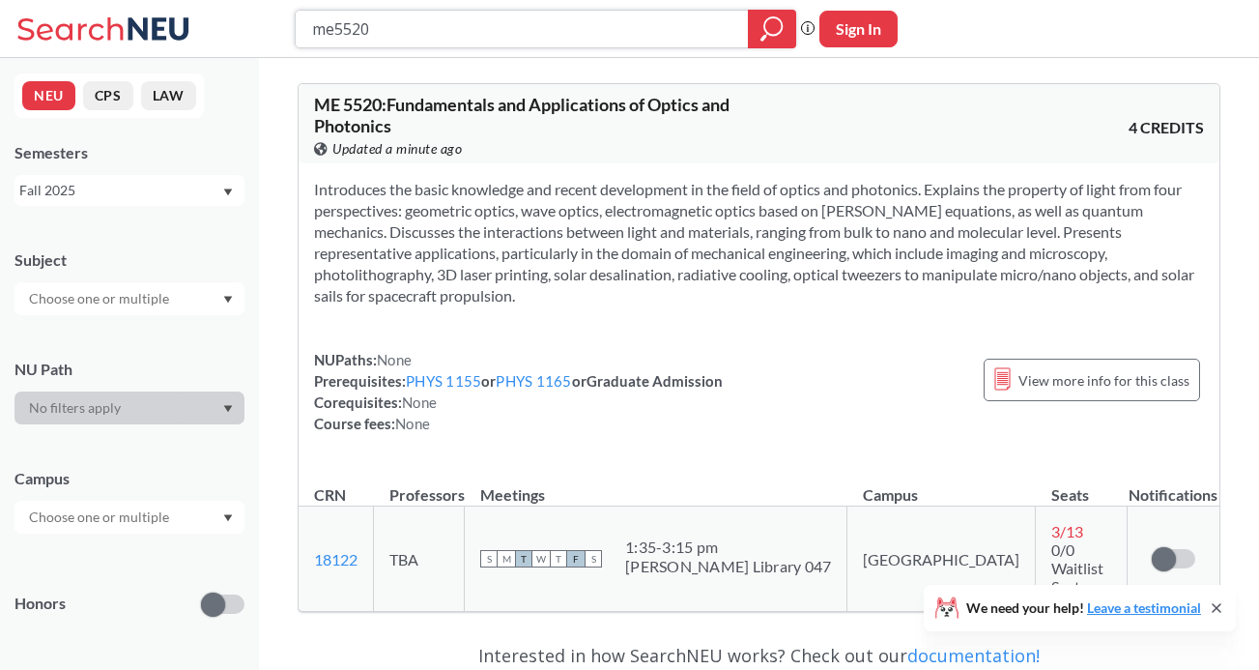
drag, startPoint x: 530, startPoint y: 32, endPoint x: 303, endPoint y: 31, distance: 227.1
click at [303, 31] on div "me5520" at bounding box center [545, 29] width 501 height 39
click at [470, 27] on input "me5520" at bounding box center [522, 29] width 424 height 33
type input "me"
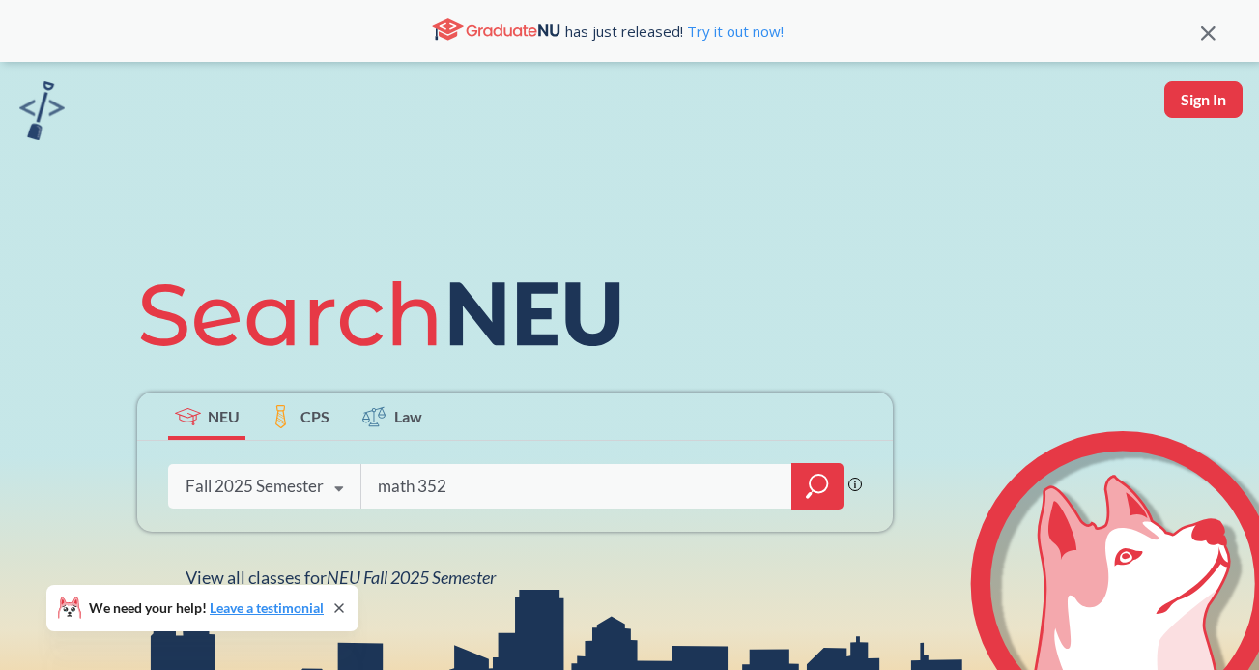
type input "math 3527"
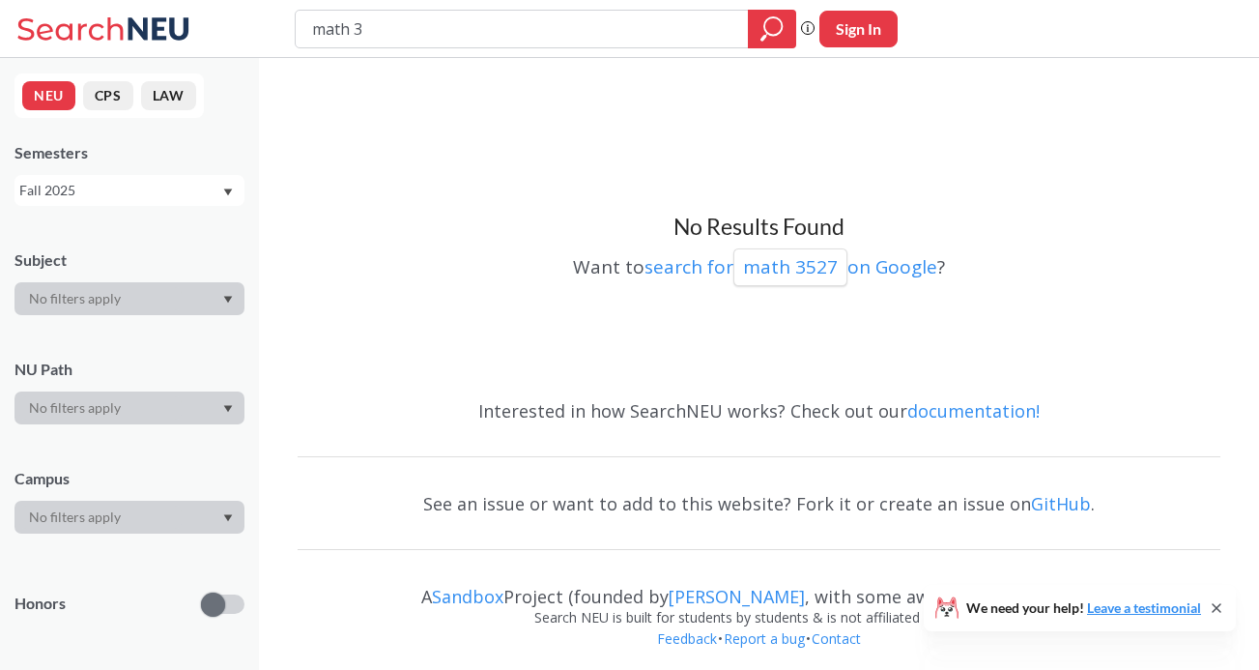
type input "math"
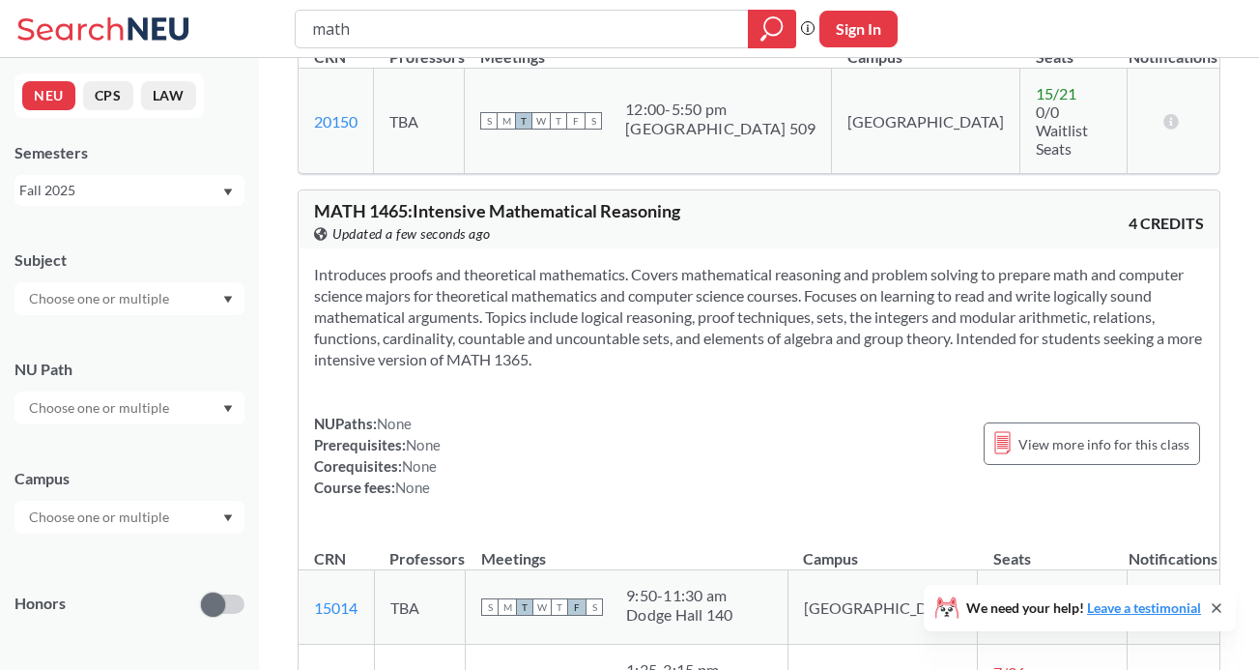
scroll to position [3048, 0]
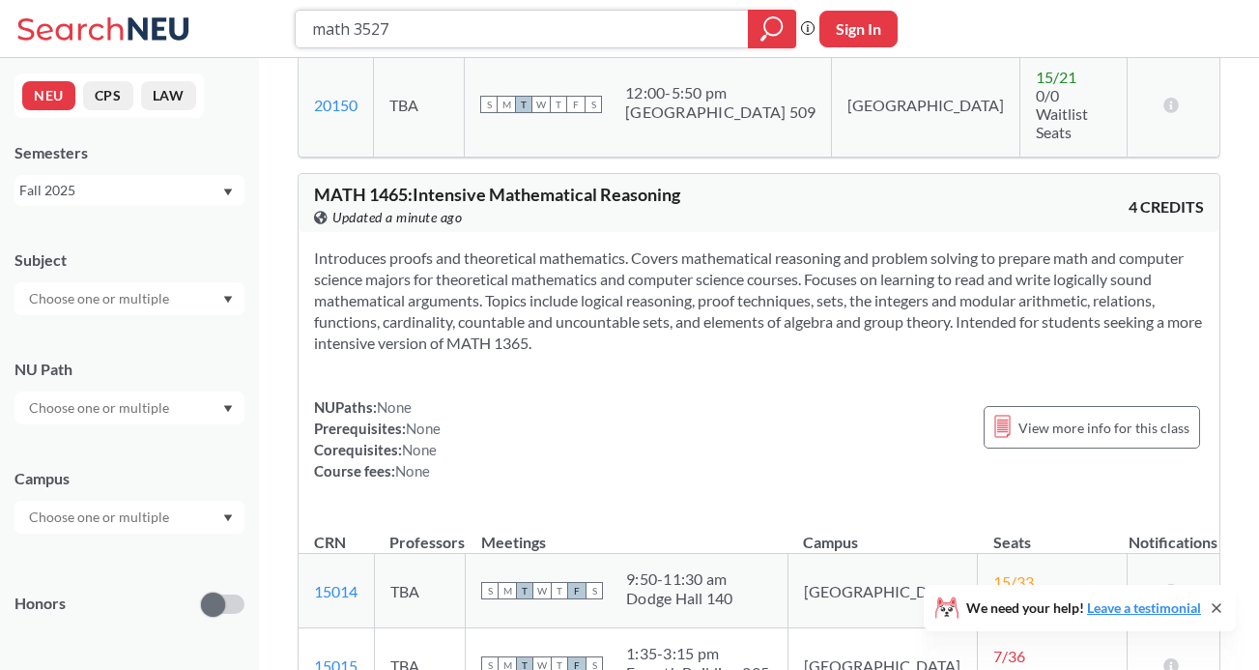
type input "math 3527"
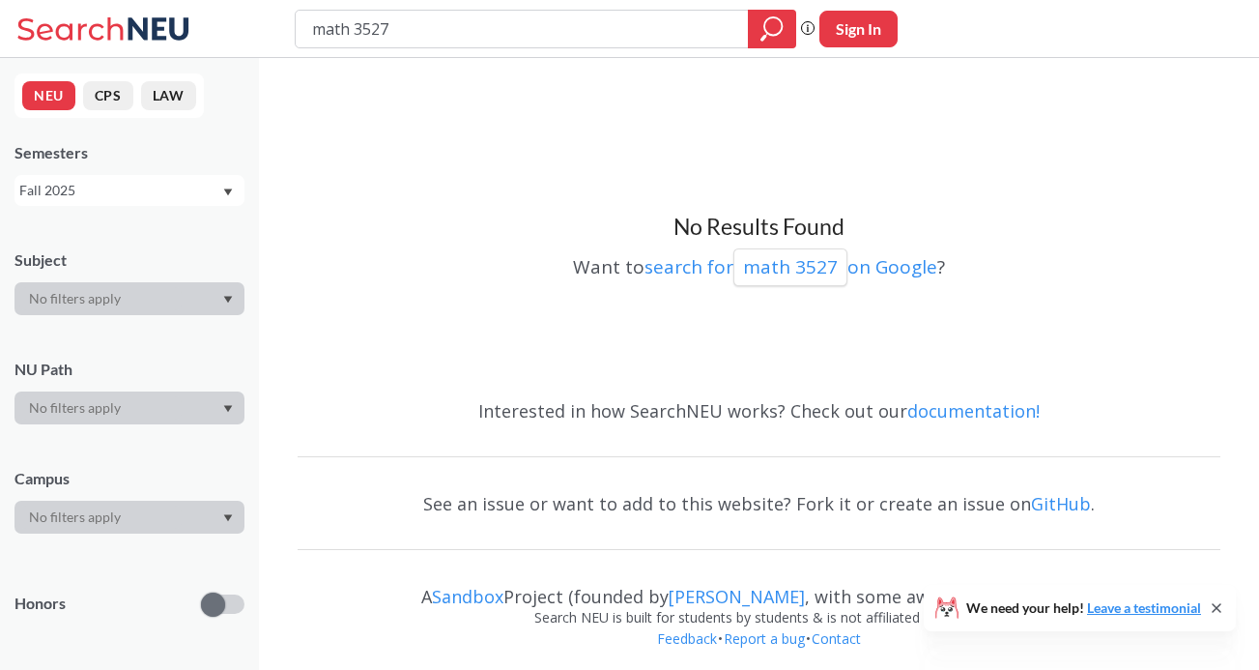
click at [156, 190] on div "Fall 2025" at bounding box center [120, 190] width 202 height 21
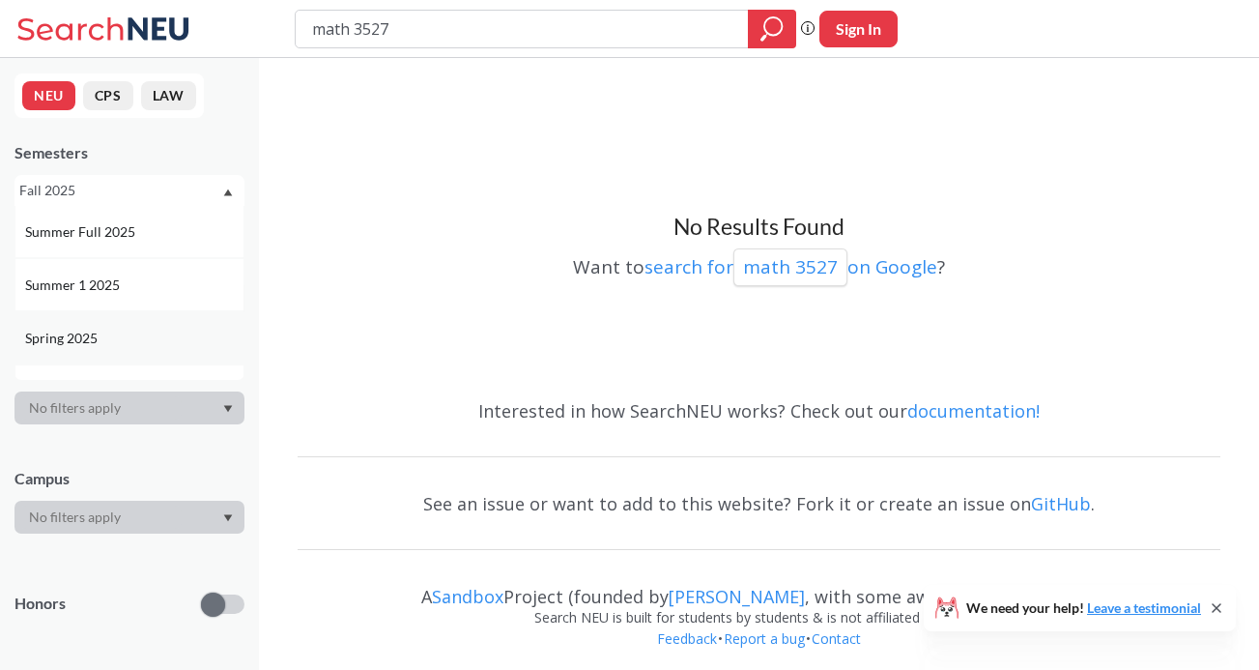
scroll to position [108, 0]
click at [136, 334] on div "Spring 2025" at bounding box center [134, 337] width 218 height 21
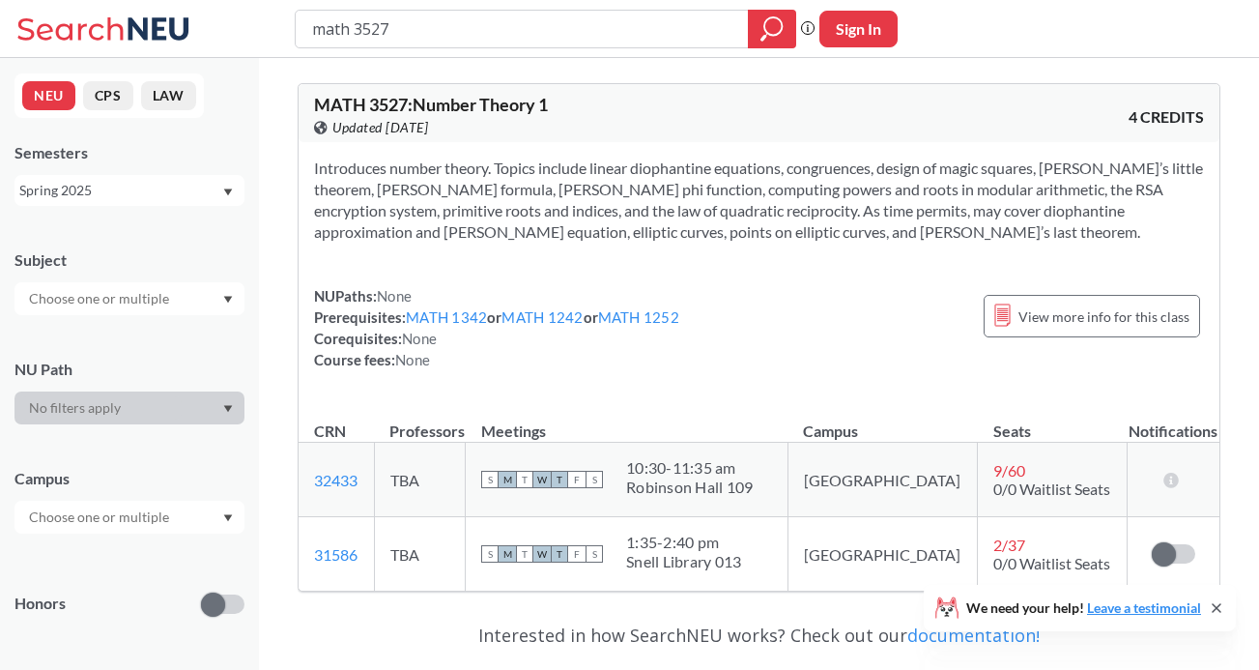
click at [179, 200] on div "Spring 2025" at bounding box center [120, 190] width 202 height 21
click at [147, 242] on div "Fall 2025" at bounding box center [134, 232] width 218 height 21
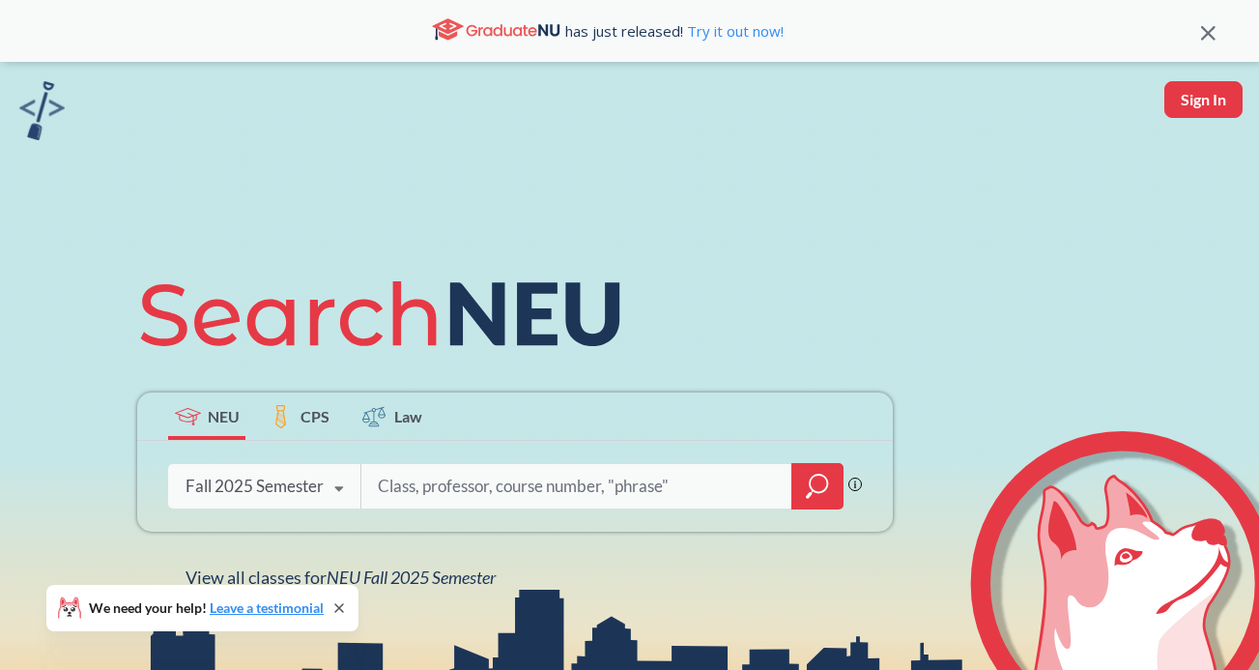
type input "[PERSON_NAME]"
